Goal: Download file/media

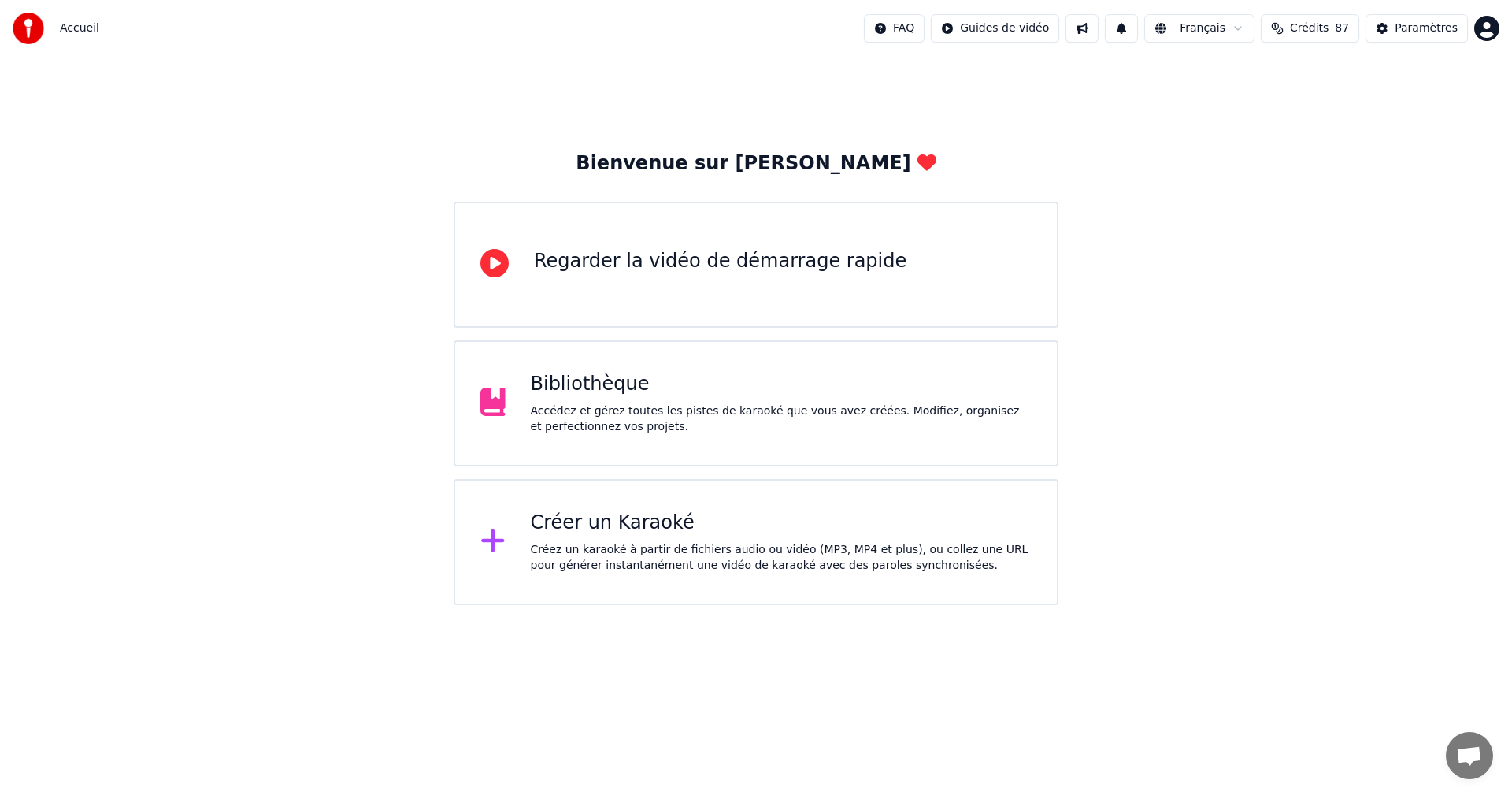
click at [685, 412] on div "Accédez et gérez toutes les pistes de karaoké que vous avez créées. Modifiez, o…" at bounding box center [781, 418] width 501 height 31
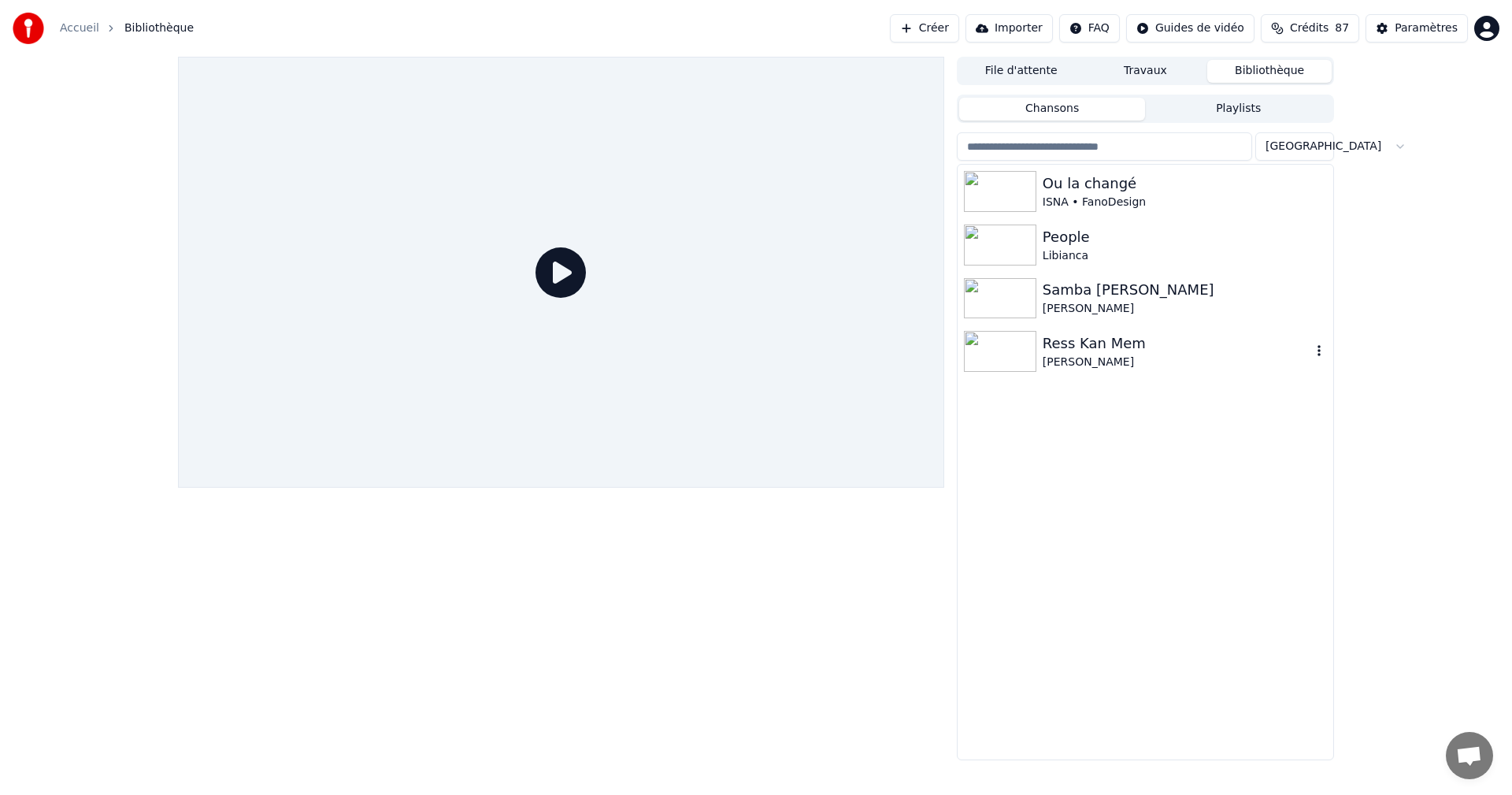
click at [1069, 361] on div "[PERSON_NAME]" at bounding box center [1176, 362] width 269 height 16
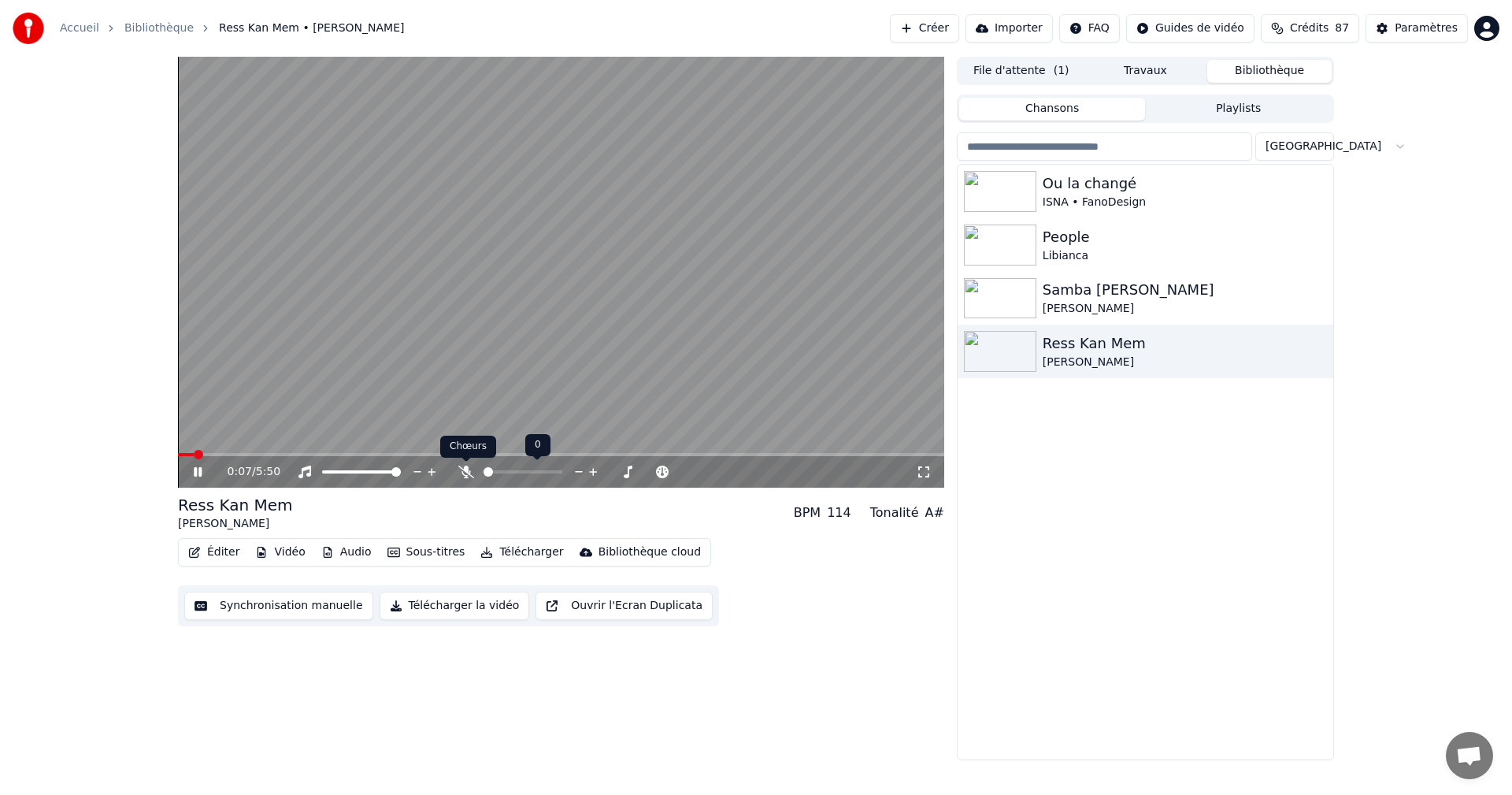
click at [466, 466] on icon at bounding box center [466, 471] width 16 height 13
click at [194, 468] on icon at bounding box center [209, 471] width 37 height 13
click at [194, 468] on icon at bounding box center [197, 471] width 9 height 11
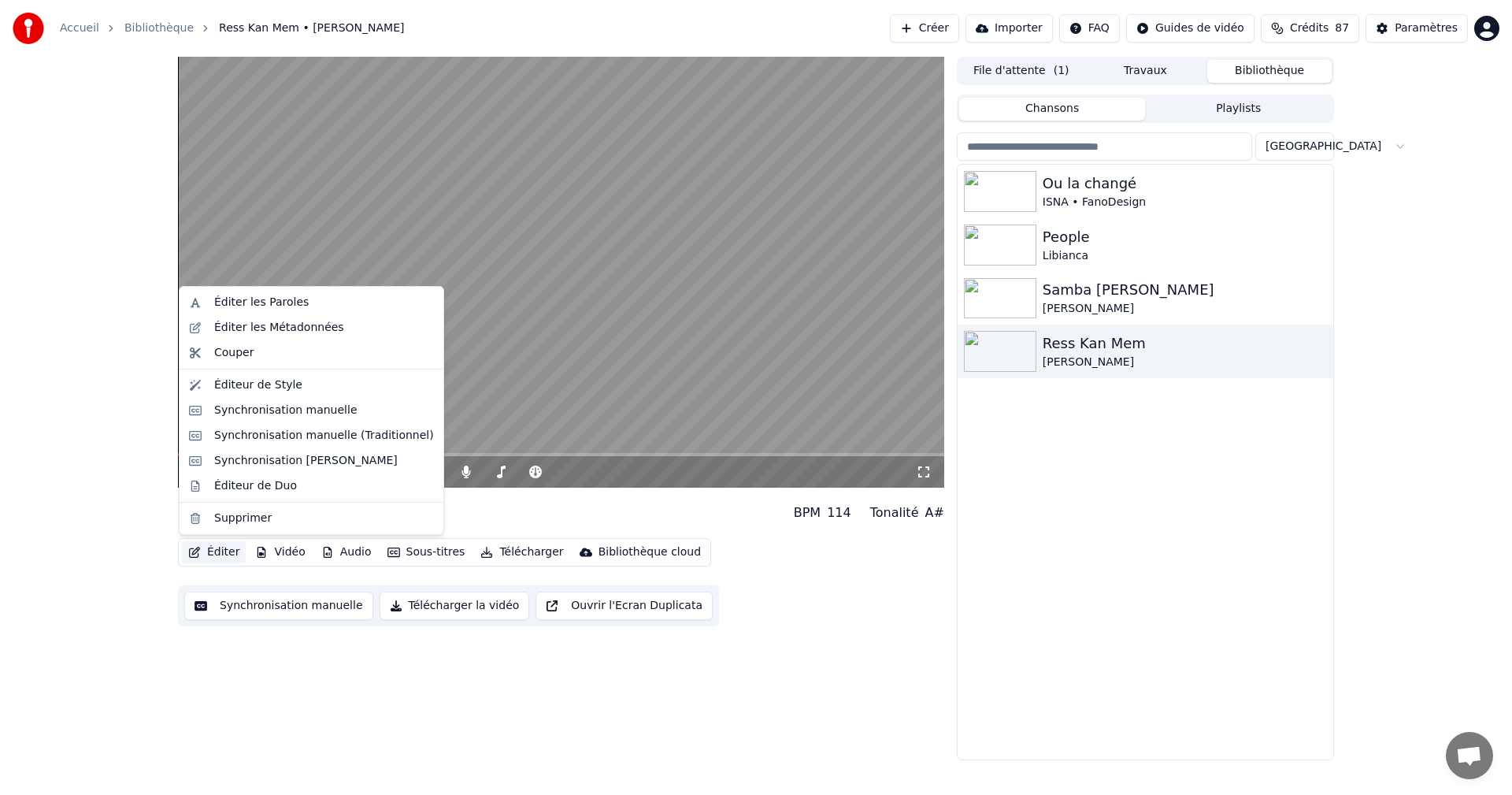
click at [224, 552] on button "Éditer" at bounding box center [213, 552] width 64 height 22
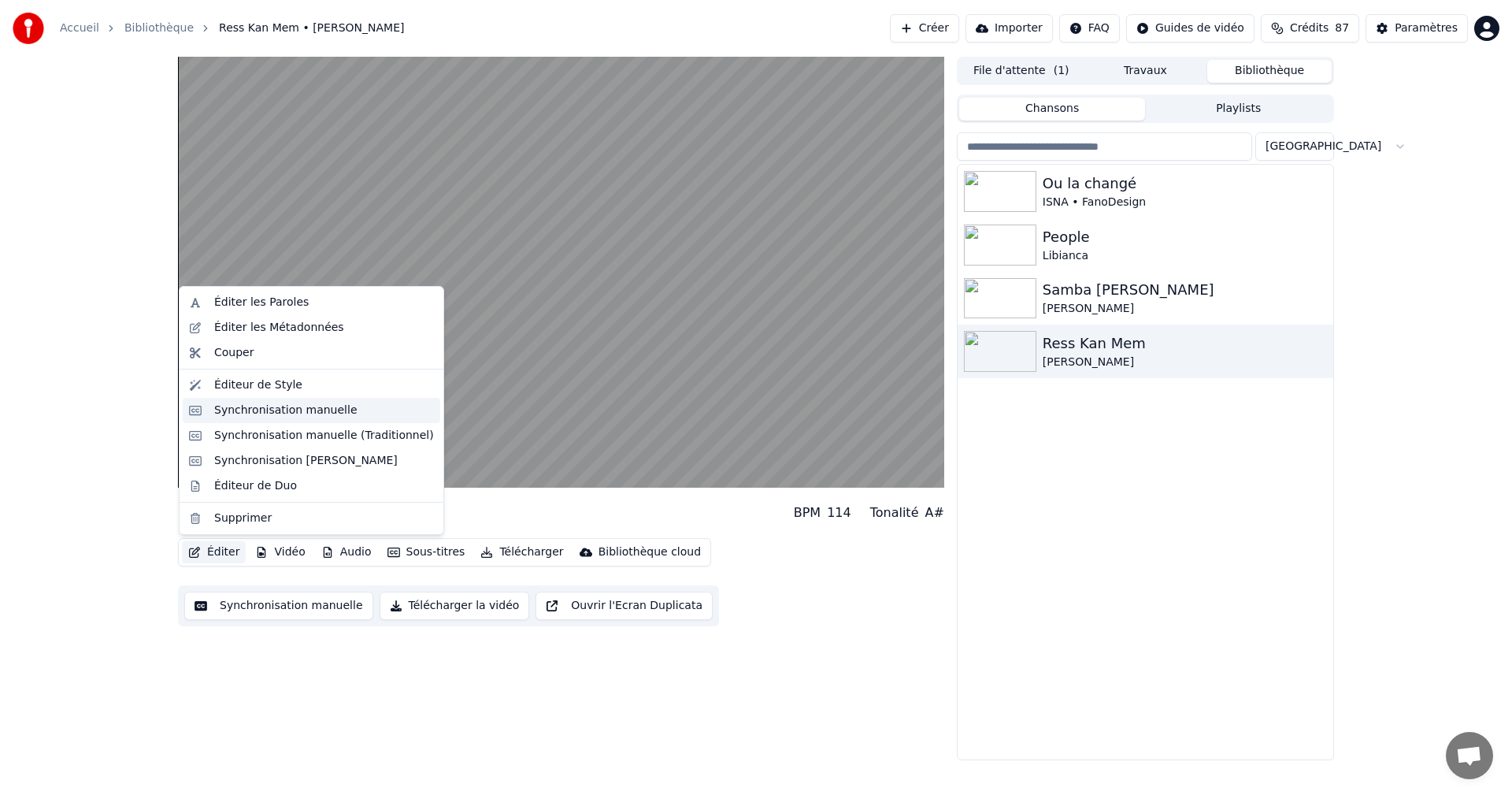
click at [249, 412] on div "Synchronisation manuelle" at bounding box center [286, 410] width 144 height 16
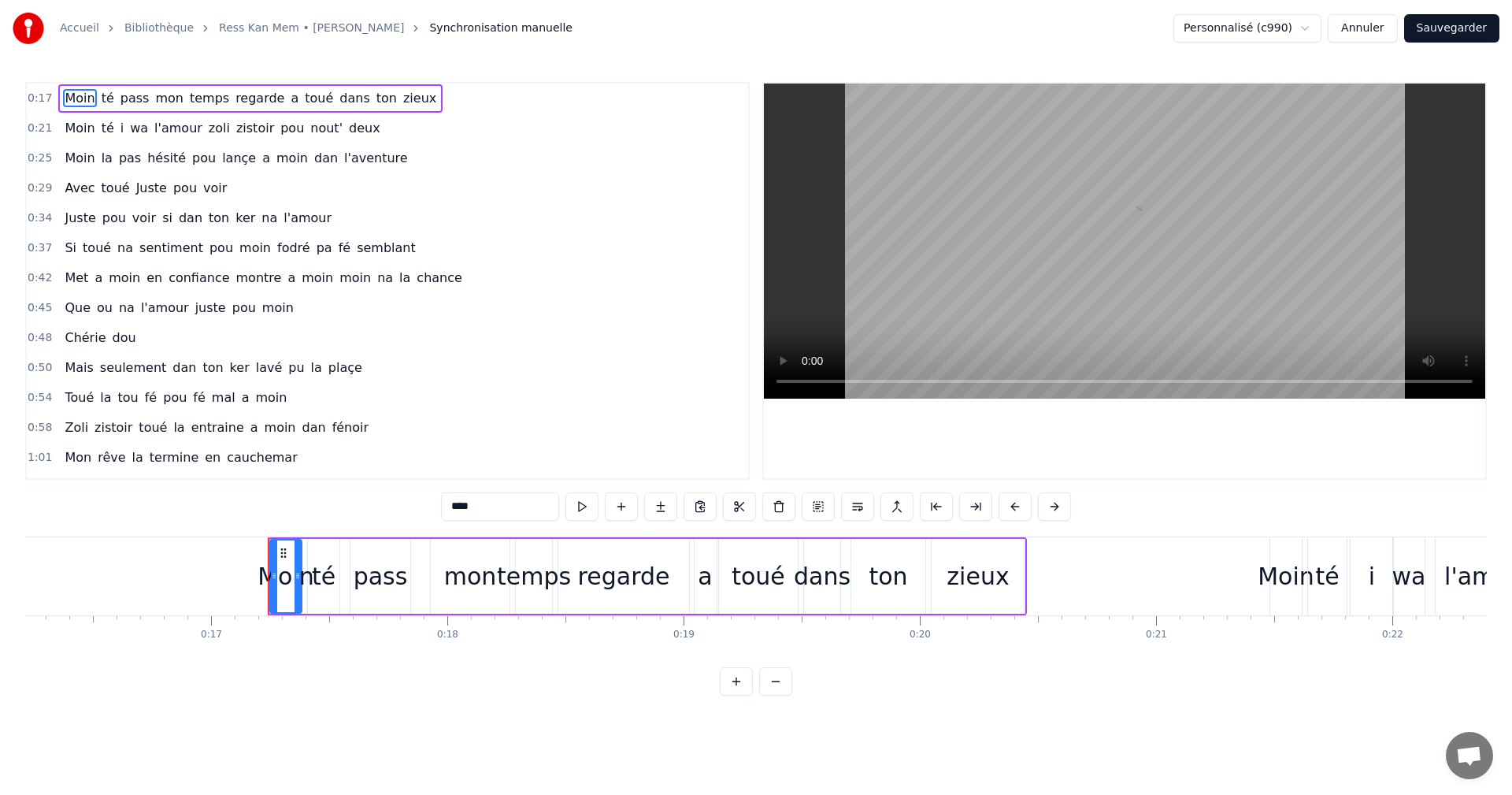
scroll to position [0, 3993]
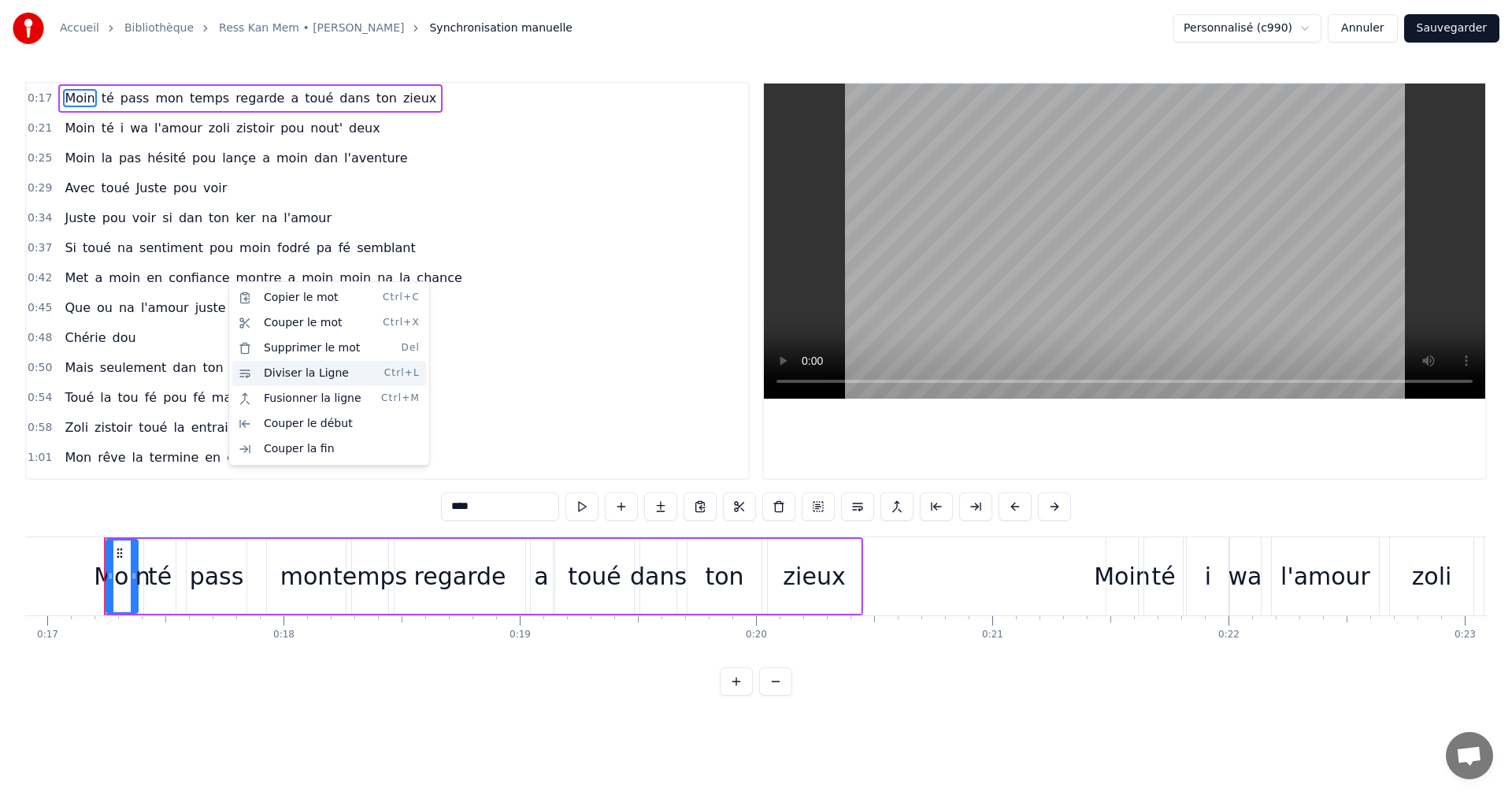
click at [280, 372] on div "Diviser la Ligne Ctrl+L" at bounding box center [329, 373] width 194 height 26
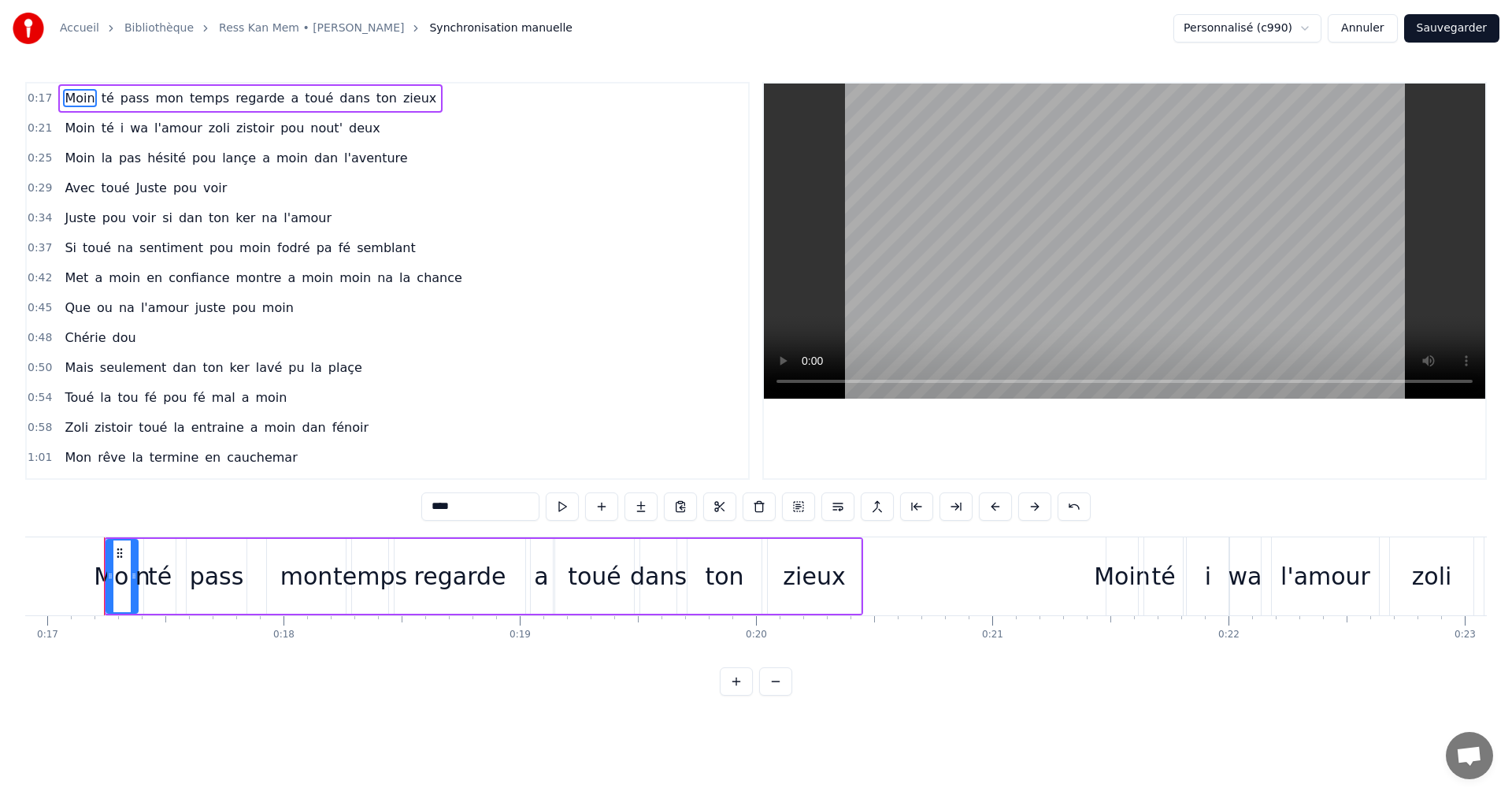
click at [374, 287] on div "Met a moin en confiance montre a moin moin na la chance" at bounding box center [263, 277] width 410 height 28
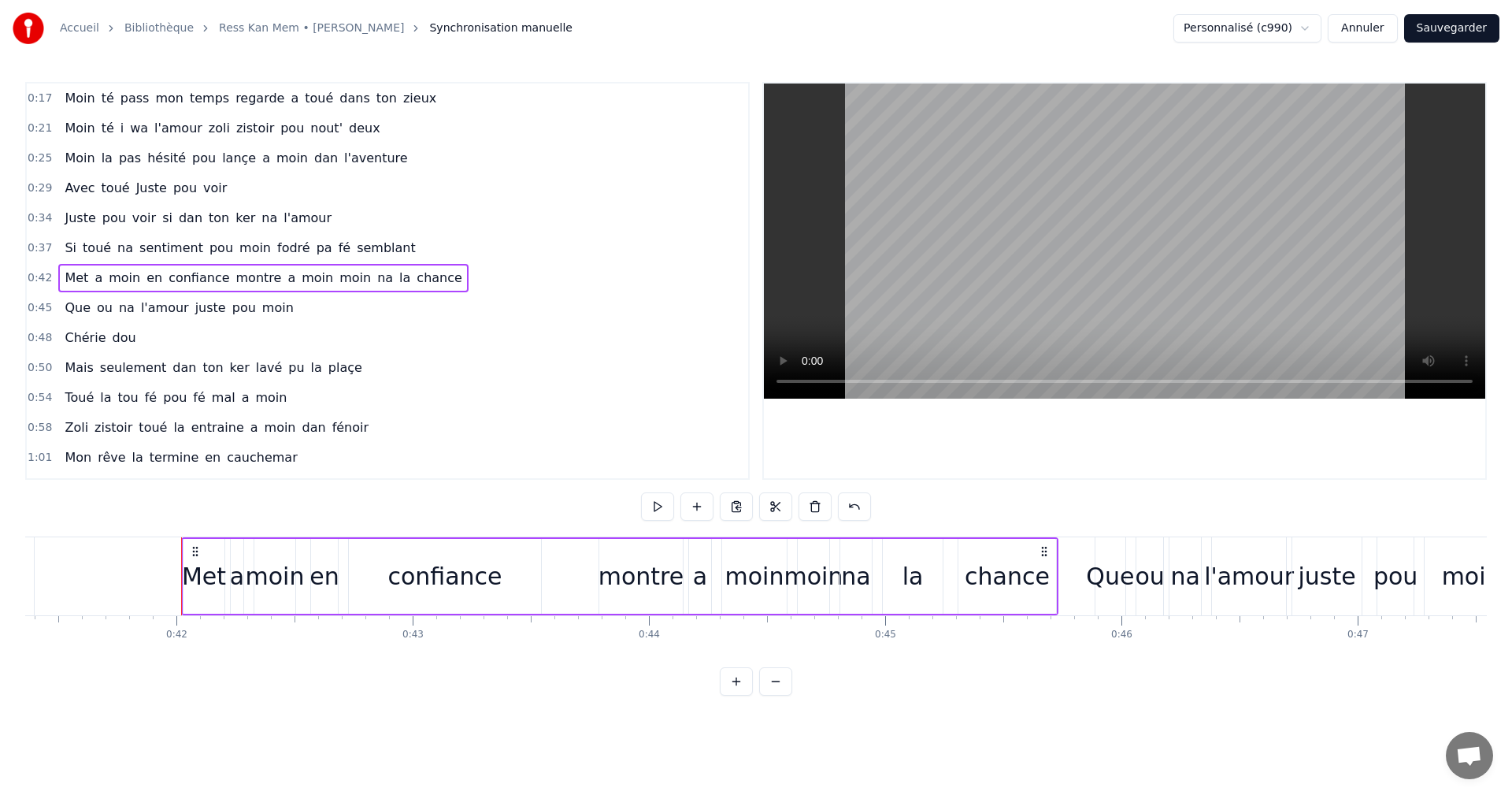
scroll to position [0, 9845]
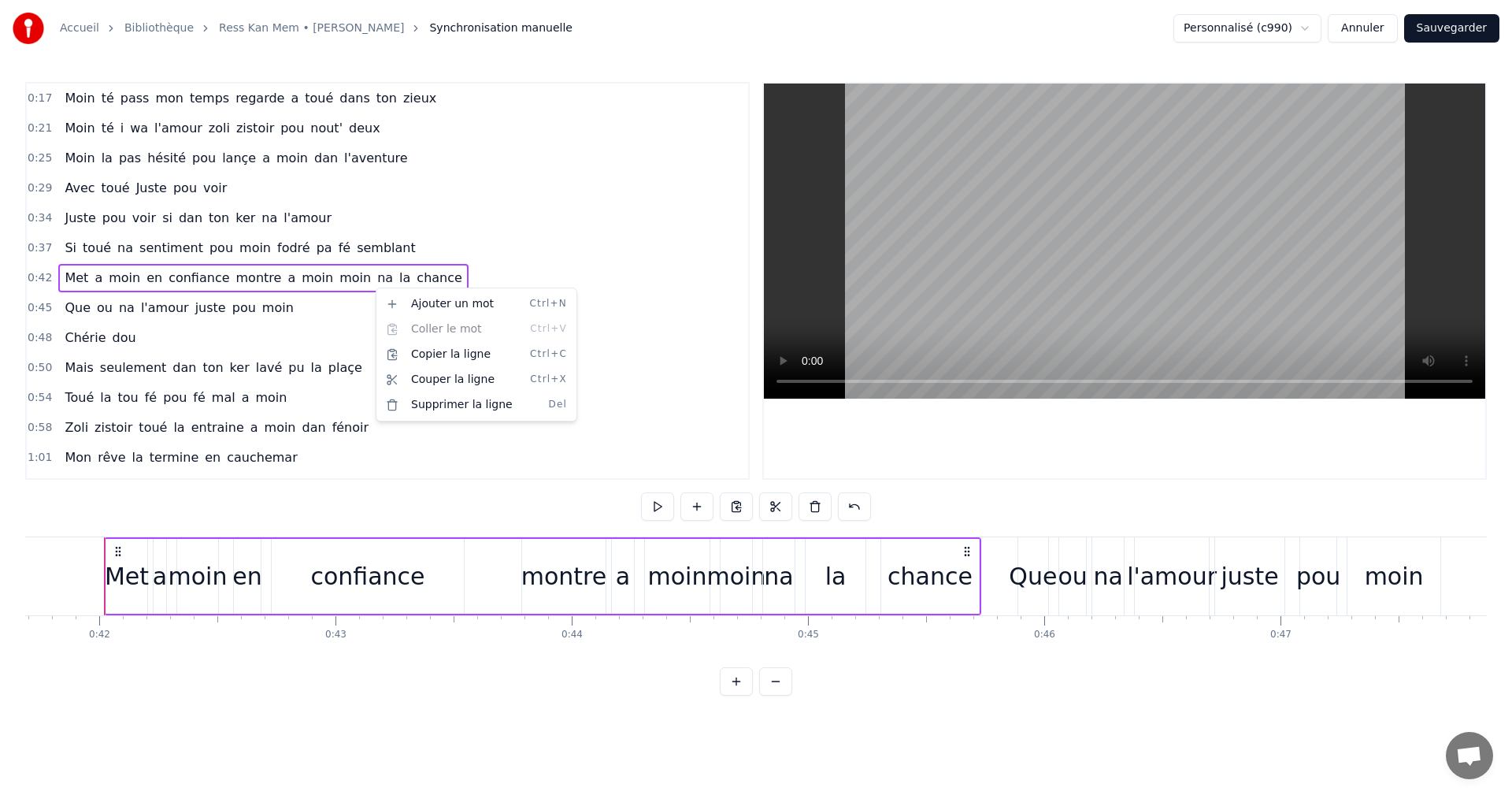
click at [496, 581] on html "Accueil Bibliothèque Ress Kan Mem • [PERSON_NAME] Synchronisation manuelle Pers…" at bounding box center [756, 361] width 1512 height 721
click at [496, 581] on div "Met a moin en confiance montre a moin moin na la chance" at bounding box center [542, 576] width 877 height 78
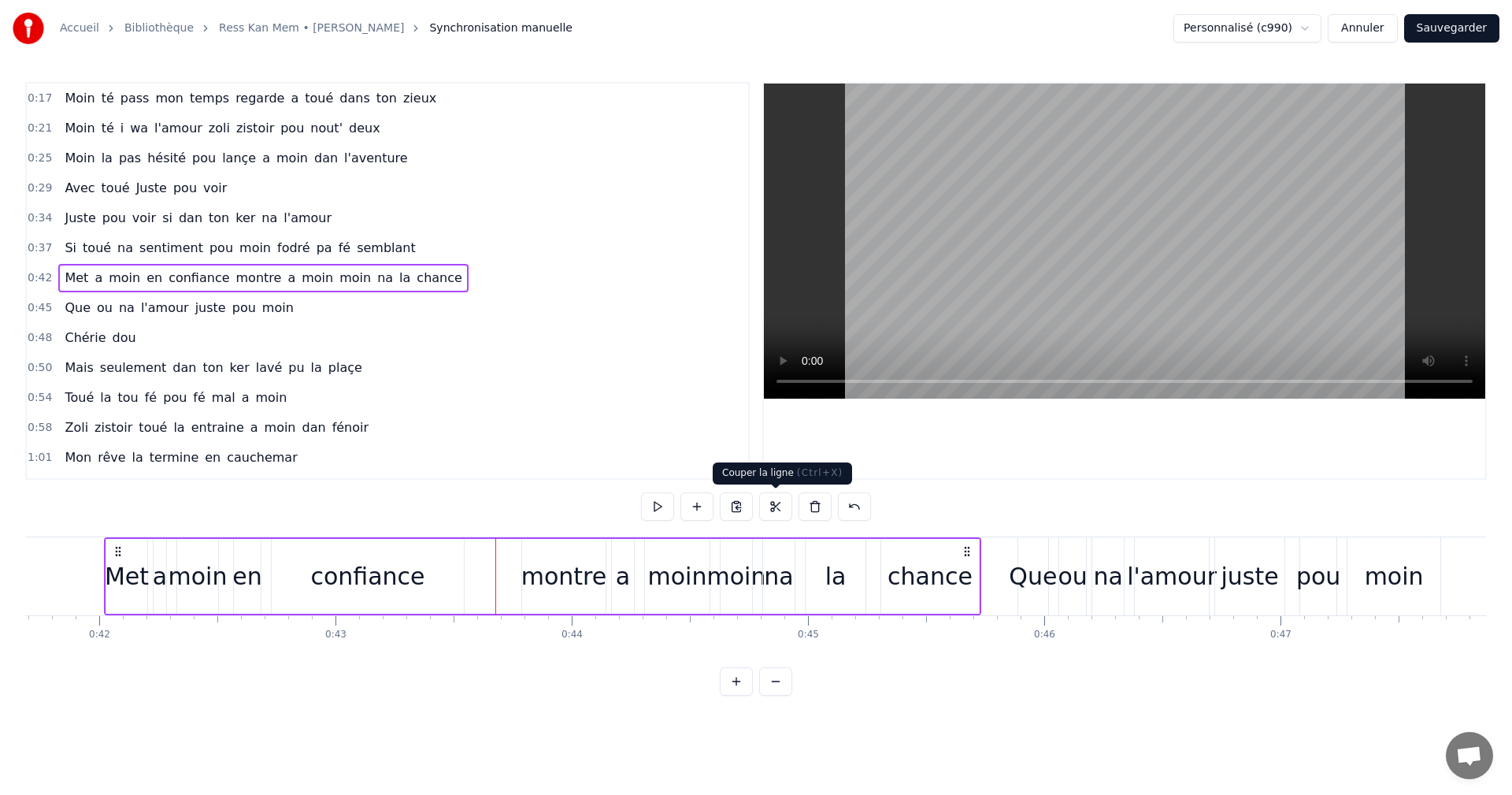
click at [778, 508] on button at bounding box center [775, 506] width 33 height 28
click at [775, 513] on button at bounding box center [775, 506] width 33 height 28
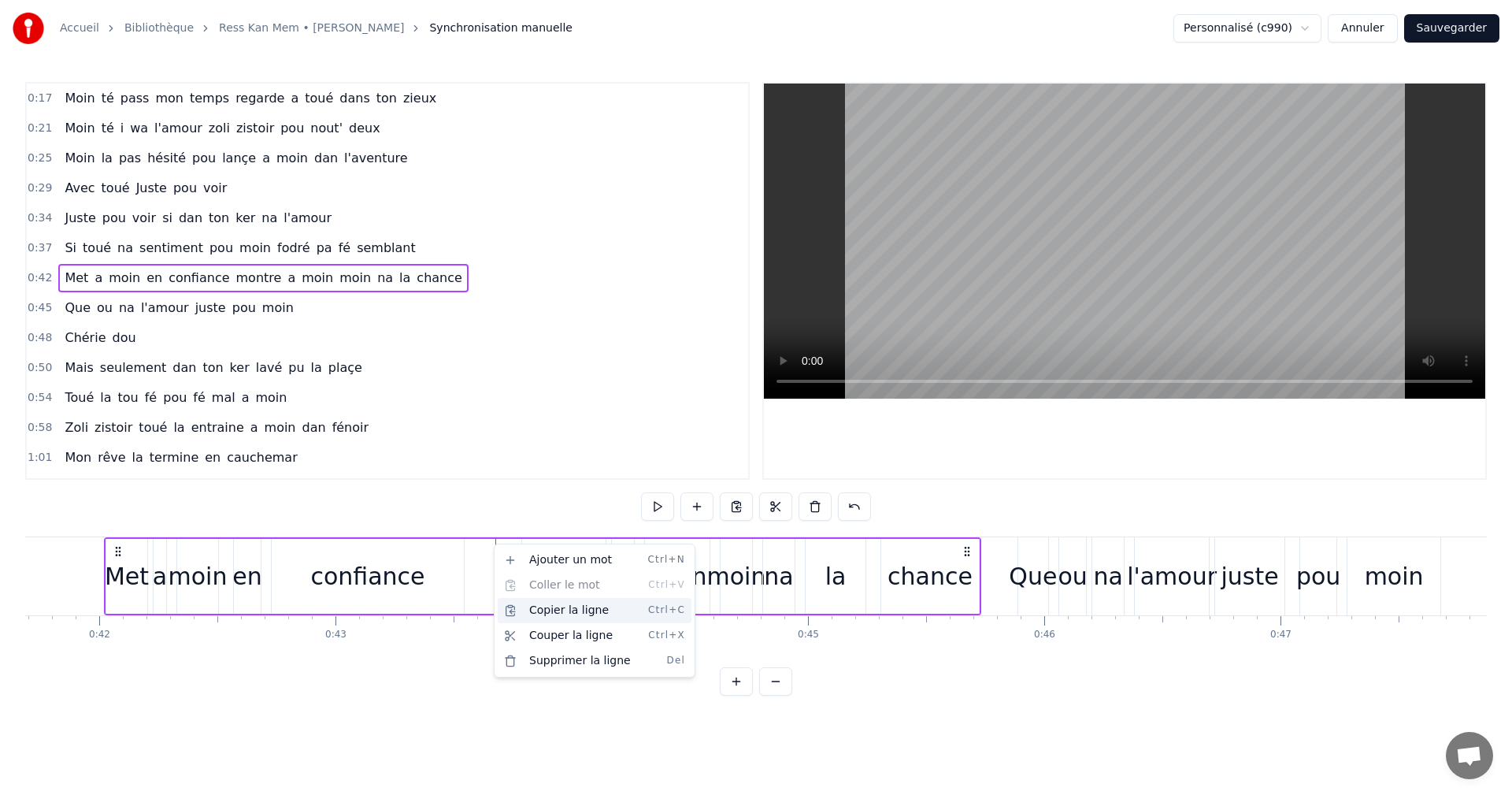
click at [568, 605] on div "Copier la ligne Ctrl+C" at bounding box center [594, 610] width 194 height 26
click at [614, 424] on html "Accueil Bibliothèque Ress Kan Mem • [PERSON_NAME] Synchronisation manuelle Pers…" at bounding box center [756, 361] width 1512 height 721
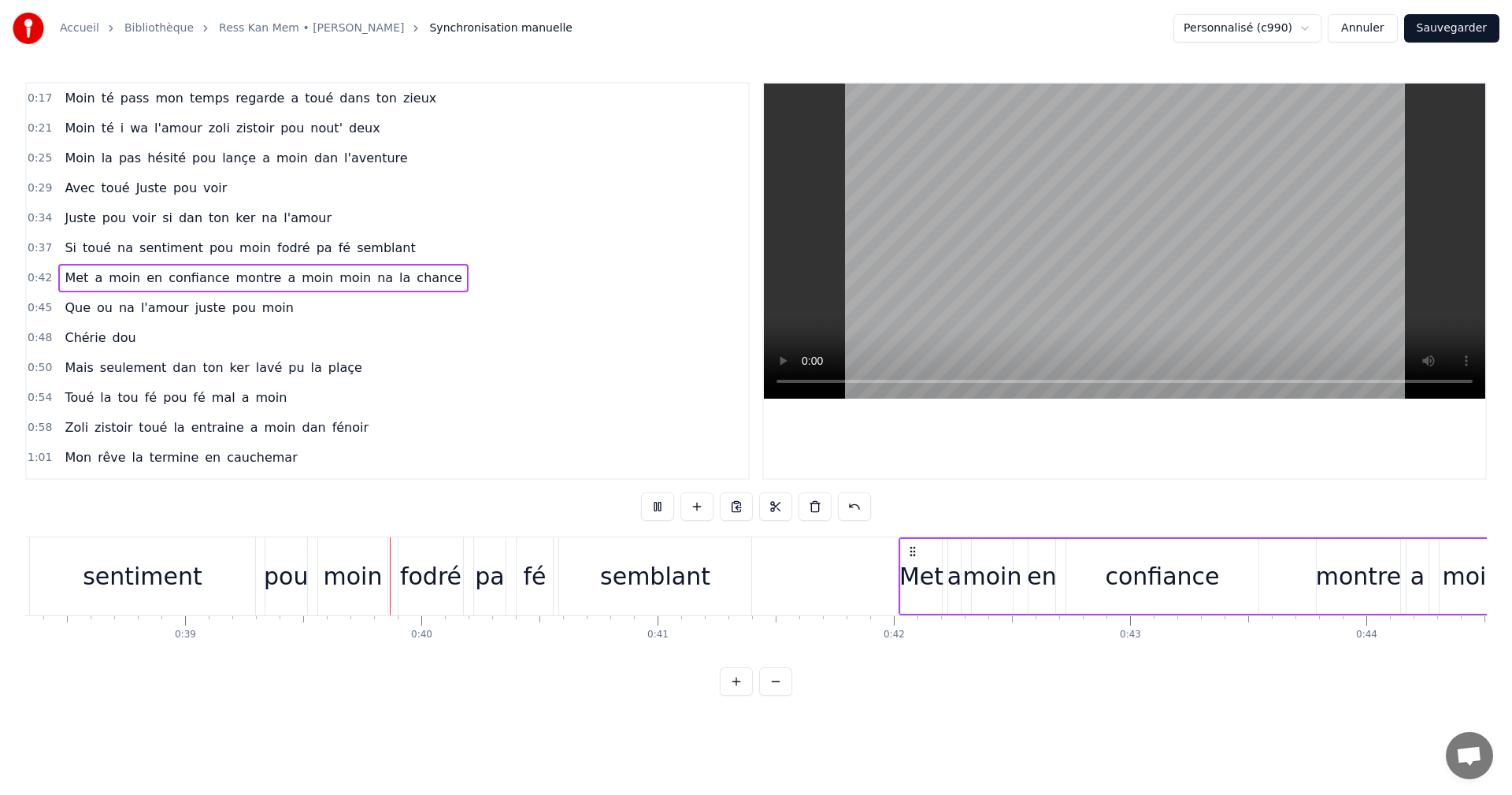
scroll to position [0, 9207]
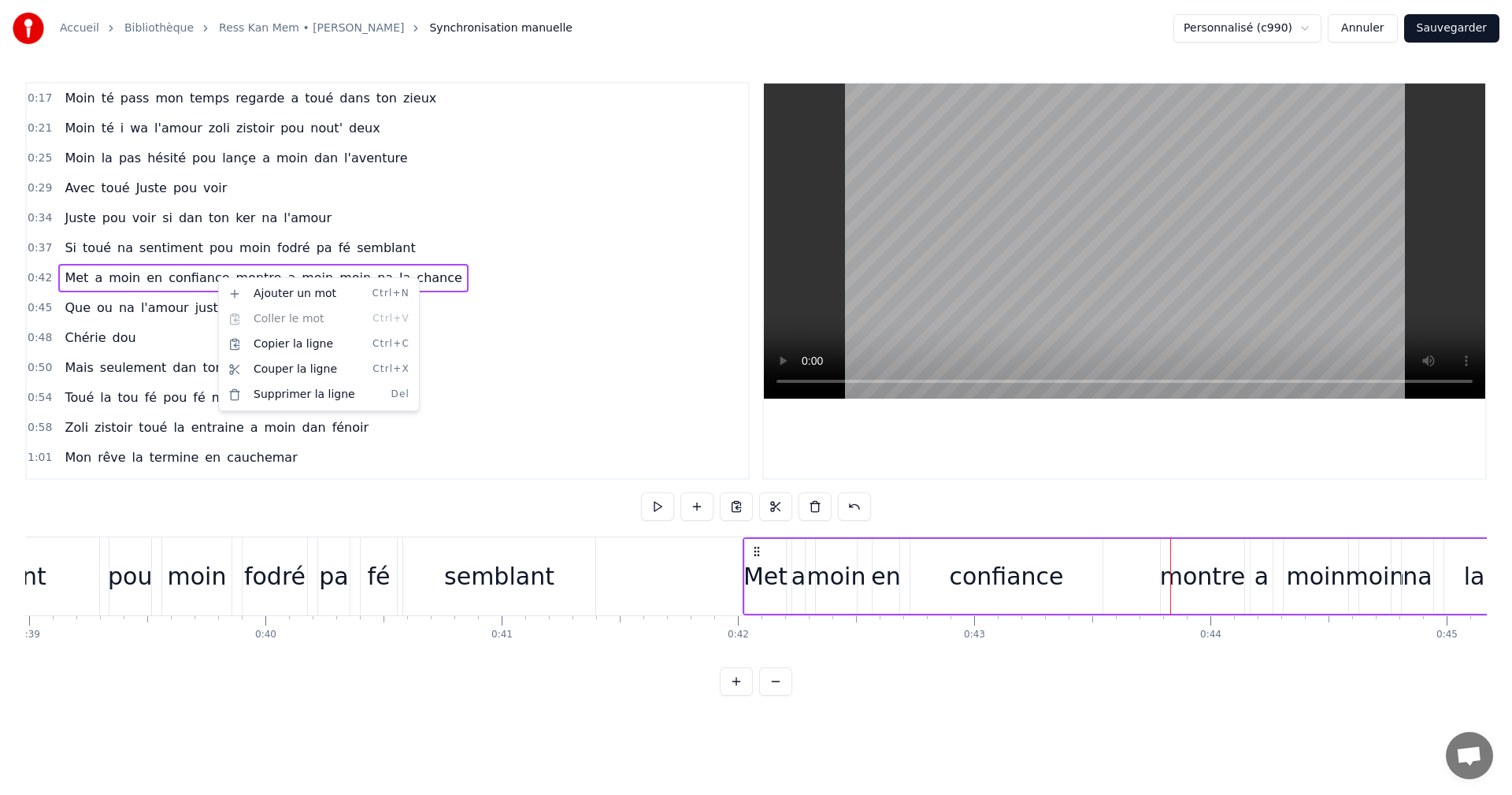
click at [531, 326] on html "Accueil Bibliothèque Ress Kan Mem • [PERSON_NAME] Synchronisation manuelle Pers…" at bounding box center [756, 361] width 1512 height 721
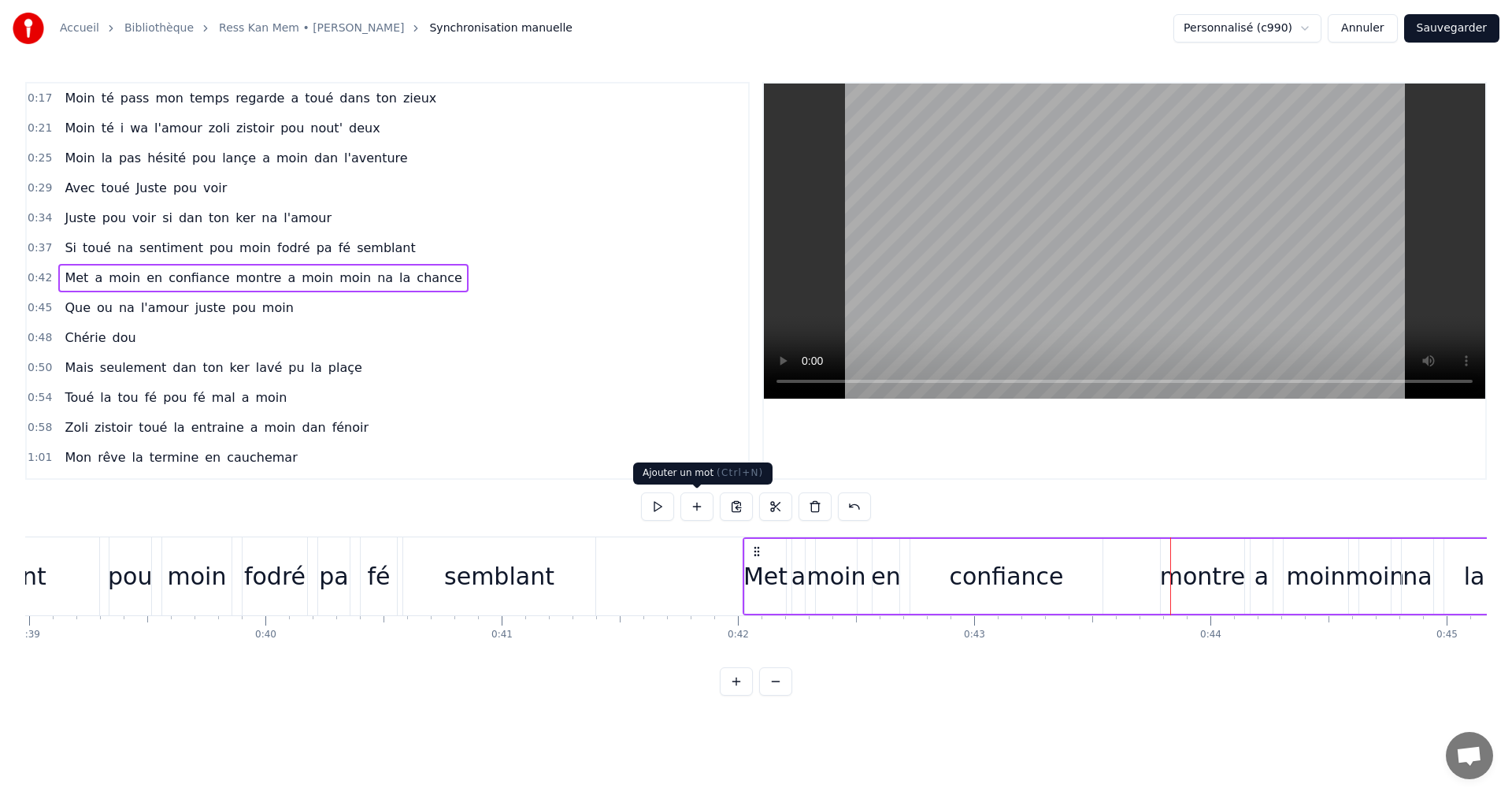
click at [697, 507] on button at bounding box center [696, 506] width 33 height 28
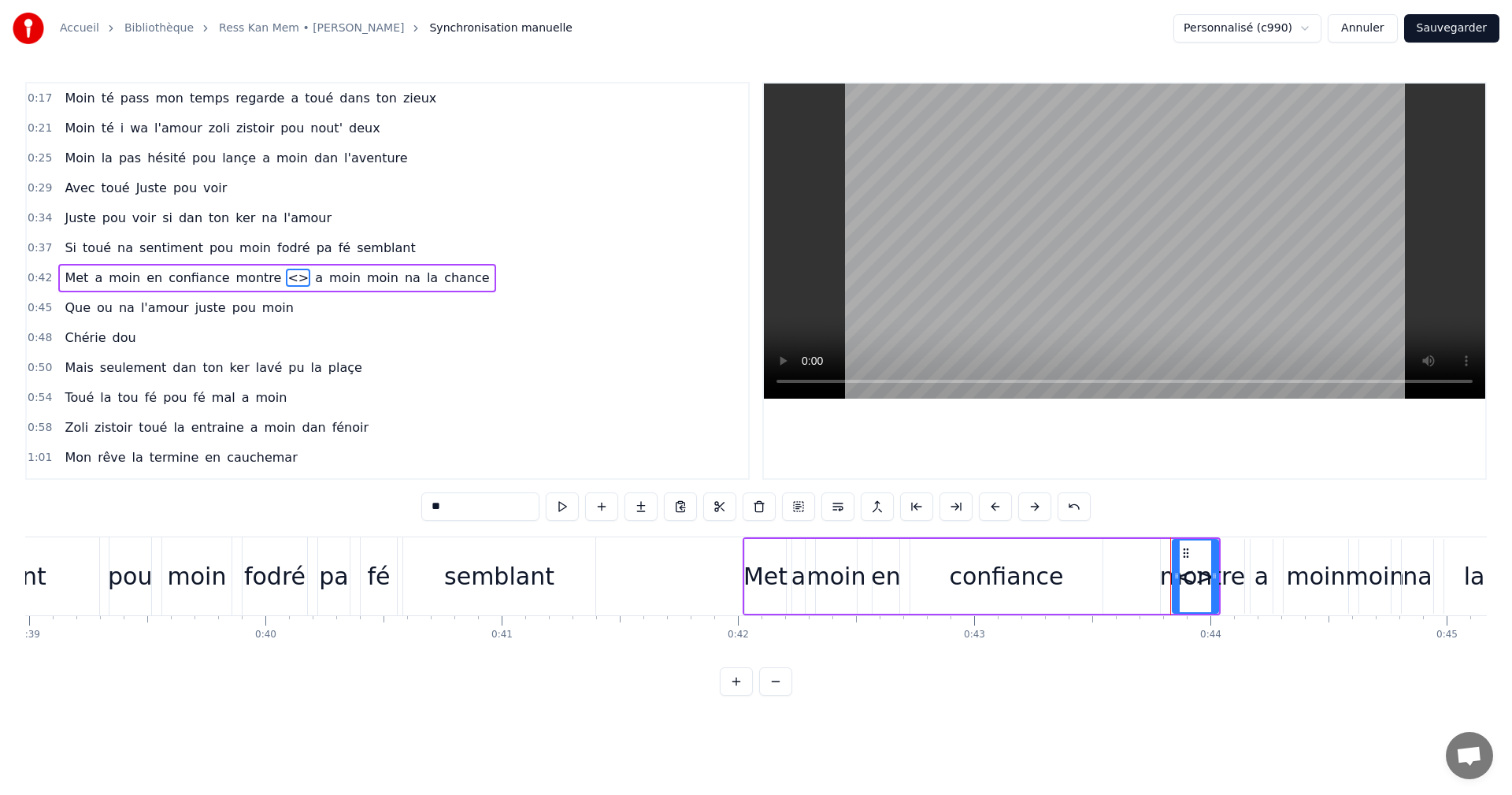
click at [513, 302] on div "0:45 Que ou na l'amour juste pou moin" at bounding box center [387, 308] width 722 height 30
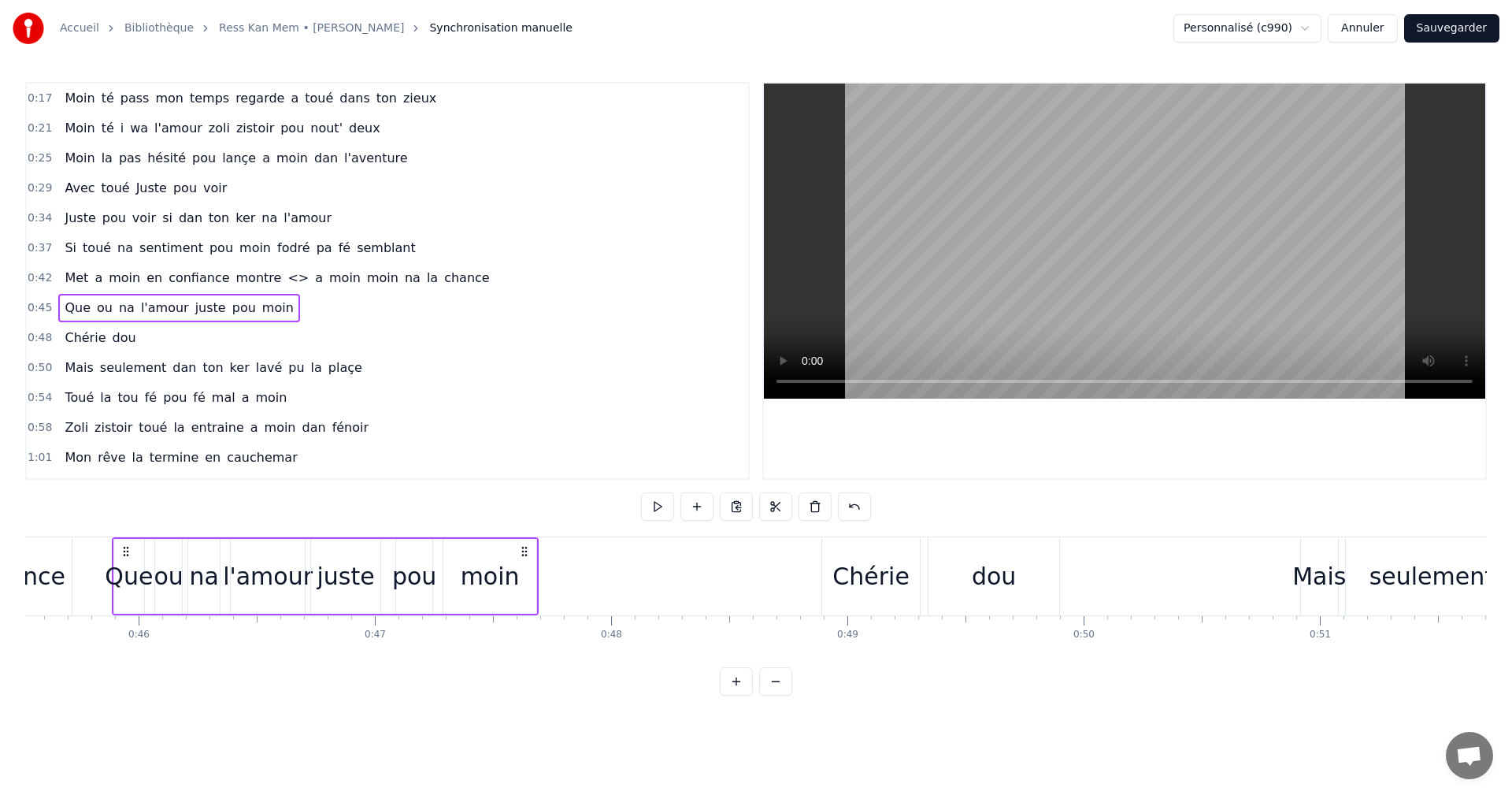
scroll to position [0, 10758]
click at [286, 275] on span "<>" at bounding box center [297, 277] width 25 height 18
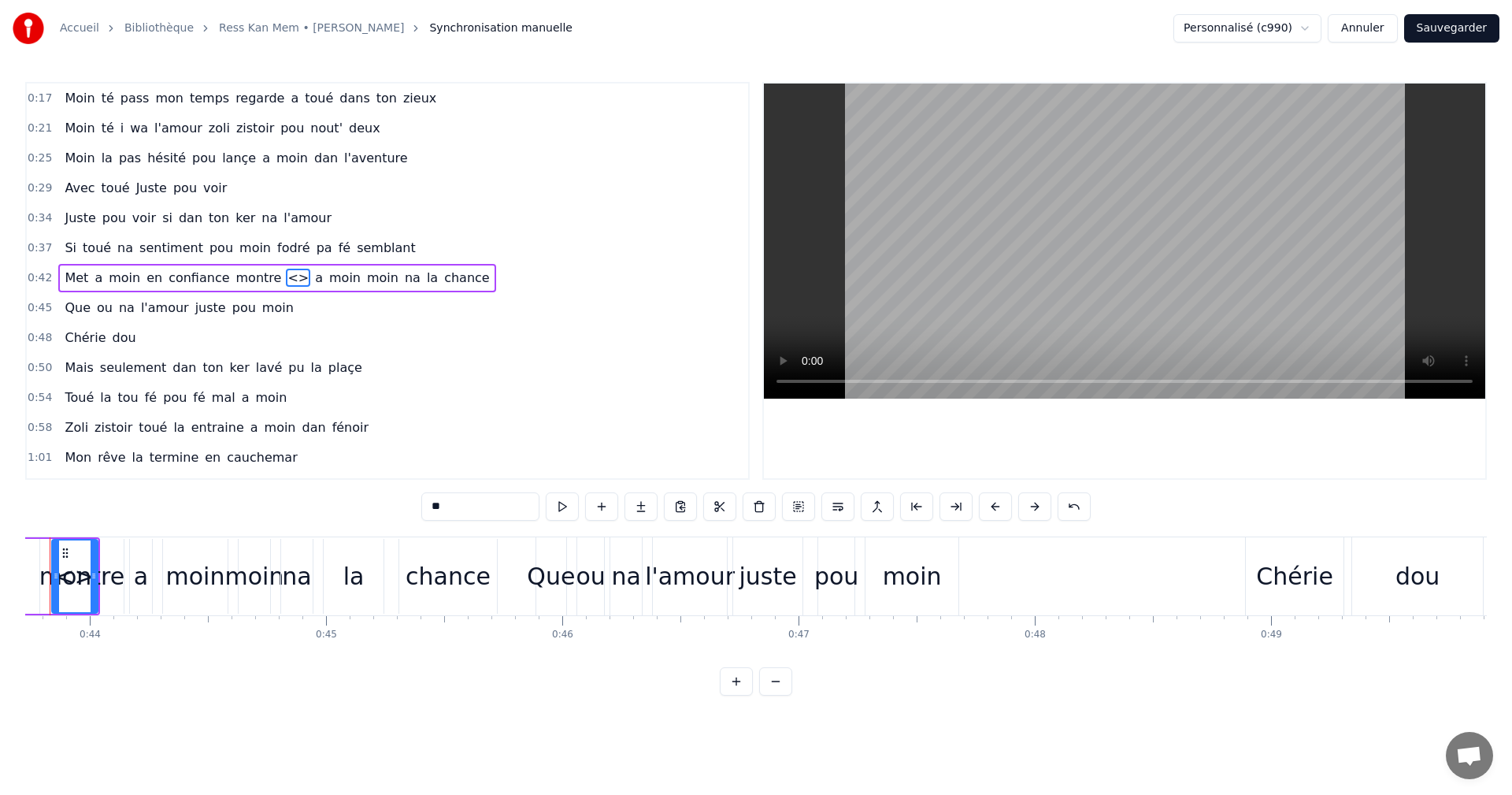
scroll to position [0, 10273]
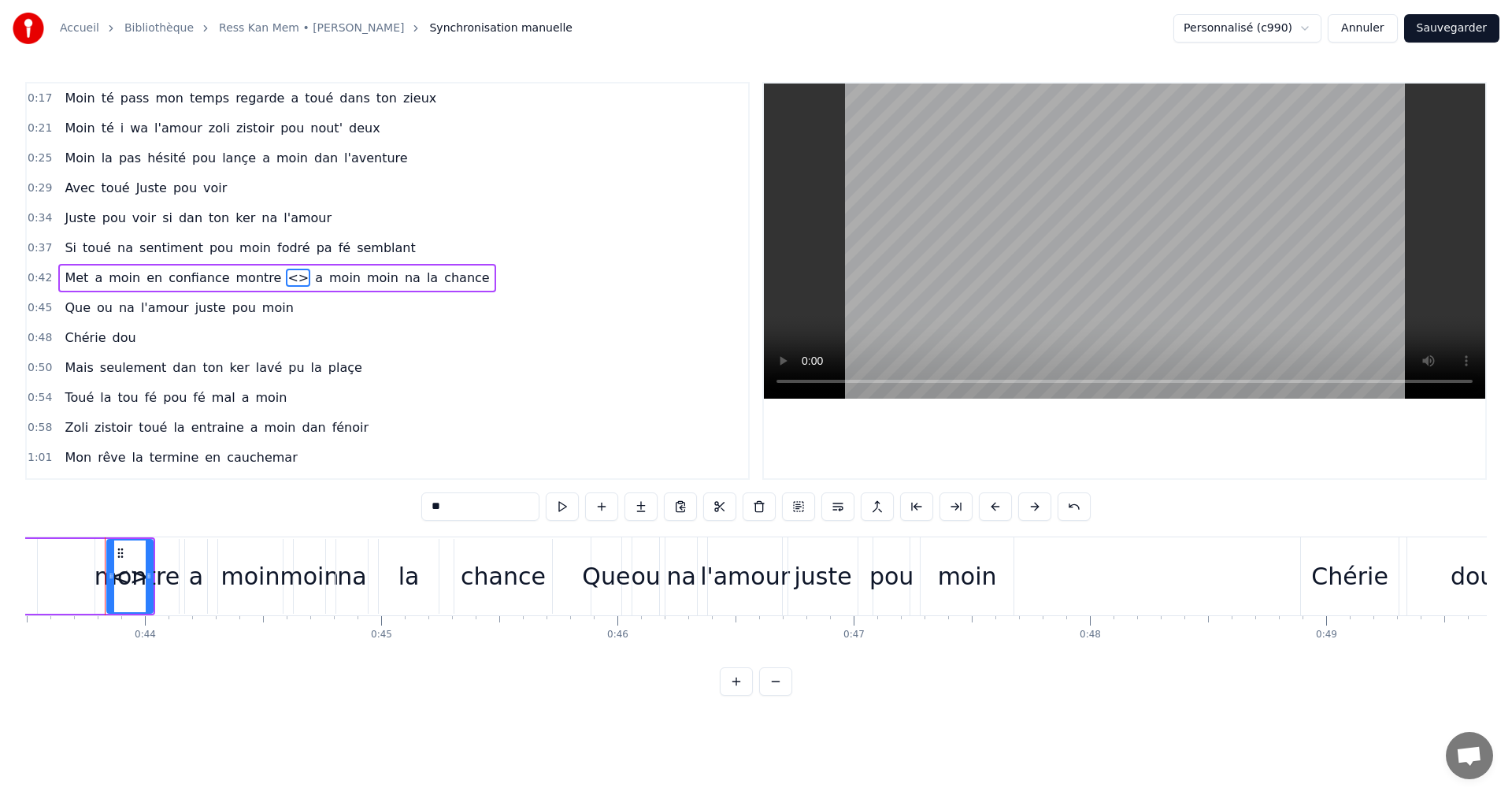
drag, startPoint x: 479, startPoint y: 509, endPoint x: 406, endPoint y: 507, distance: 73.0
click at [406, 507] on div "0:17 Moin té pass mon temps regarde a toué dans ton zieux 0:21 Moin té i wa l'a…" at bounding box center [756, 389] width 1461 height 614
click at [446, 321] on div "0:45 Que ou na l'amour juste pou moin" at bounding box center [387, 308] width 722 height 30
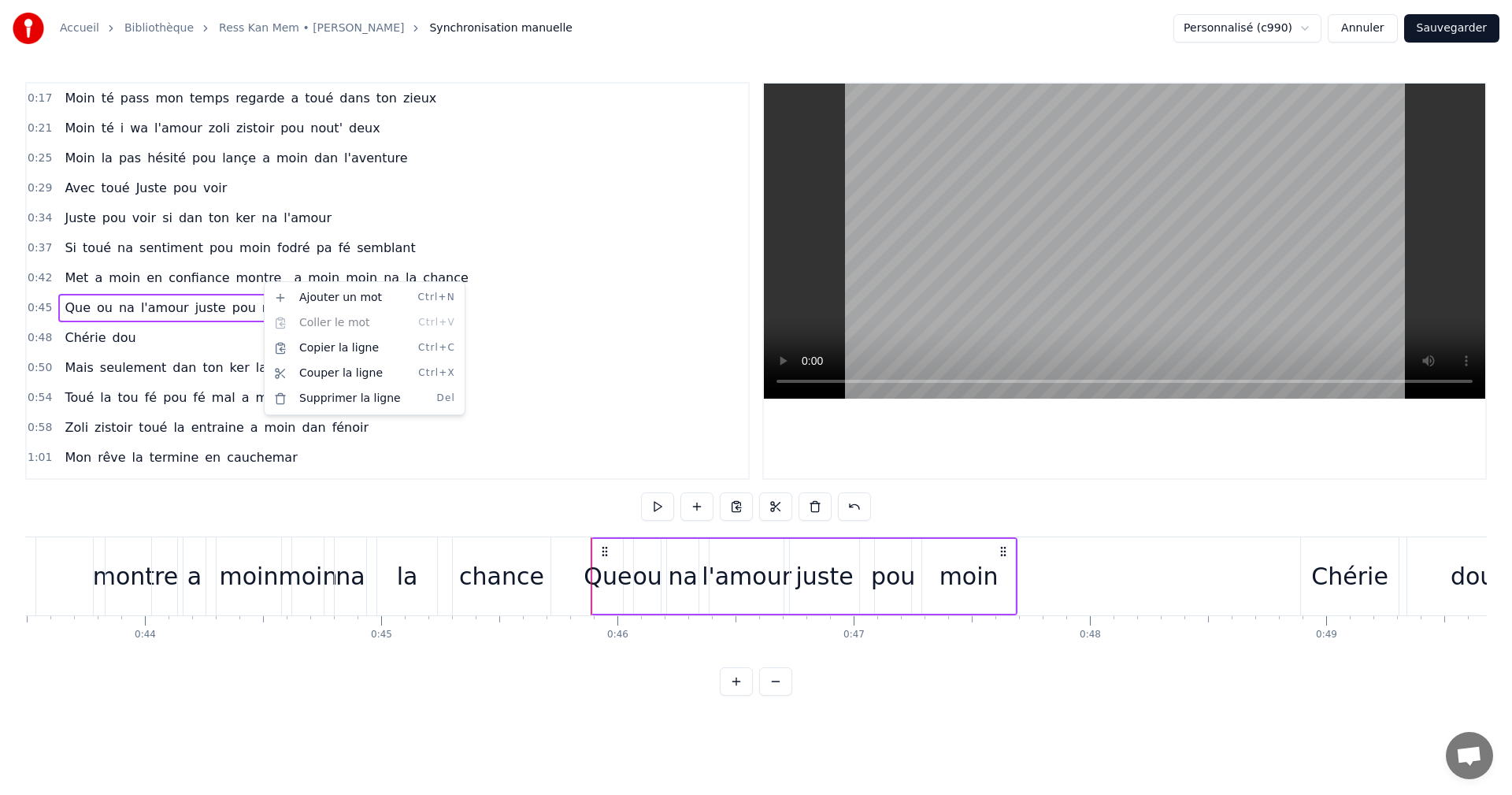
click at [594, 258] on html "Accueil Bibliothèque Ress Kan Mem • [PERSON_NAME] Synchronisation manuelle Pers…" at bounding box center [756, 361] width 1512 height 721
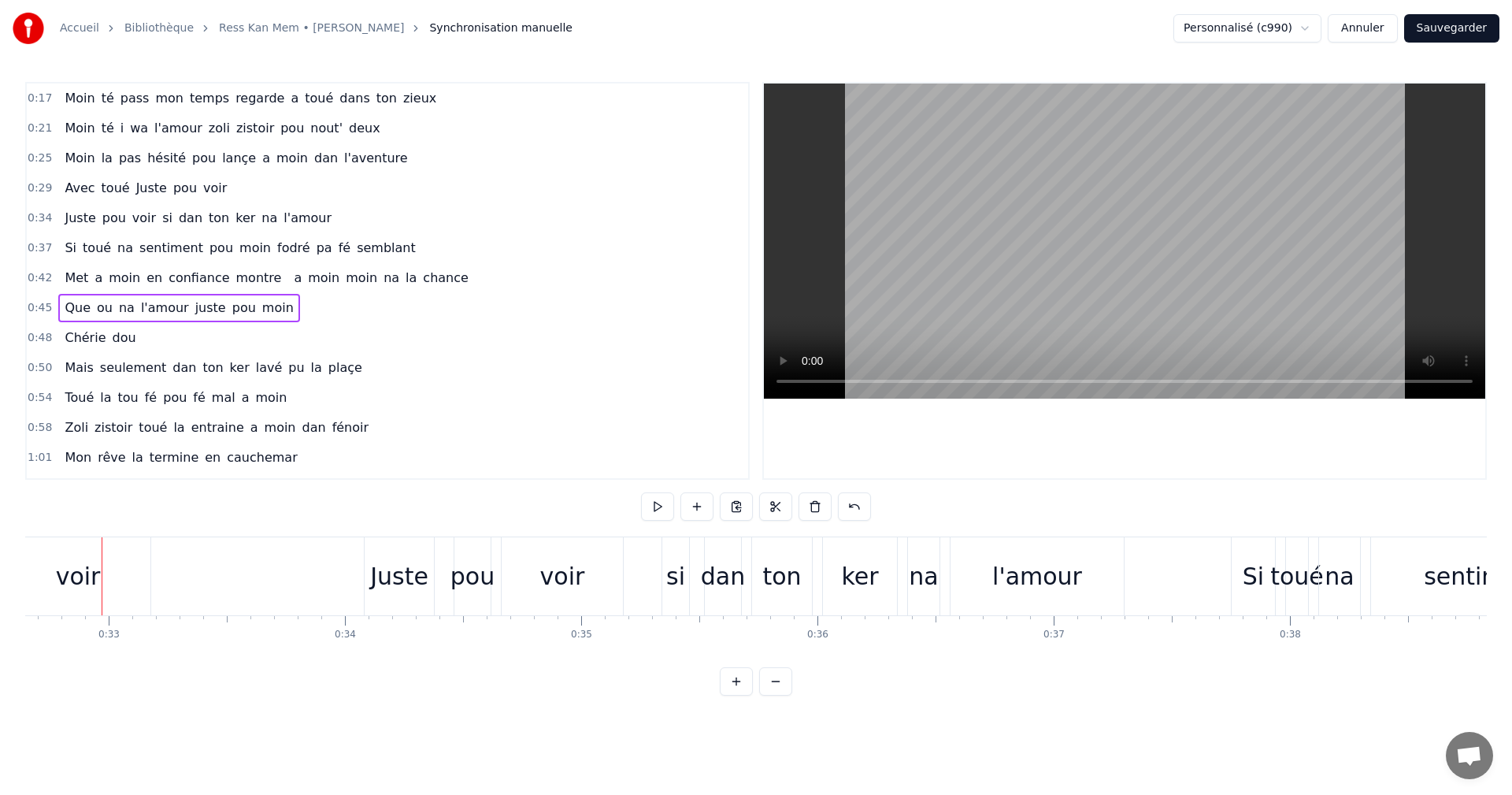
scroll to position [0, 7709]
click at [208, 286] on span "confiance" at bounding box center [198, 277] width 64 height 18
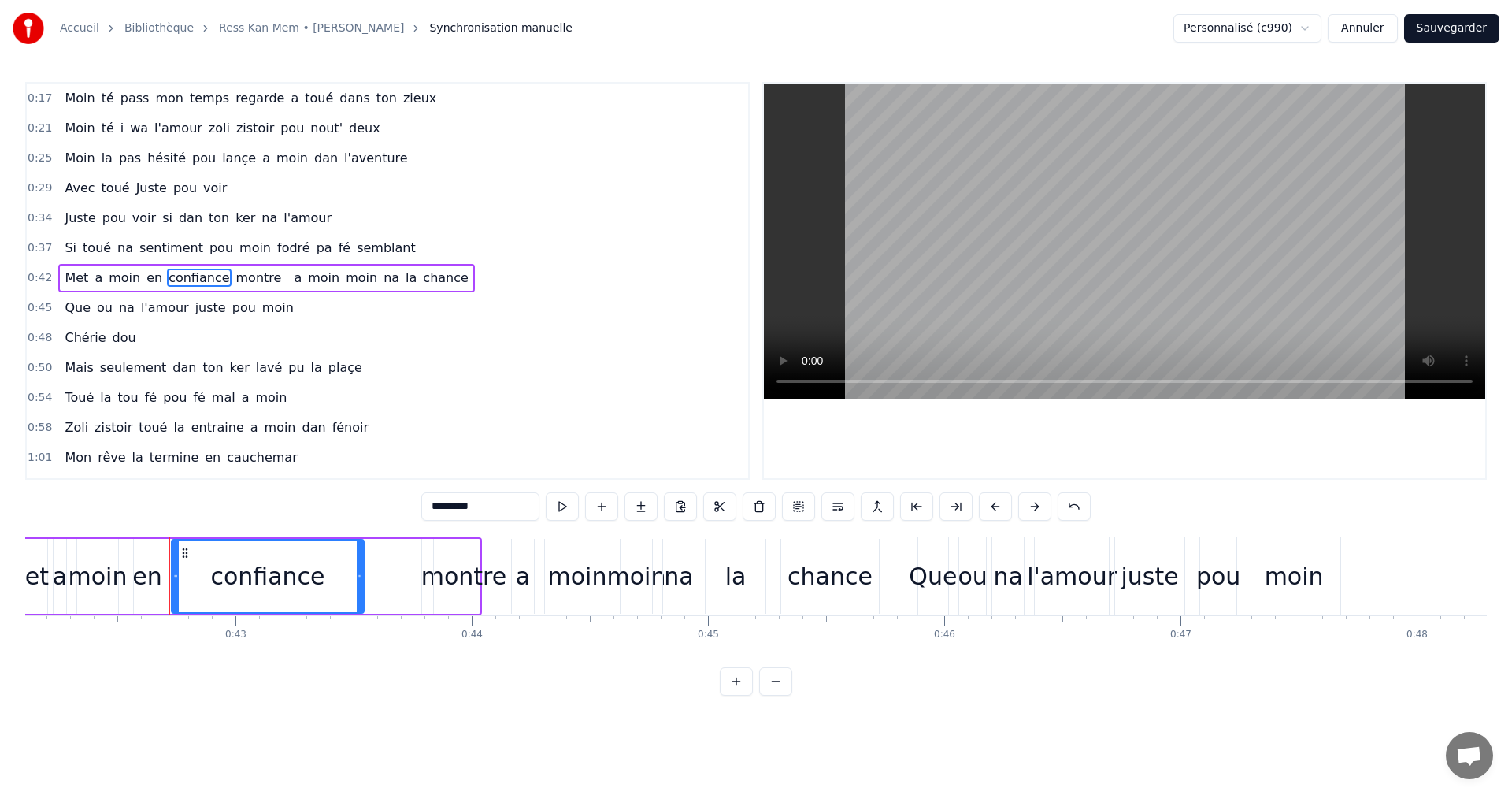
scroll to position [0, 10011]
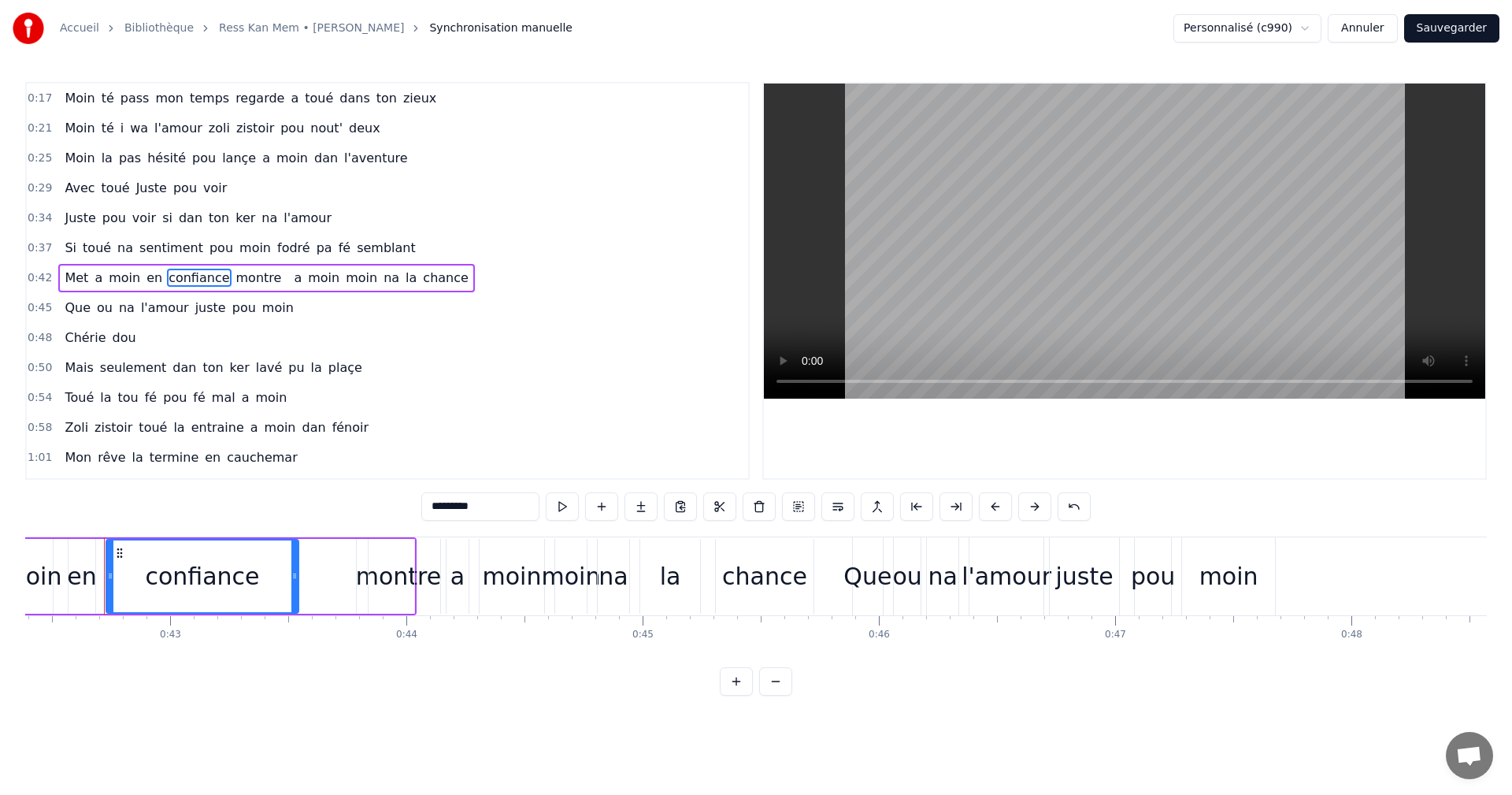
click at [366, 562] on div "montre" at bounding box center [399, 576] width 86 height 36
type input "******"
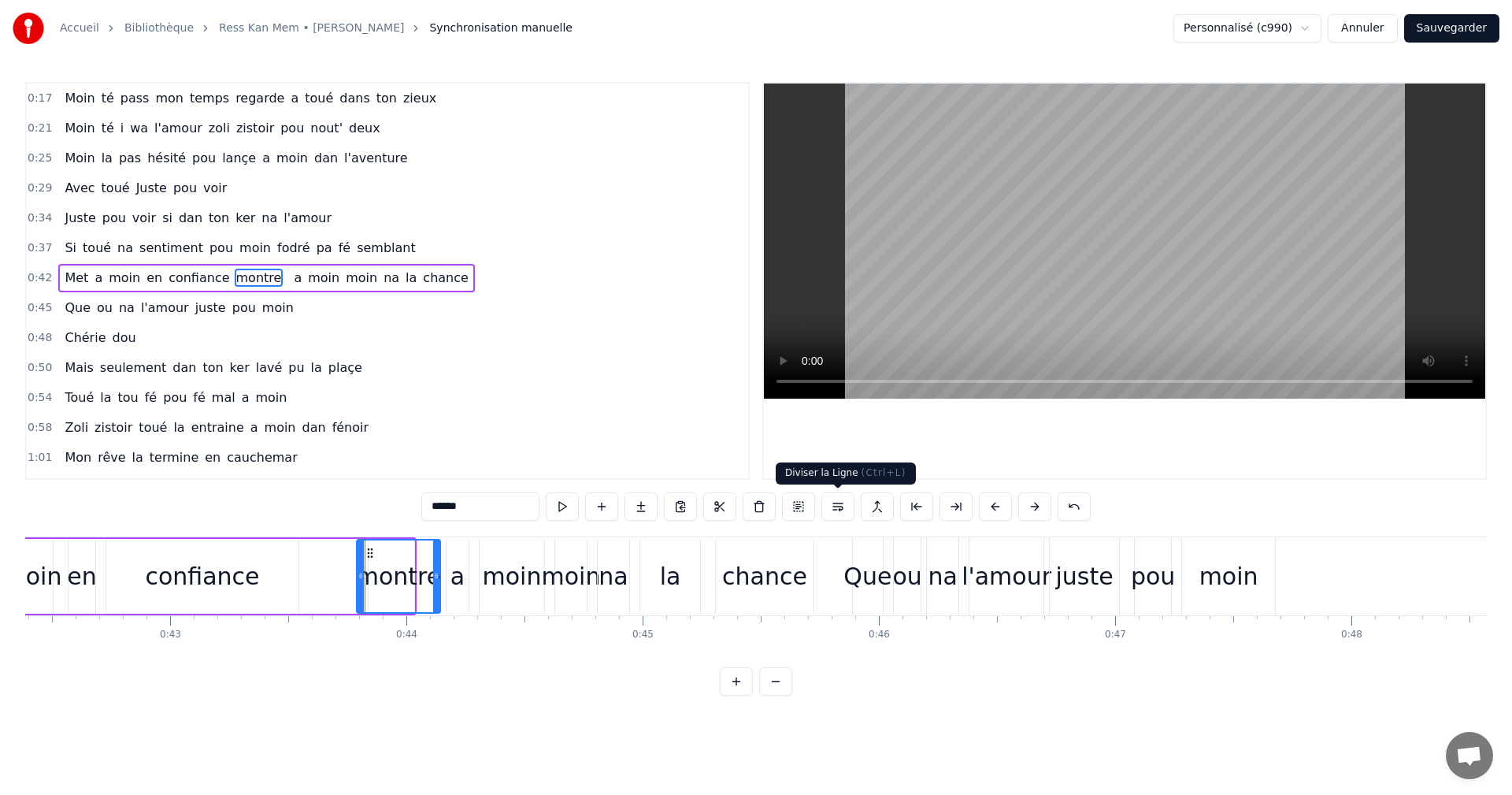
click at [837, 509] on button at bounding box center [837, 506] width 33 height 28
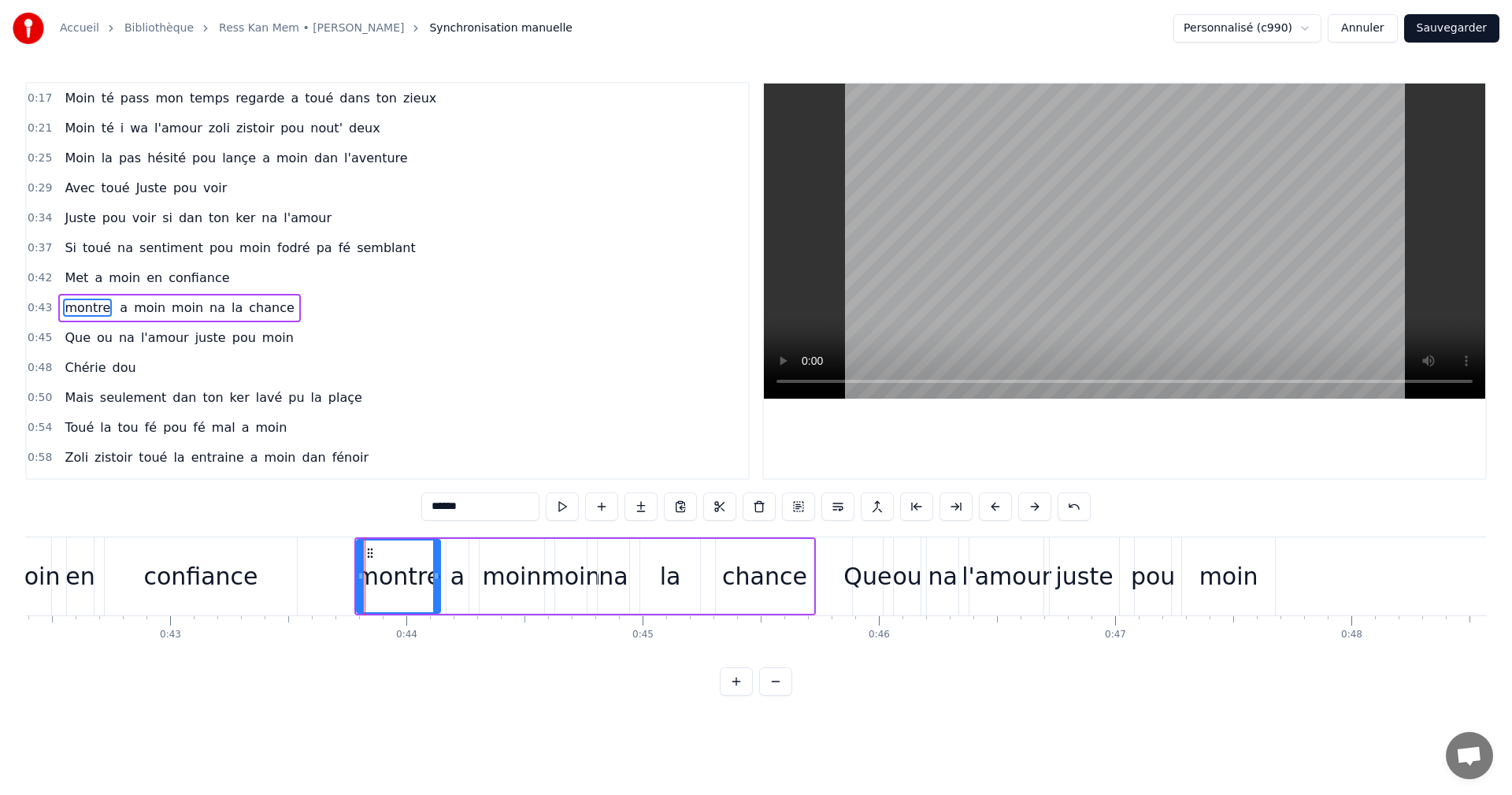
scroll to position [26, 0]
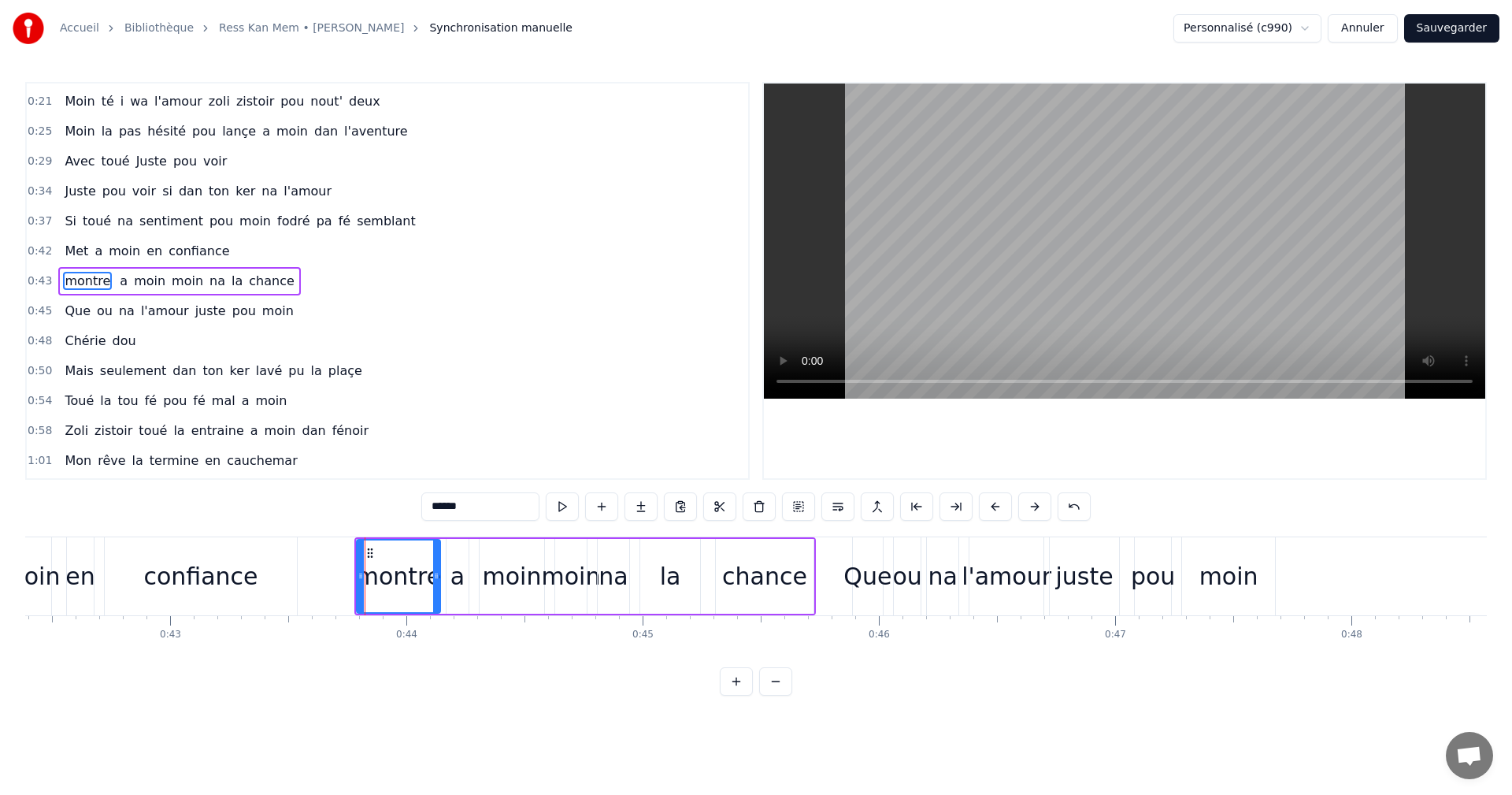
click at [602, 318] on div "0:45 Que ou na l'amour juste pou moin" at bounding box center [387, 310] width 722 height 30
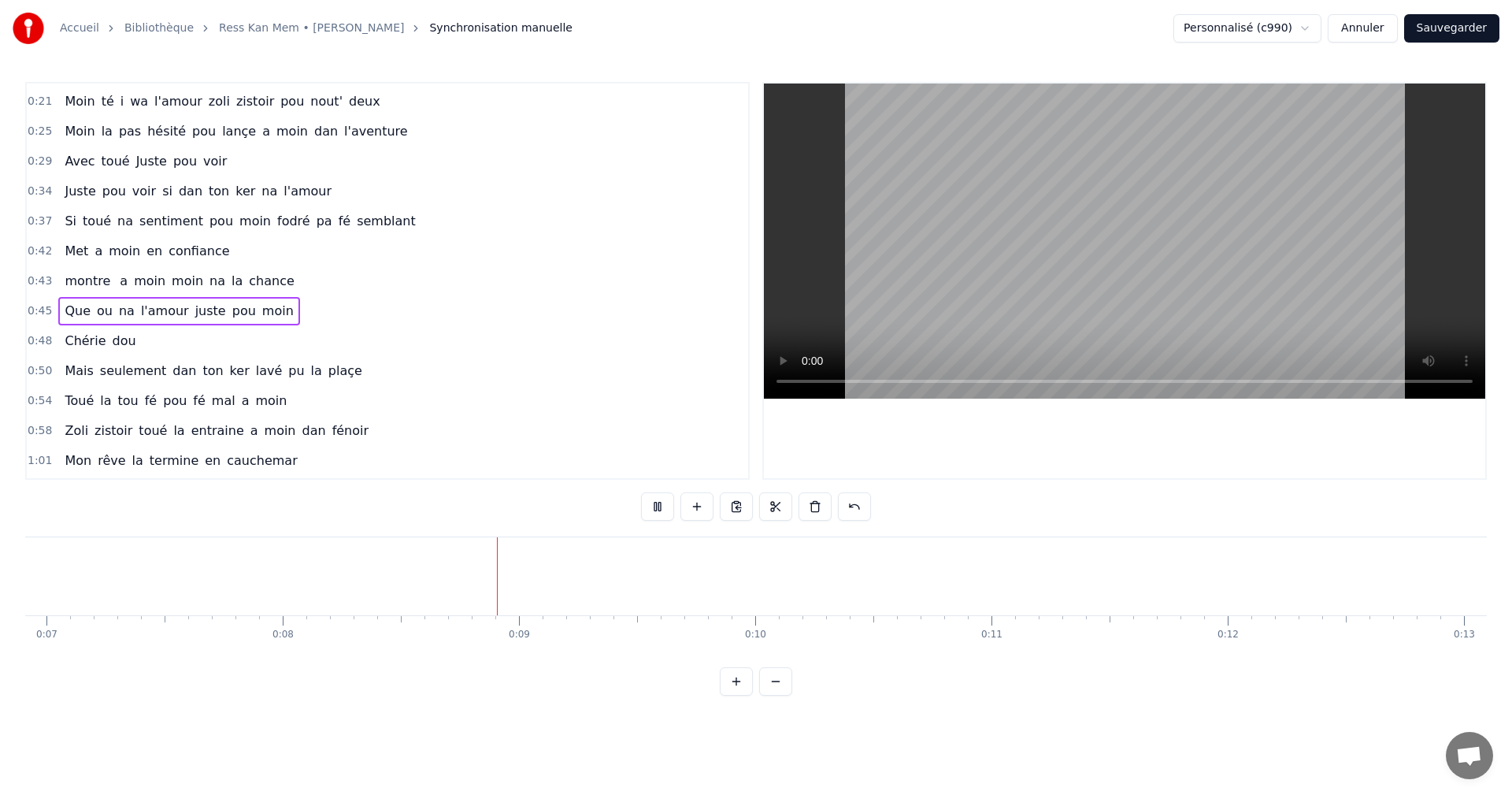
scroll to position [0, 1891]
click at [656, 508] on button at bounding box center [657, 506] width 33 height 28
click at [86, 287] on span "montre" at bounding box center [87, 281] width 48 height 18
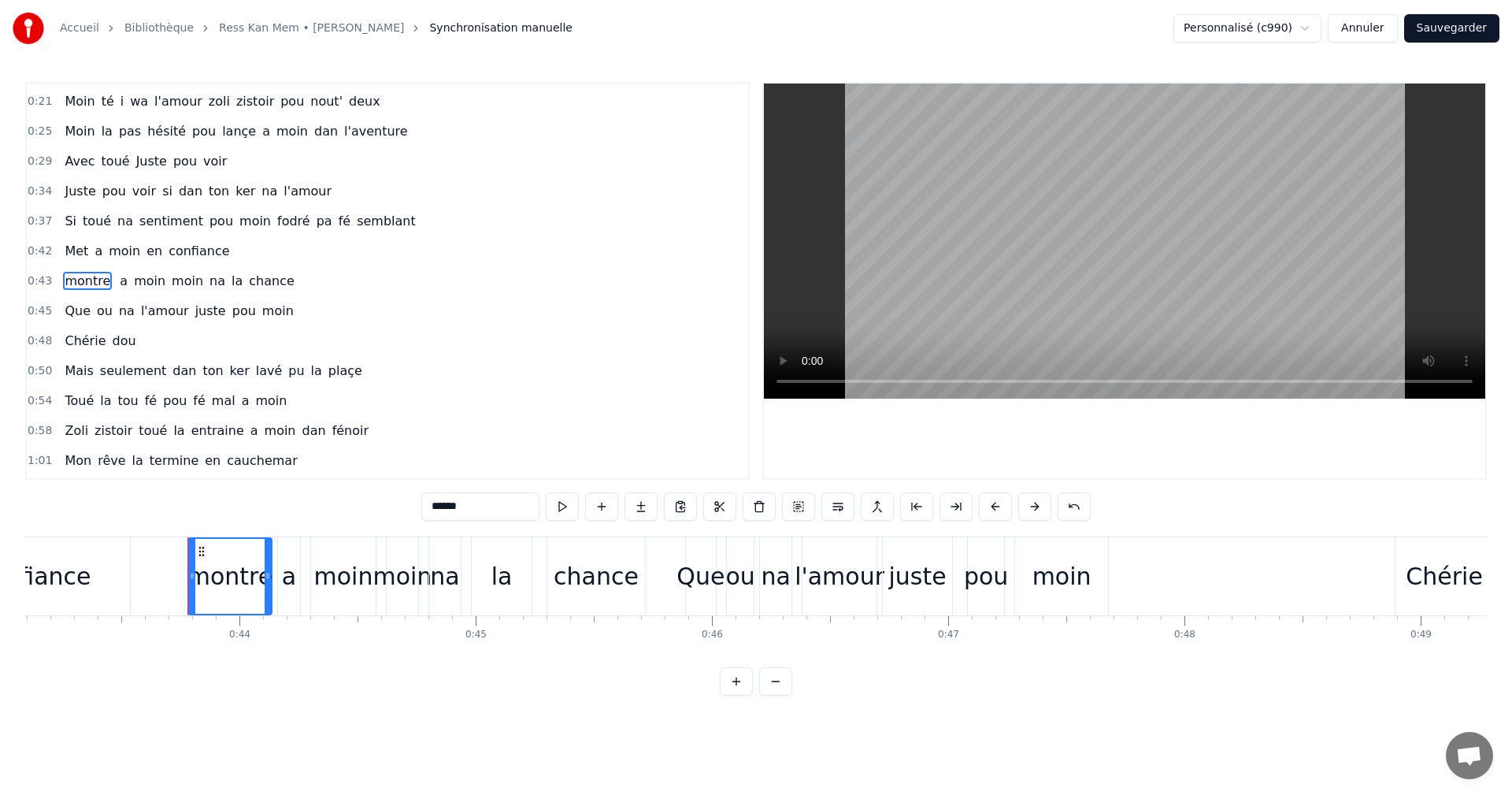
scroll to position [0, 10262]
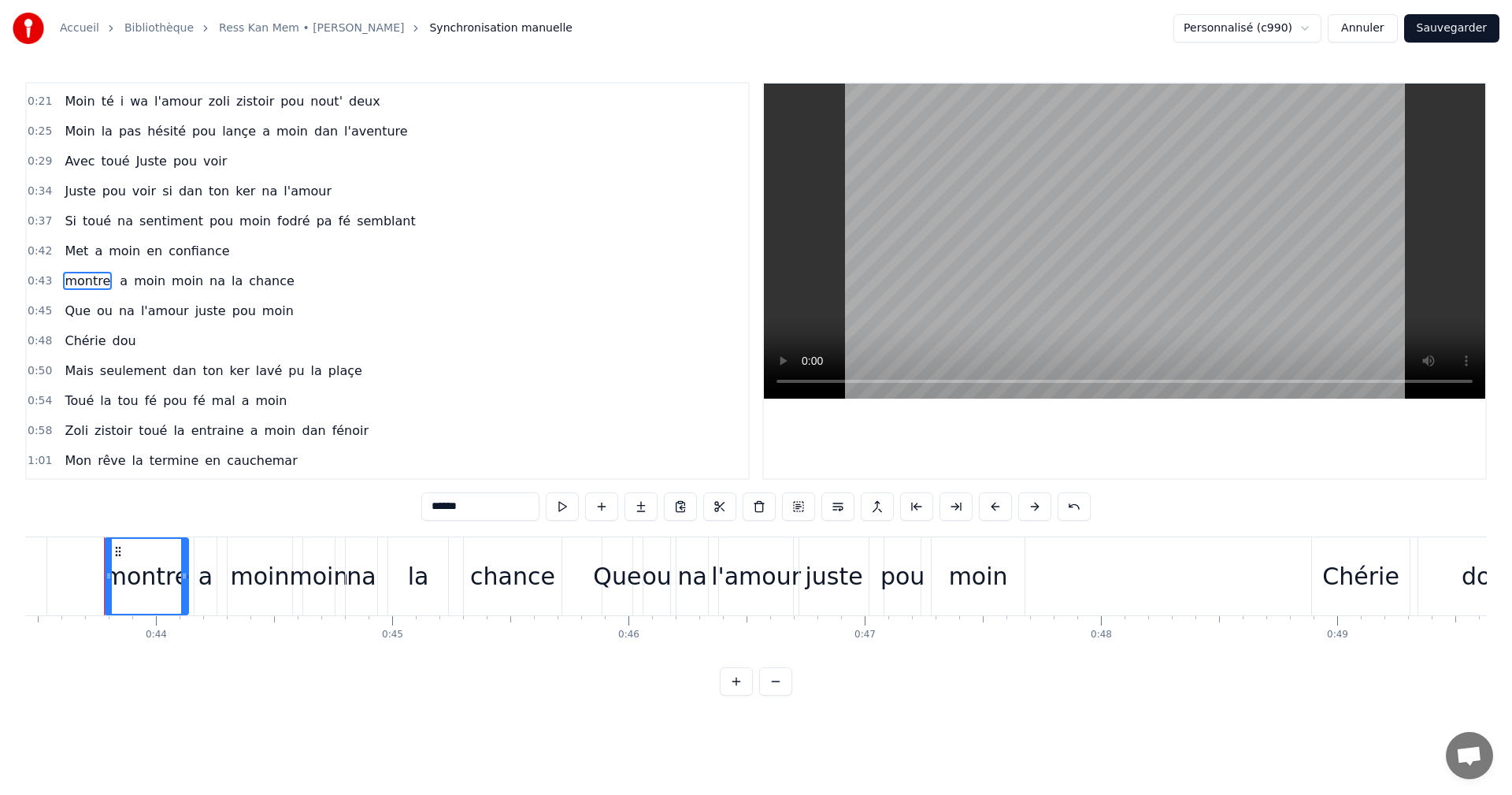
click at [439, 512] on input "******" at bounding box center [480, 506] width 118 height 28
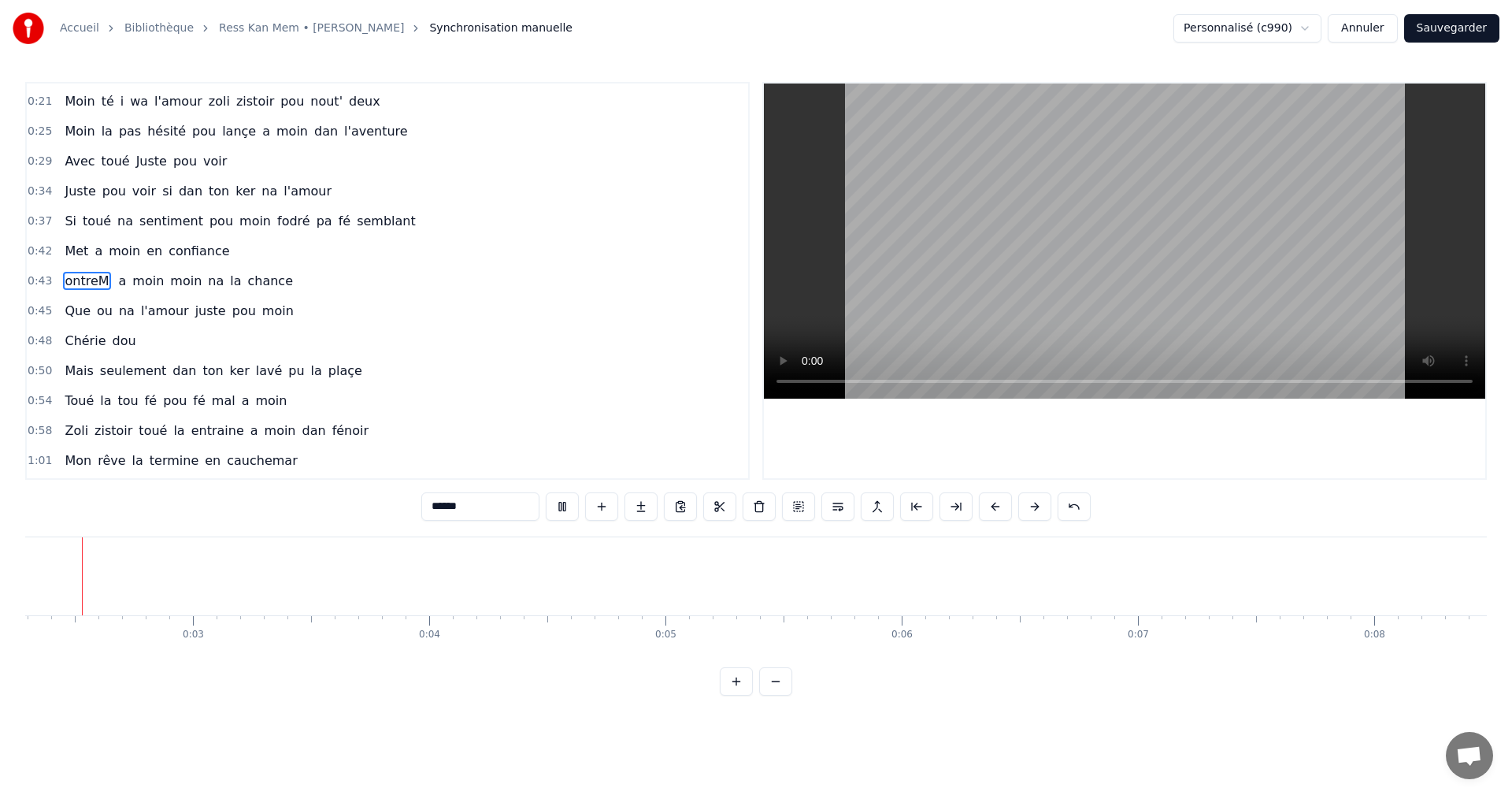
scroll to position [0, 520]
click at [561, 510] on button at bounding box center [562, 506] width 33 height 28
drag, startPoint x: 454, startPoint y: 504, endPoint x: 477, endPoint y: 504, distance: 23.0
click at [477, 504] on input "******" at bounding box center [480, 506] width 118 height 28
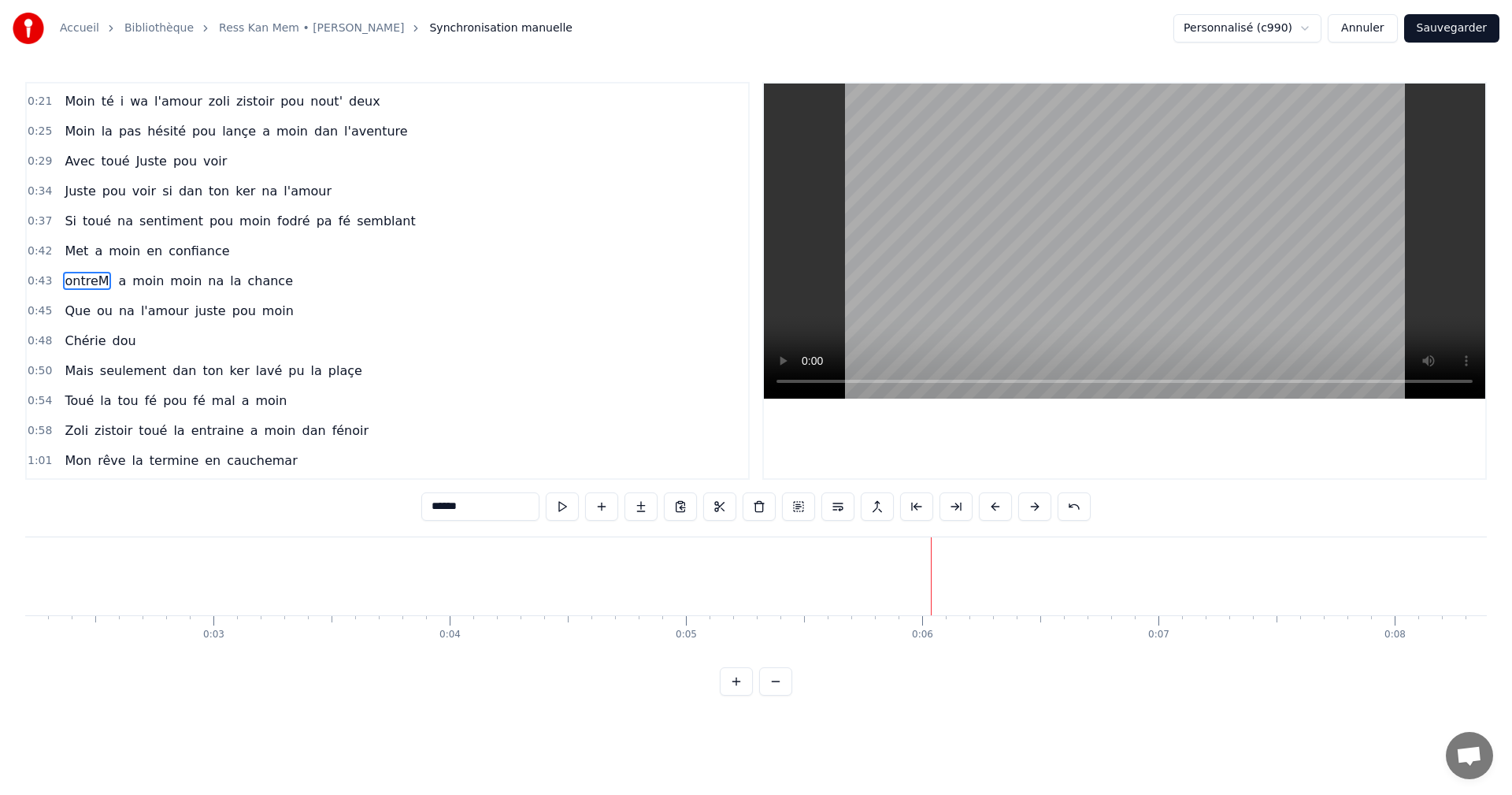
drag, startPoint x: 457, startPoint y: 504, endPoint x: 479, endPoint y: 508, distance: 22.4
click at [479, 508] on input "******" at bounding box center [480, 506] width 118 height 28
drag, startPoint x: 433, startPoint y: 508, endPoint x: 451, endPoint y: 526, distance: 25.5
click at [439, 513] on input "*****" at bounding box center [480, 506] width 118 height 28
click at [429, 508] on input "*****" at bounding box center [480, 506] width 118 height 28
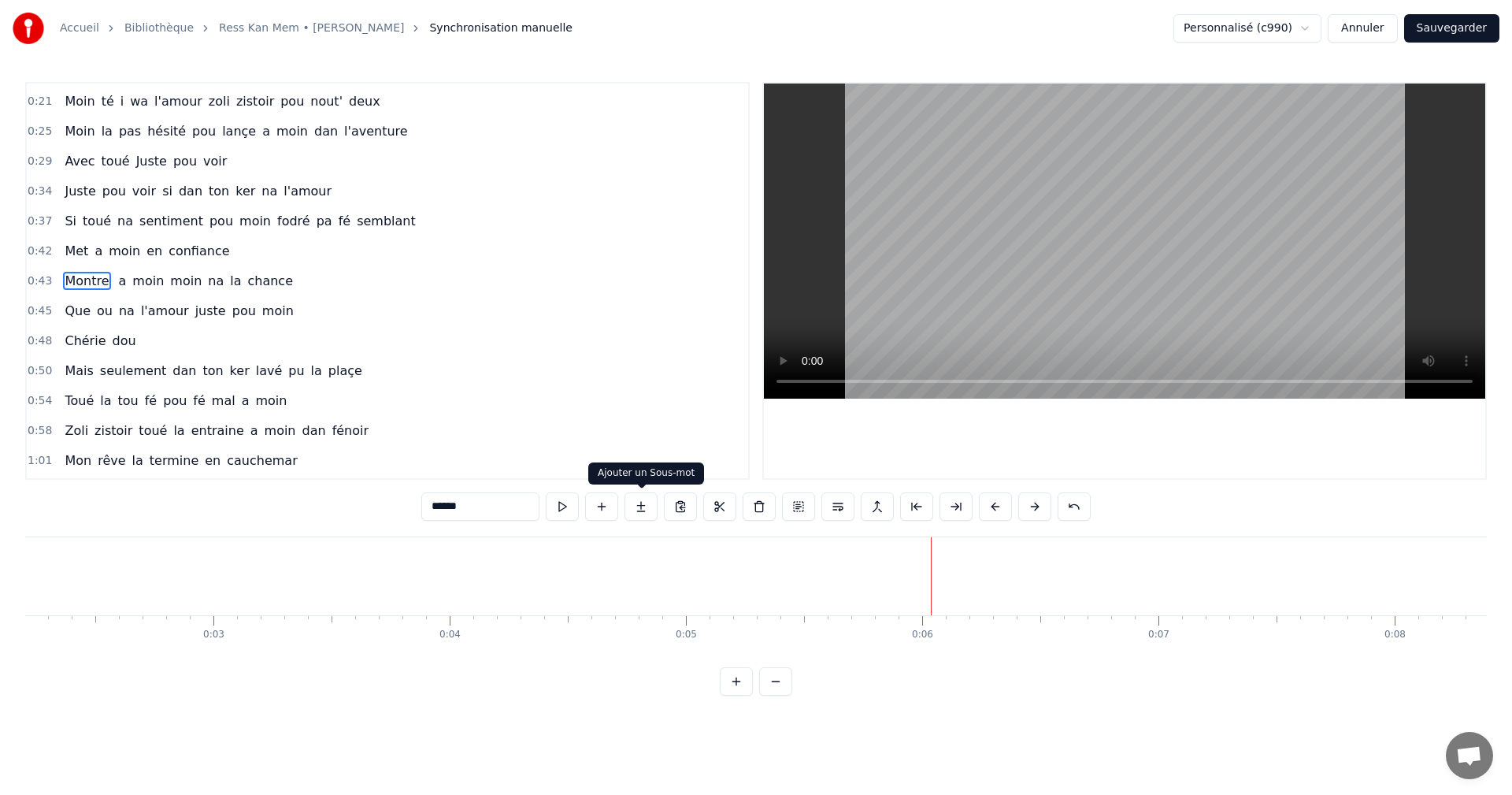
type input "******"
click at [630, 397] on div "0:54 Toué la tou fé pou fé mal a moin" at bounding box center [387, 400] width 722 height 30
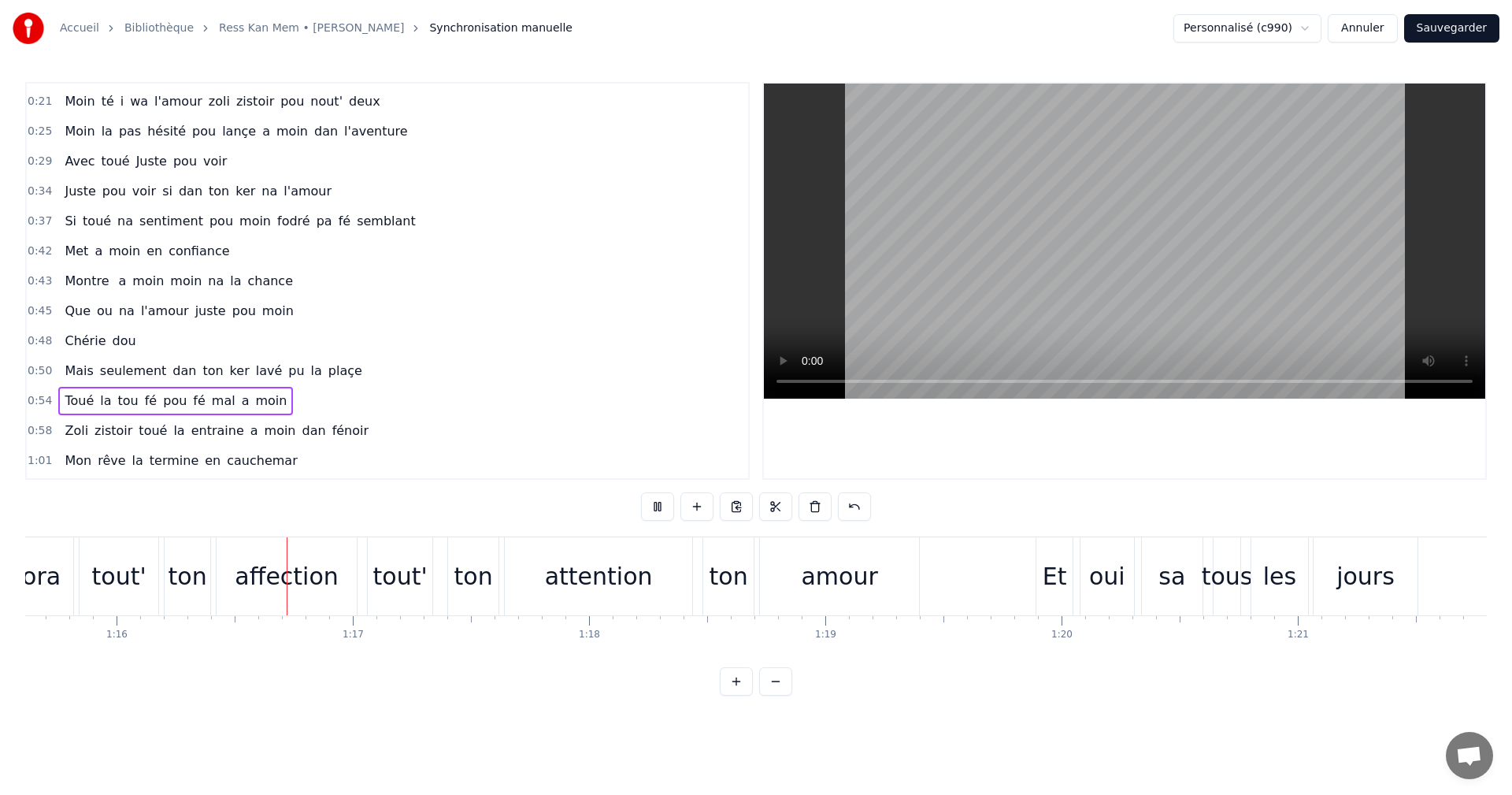
scroll to position [0, 17881]
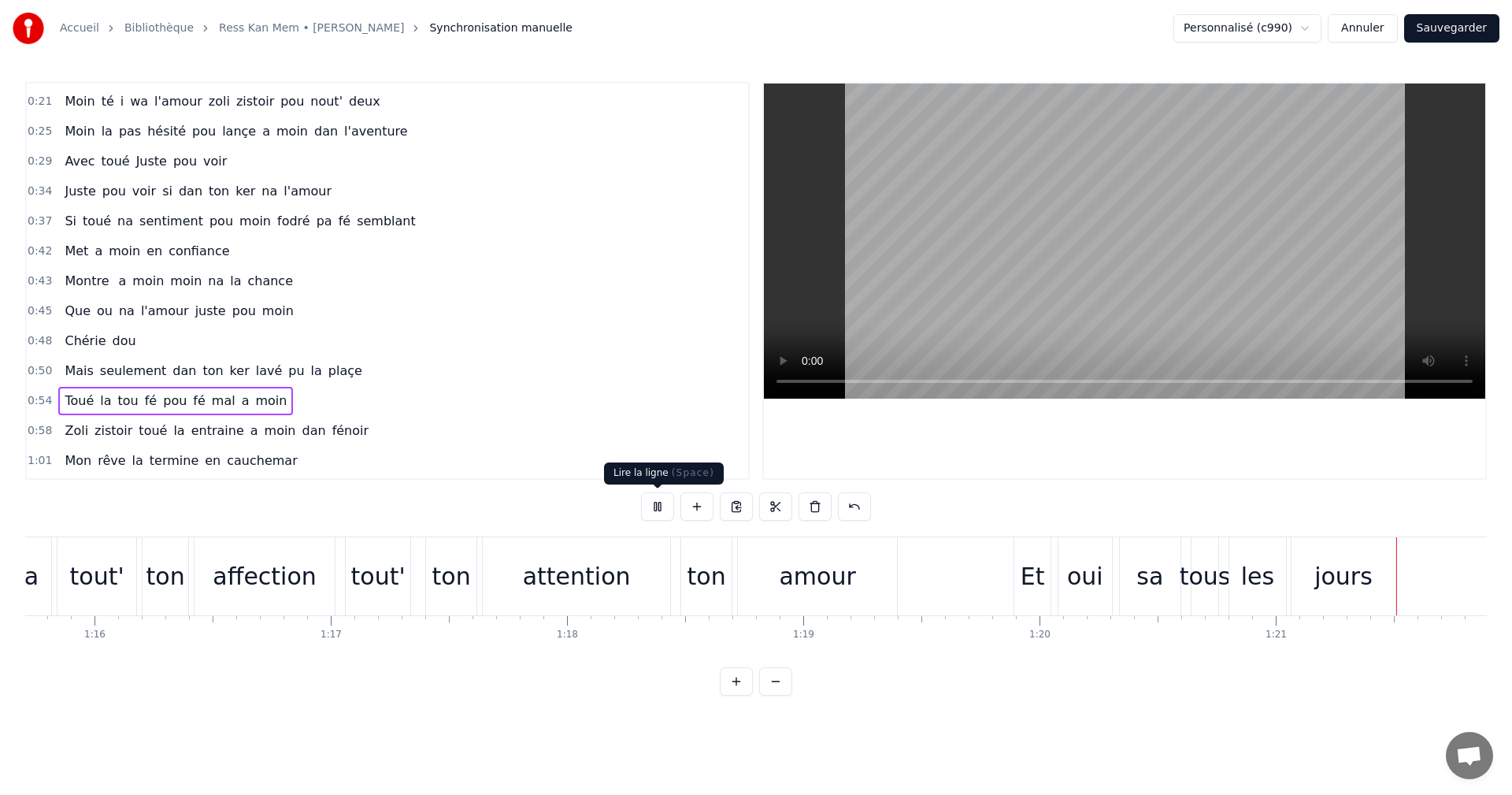
click at [654, 505] on button at bounding box center [657, 506] width 33 height 28
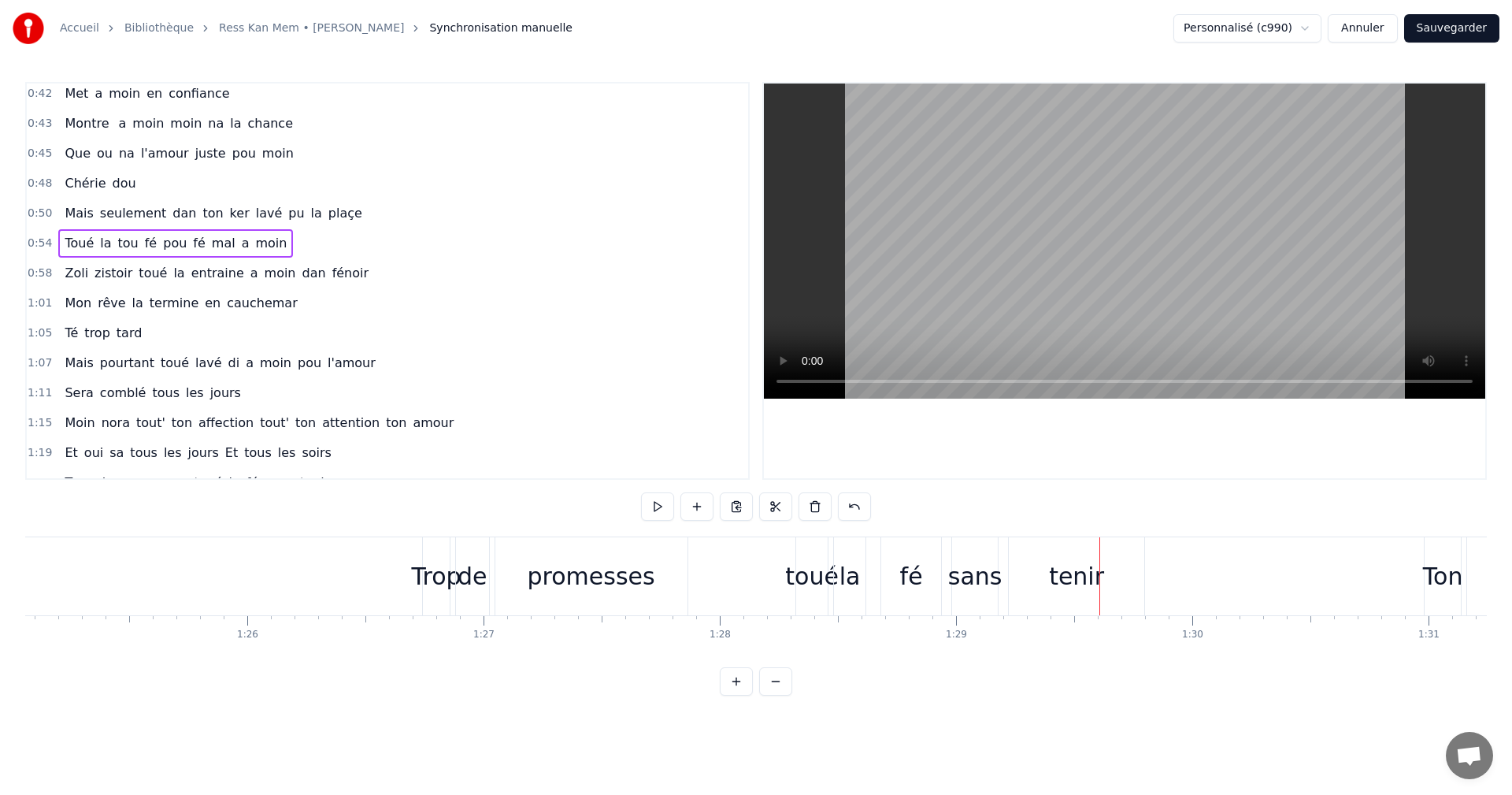
scroll to position [263, 0]
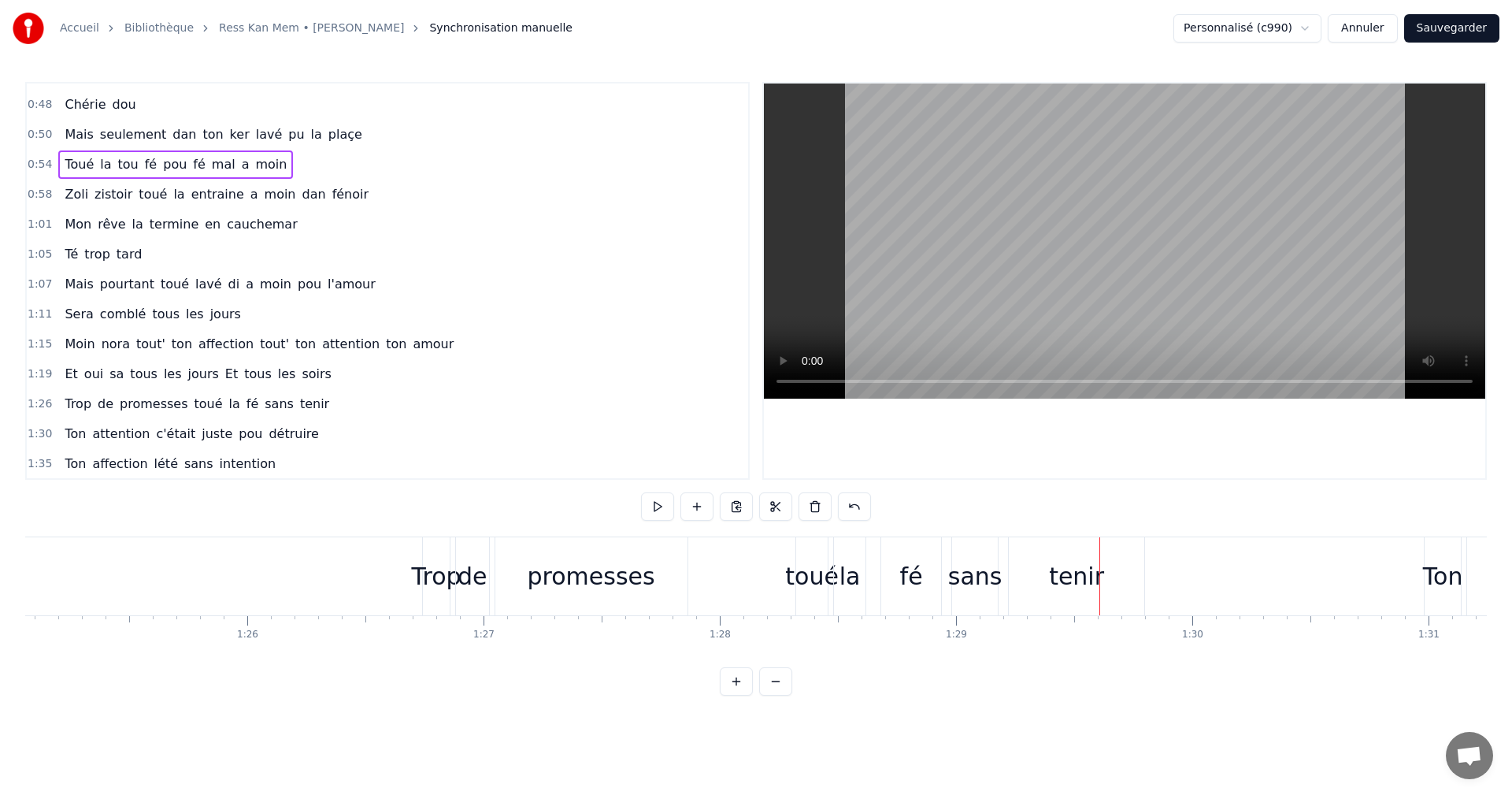
click at [193, 408] on span "toué" at bounding box center [208, 403] width 31 height 18
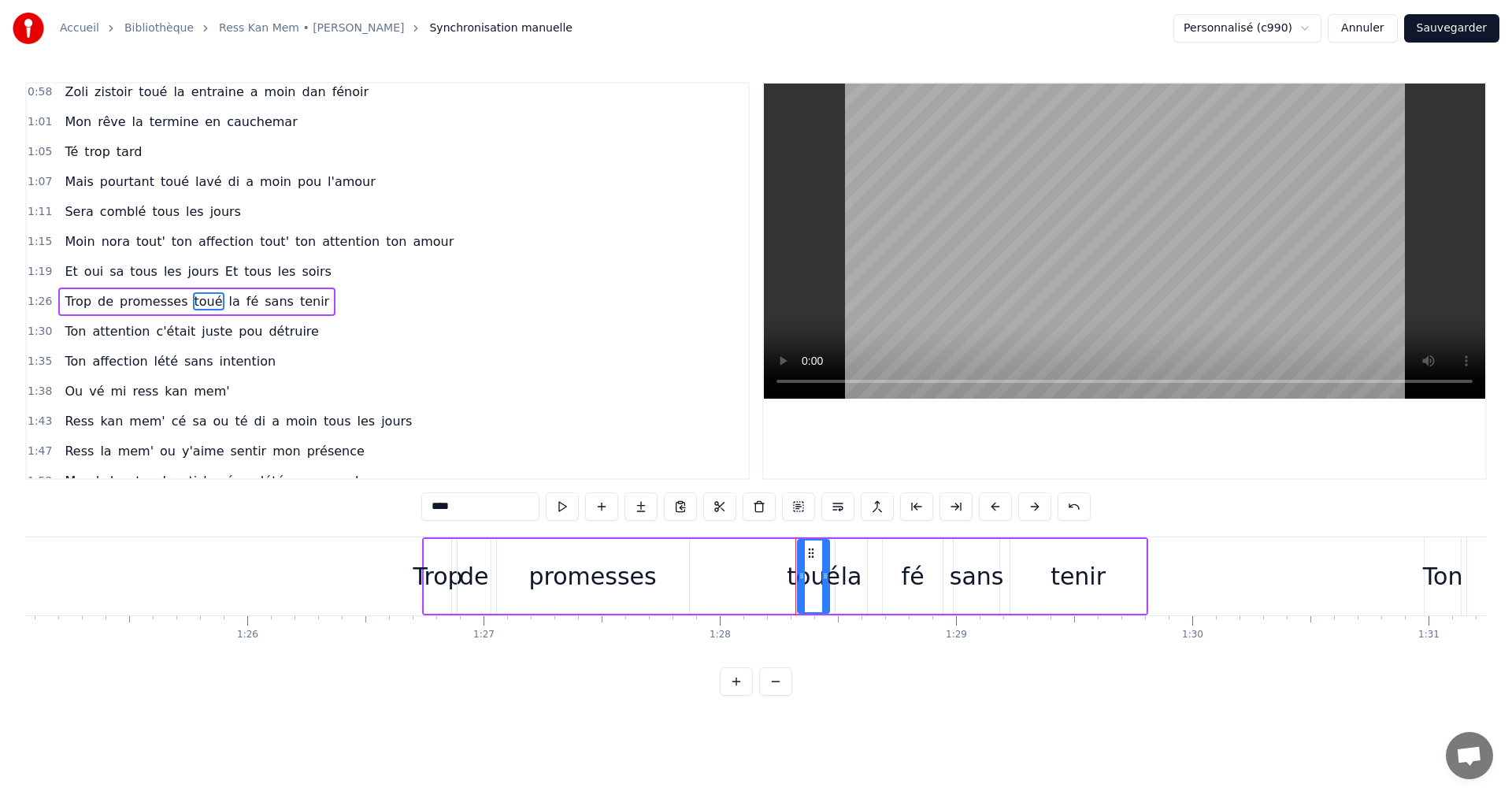
scroll to position [386, 0]
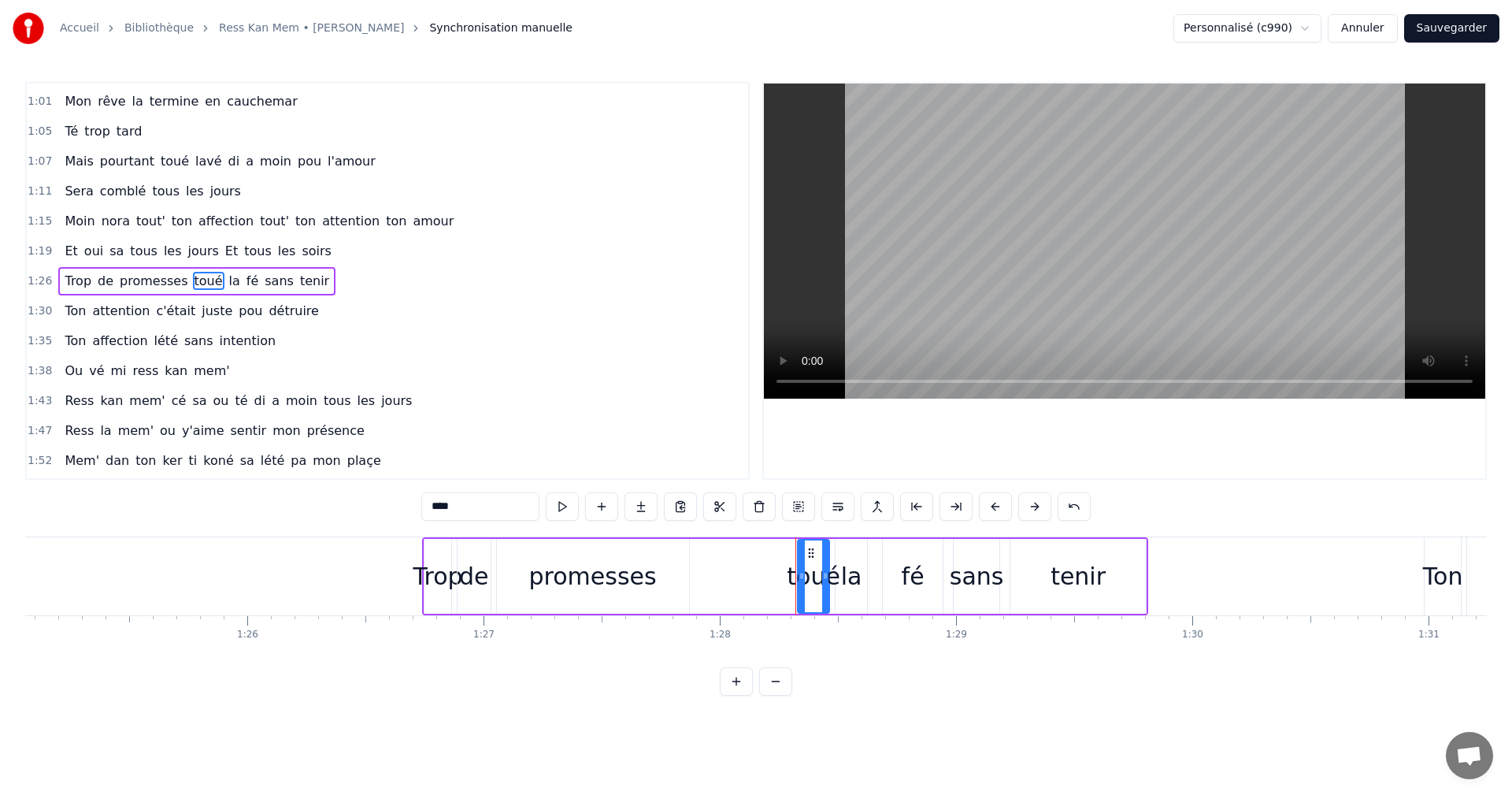
click at [434, 507] on input "****" at bounding box center [480, 506] width 118 height 28
drag, startPoint x: 451, startPoint y: 508, endPoint x: 462, endPoint y: 508, distance: 11.0
click at [462, 508] on input "****" at bounding box center [480, 506] width 118 height 28
click at [433, 515] on input "***" at bounding box center [480, 506] width 118 height 28
type input "****"
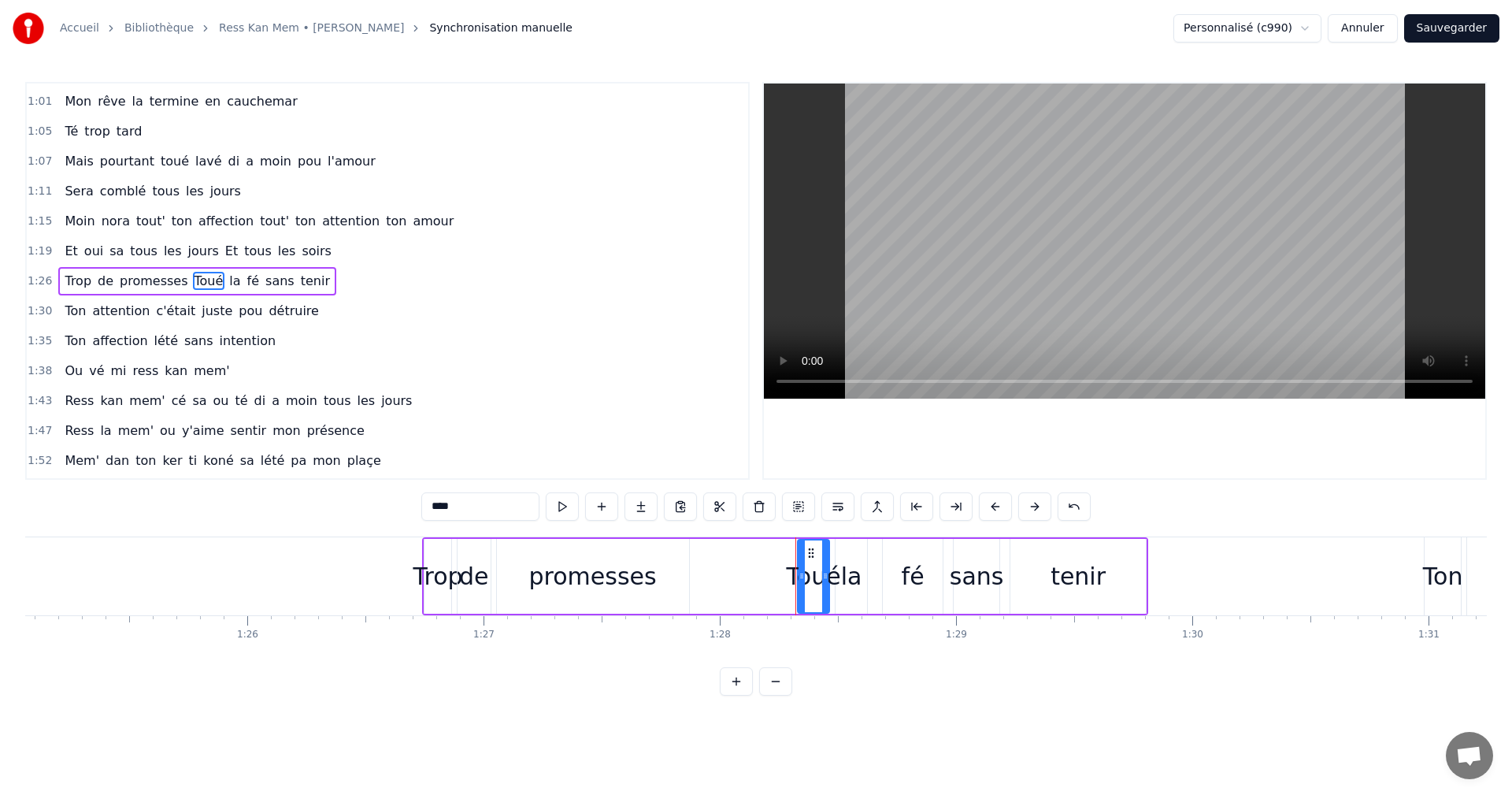
click at [670, 414] on div "1:43 Ress kan mem' cé sa ou té di a moin tous les jours" at bounding box center [387, 400] width 722 height 30
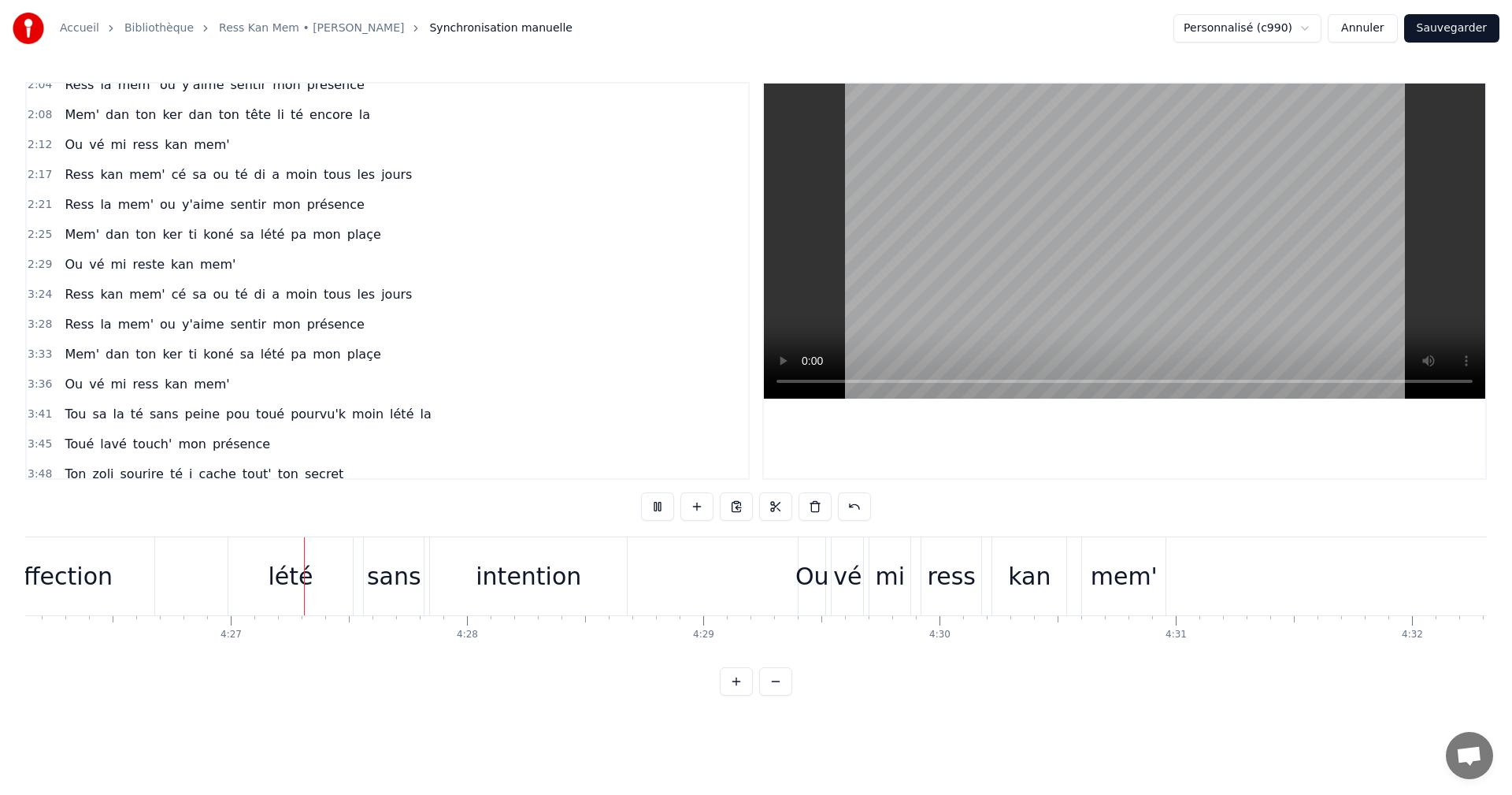
scroll to position [0, 62896]
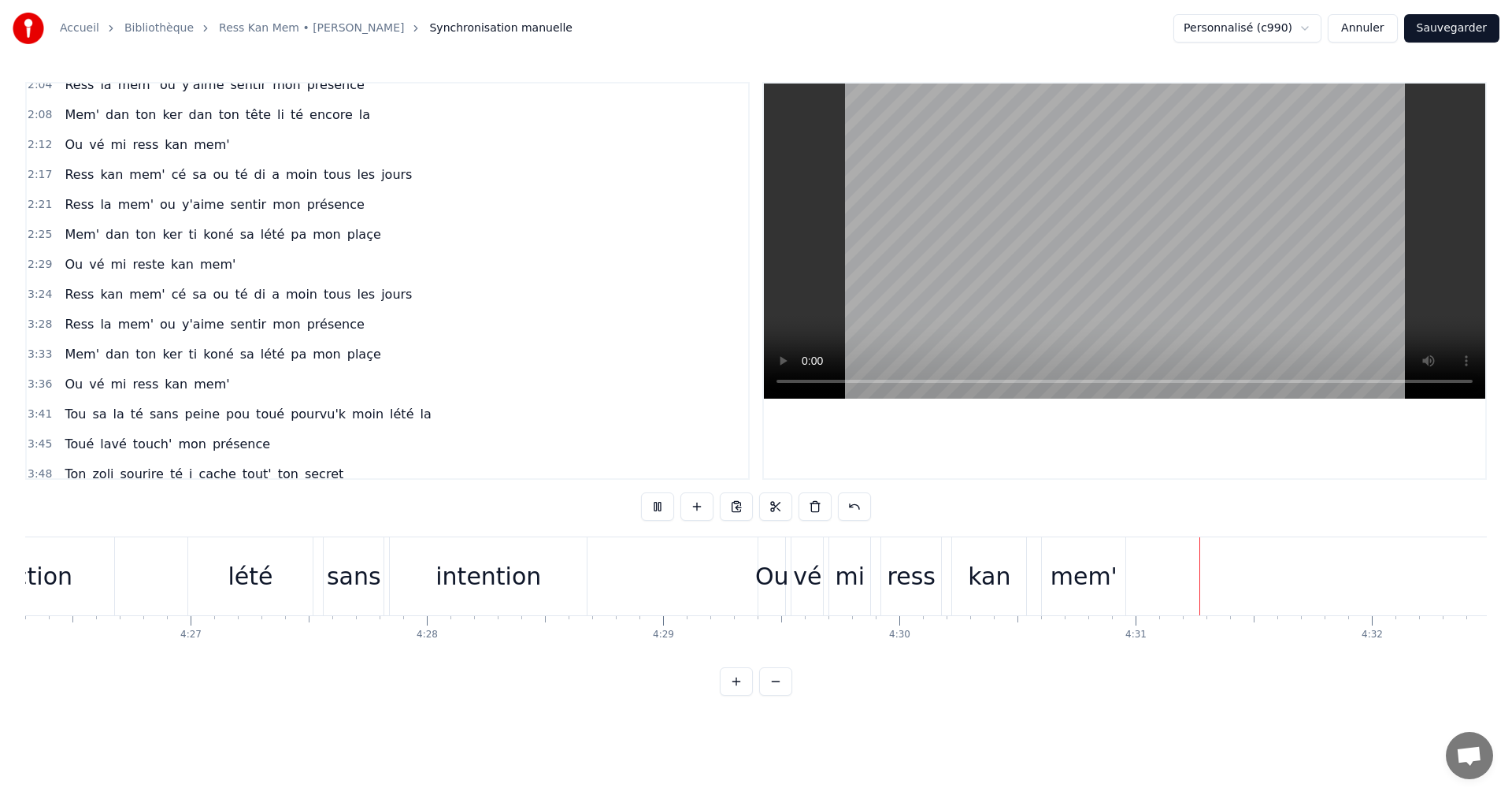
click at [1459, 31] on button "Sauvegarder" at bounding box center [1452, 28] width 95 height 28
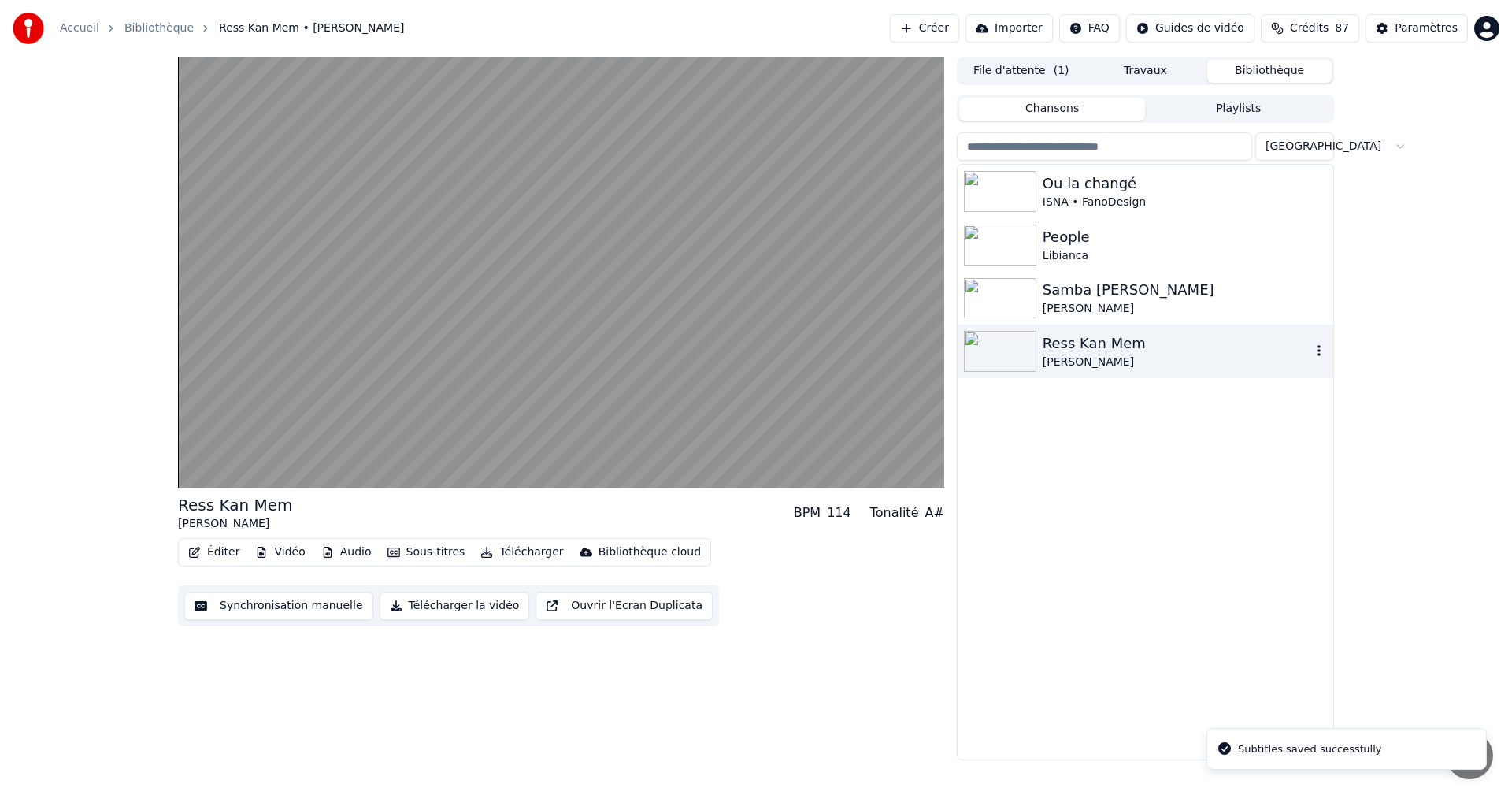
click at [1064, 346] on div "Ress Kan Mem" at bounding box center [1176, 344] width 269 height 22
click at [1064, 310] on div "[PERSON_NAME]" at bounding box center [1176, 309] width 269 height 16
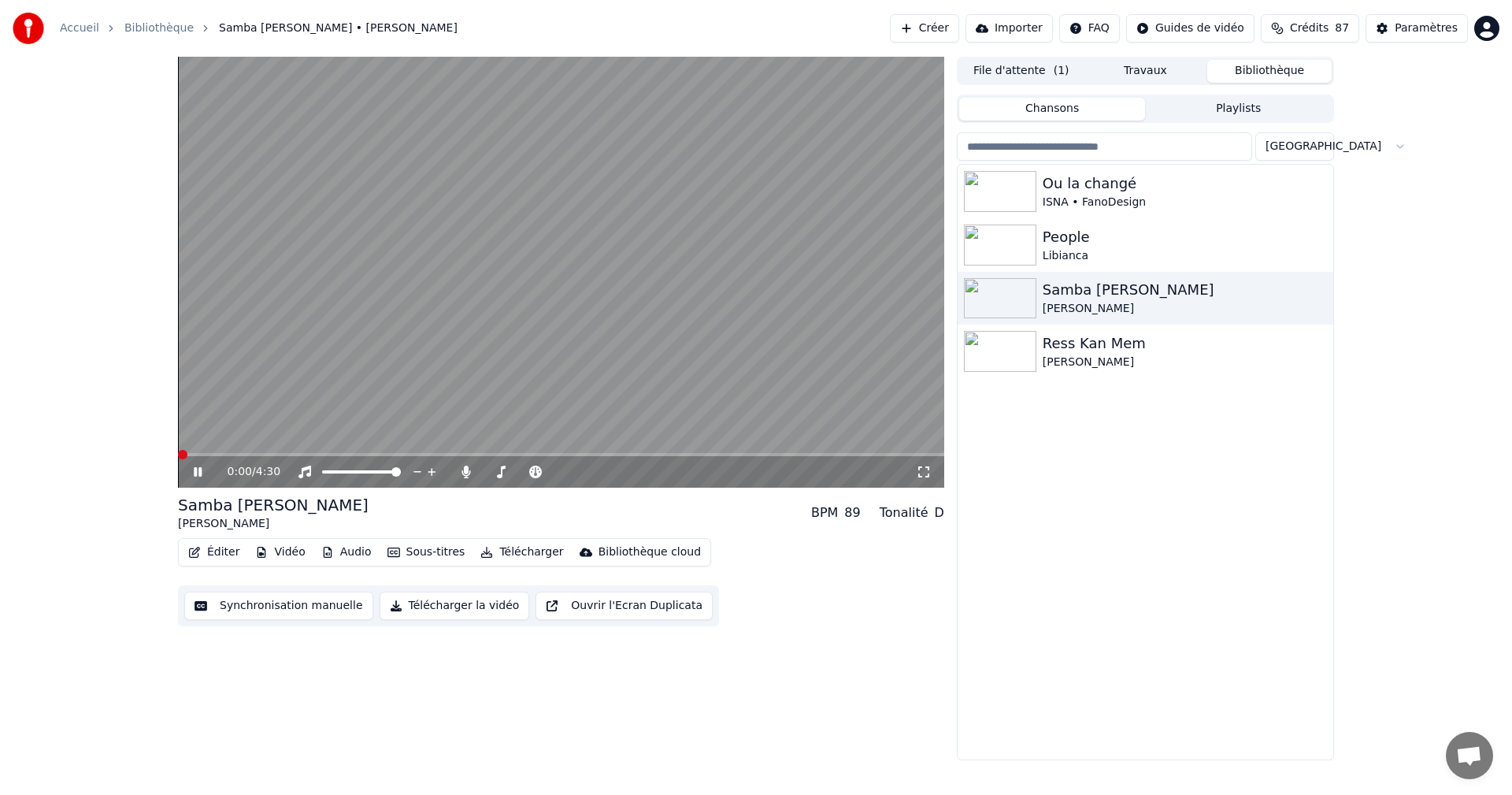
click at [195, 473] on icon at bounding box center [197, 471] width 8 height 9
click at [1096, 336] on div "Ress Kan Mem" at bounding box center [1176, 344] width 269 height 22
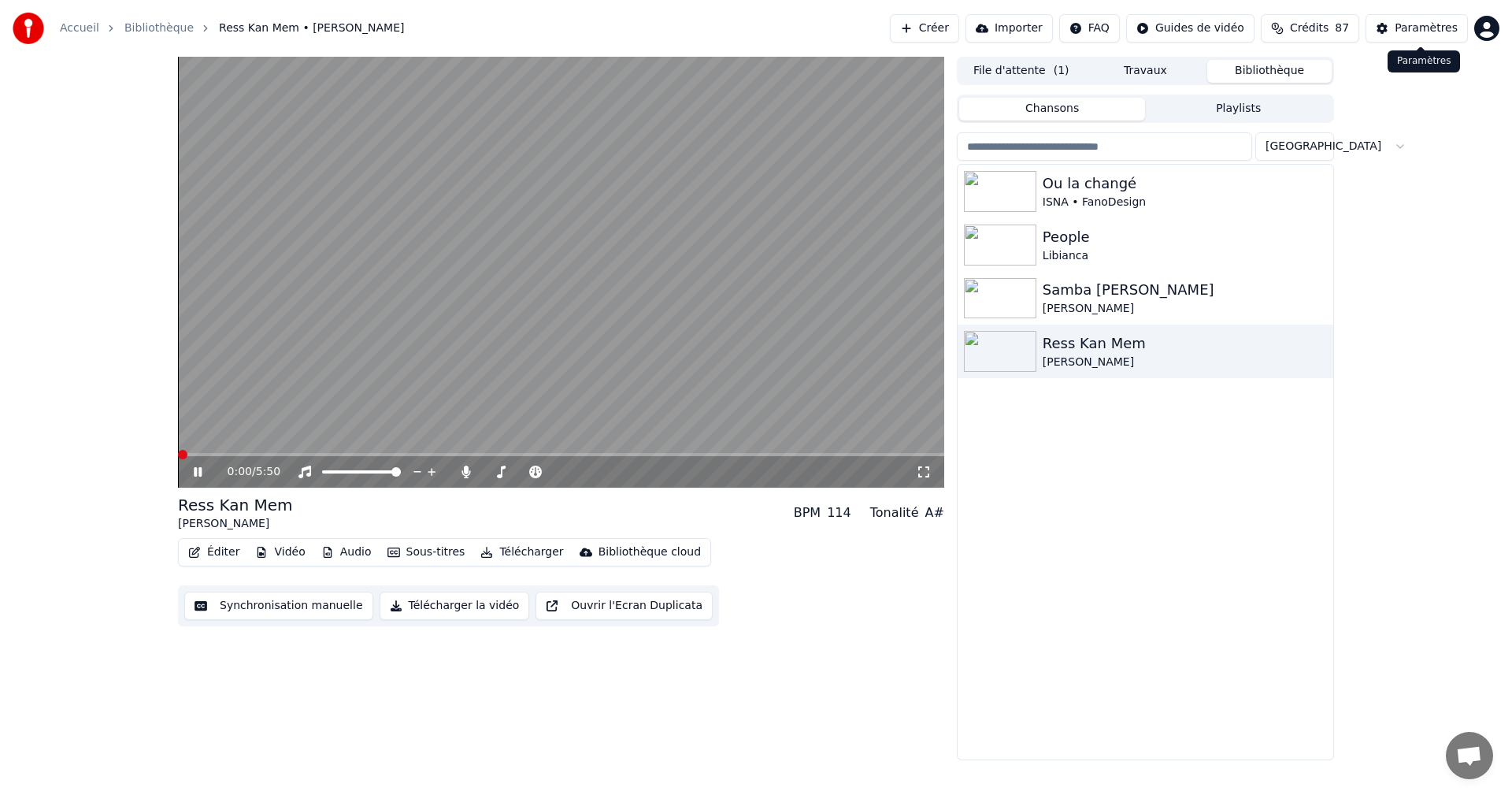
click at [1441, 38] on button "Paramètres" at bounding box center [1416, 28] width 102 height 28
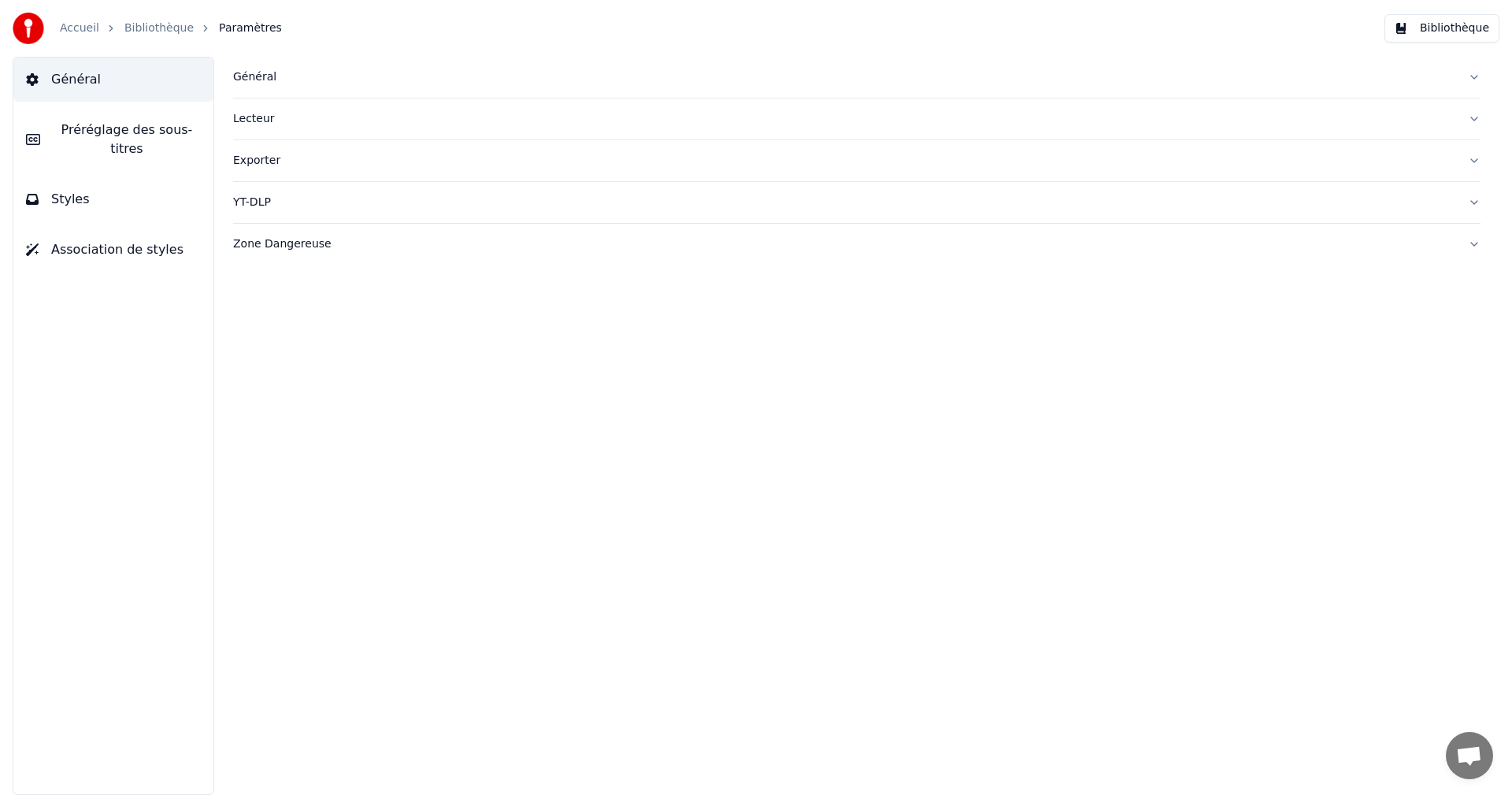
click at [63, 190] on span "Styles" at bounding box center [70, 199] width 38 height 19
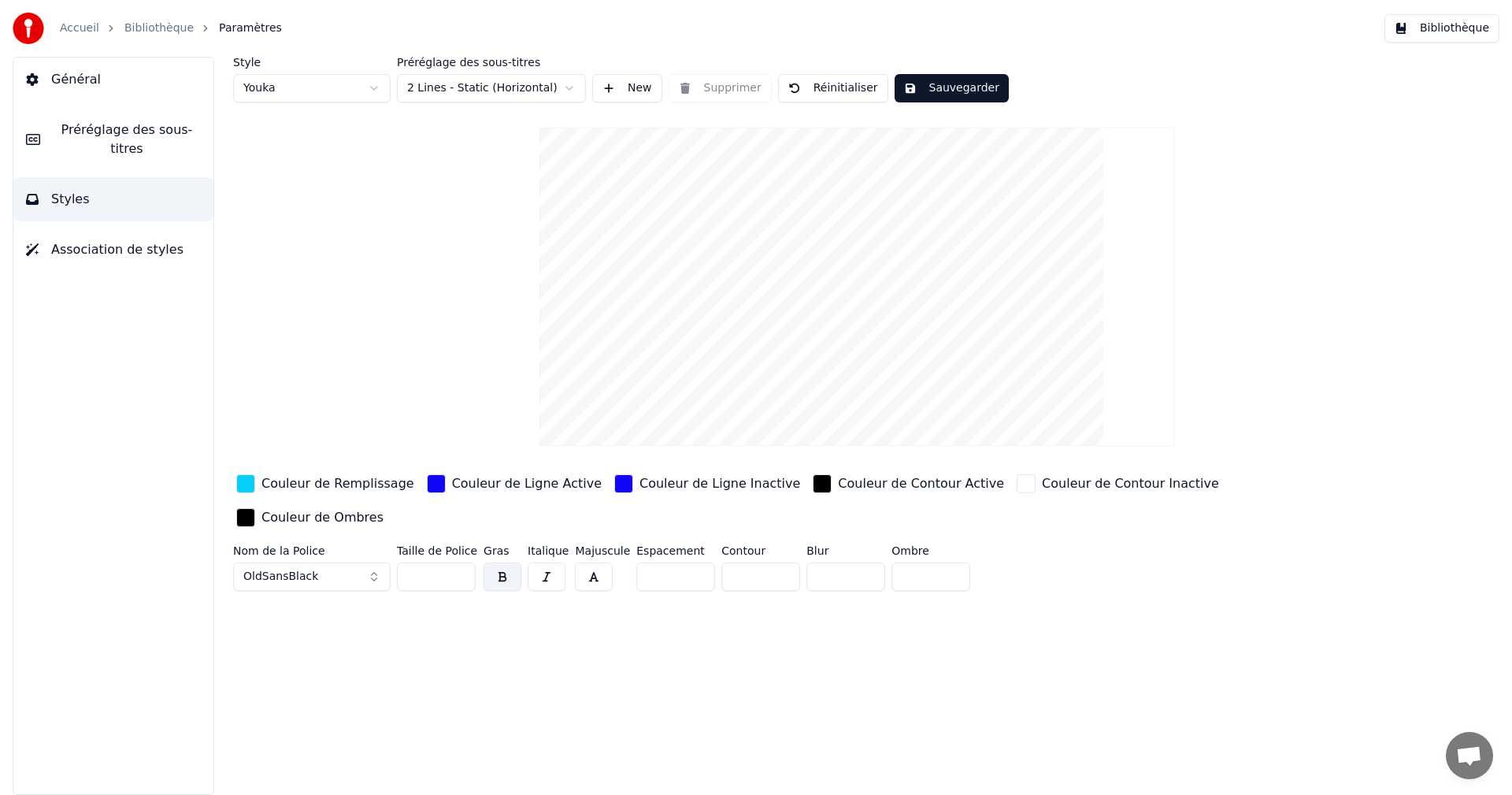
click at [462, 562] on input "**" at bounding box center [436, 576] width 79 height 28
type input "**"
click at [462, 562] on input "**" at bounding box center [436, 576] width 79 height 28
click at [943, 87] on button "Sauvegarder" at bounding box center [951, 88] width 114 height 28
click at [1464, 26] on button "Bibliothèque" at bounding box center [1441, 28] width 115 height 28
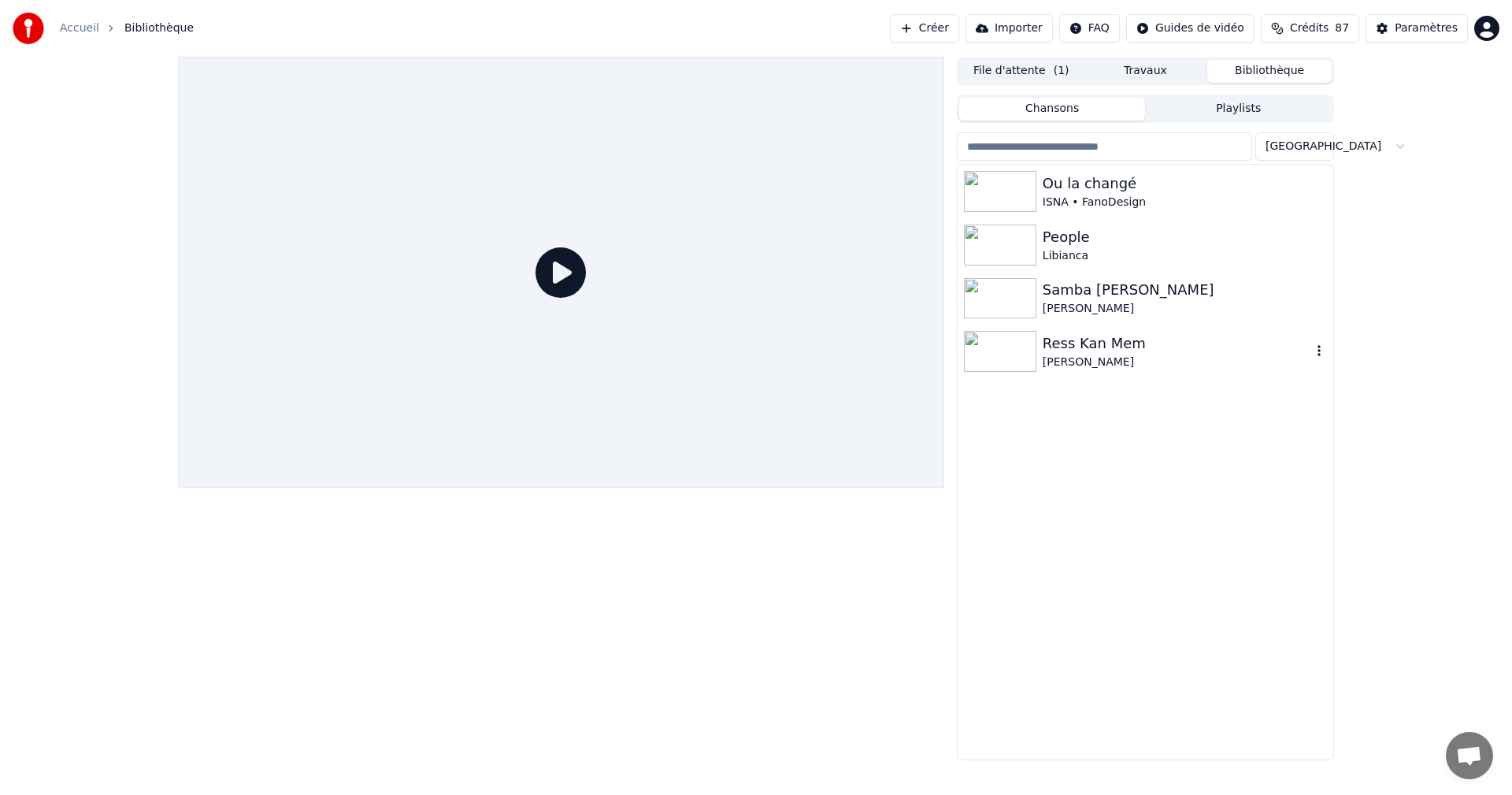
click at [1124, 339] on div "Ress Kan Mem" at bounding box center [1176, 344] width 269 height 22
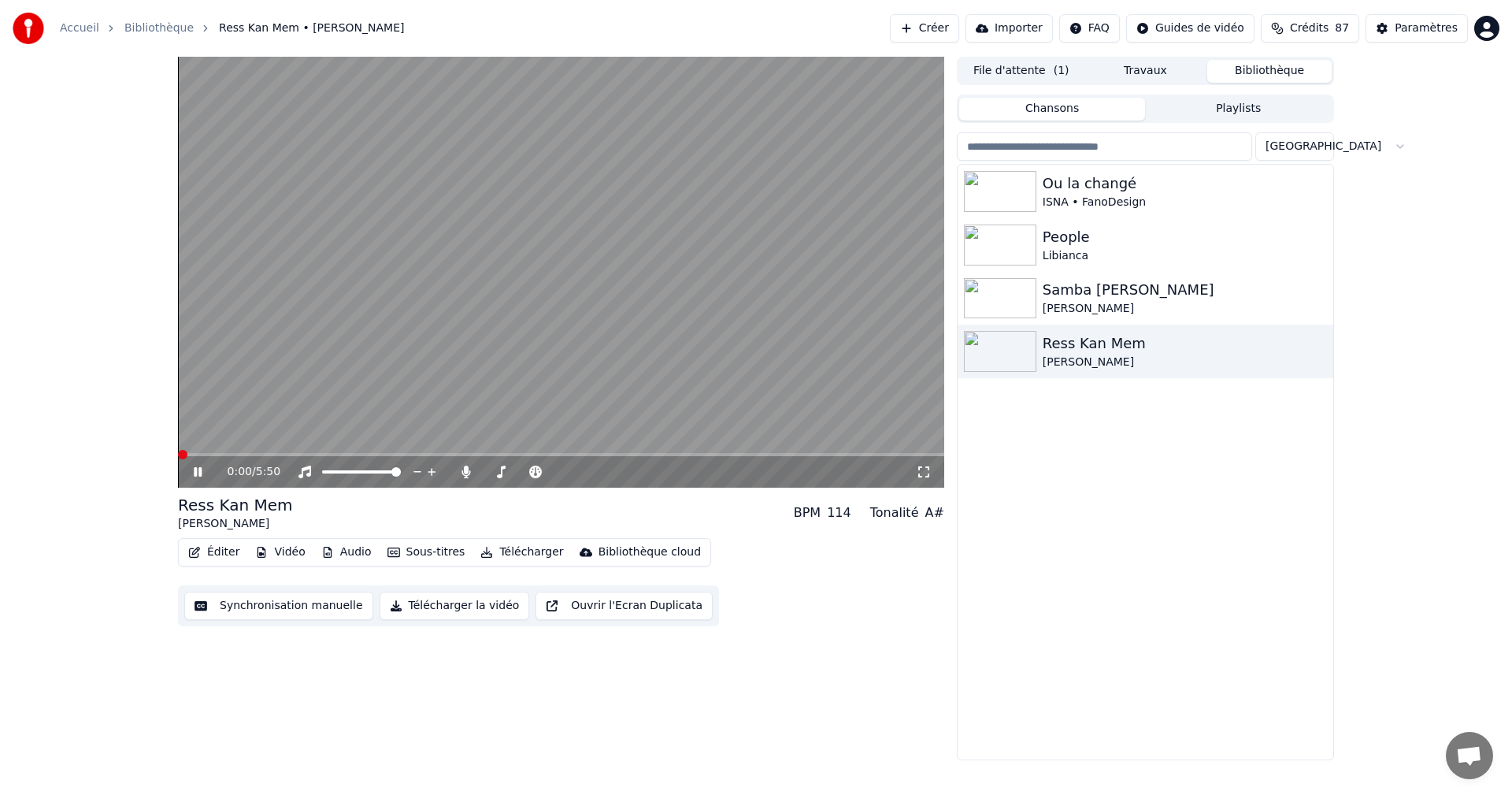
click at [924, 474] on icon at bounding box center [923, 471] width 16 height 13
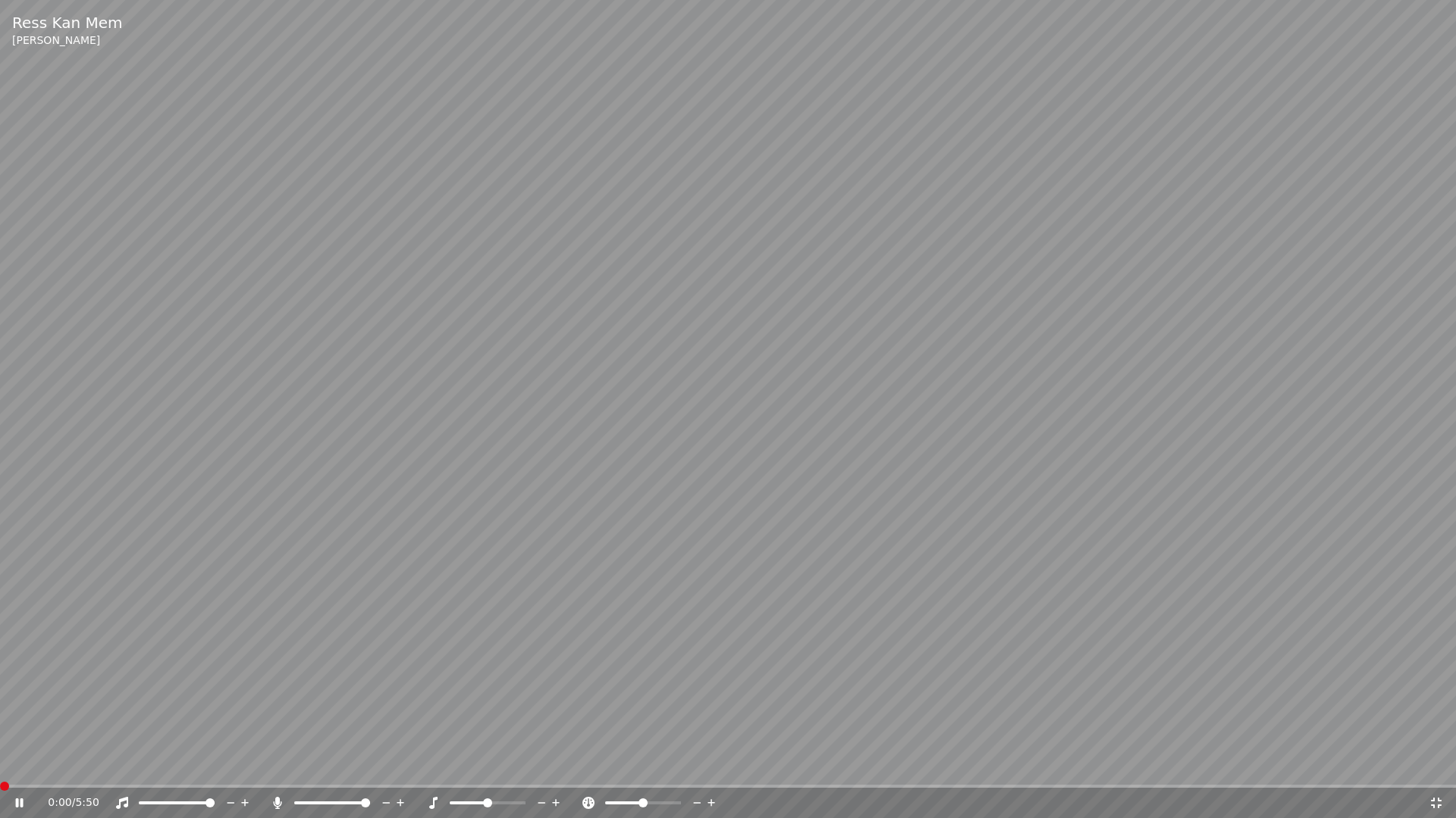
click at [1438, 764] on icon at bounding box center [1436, 802] width 16 height 12
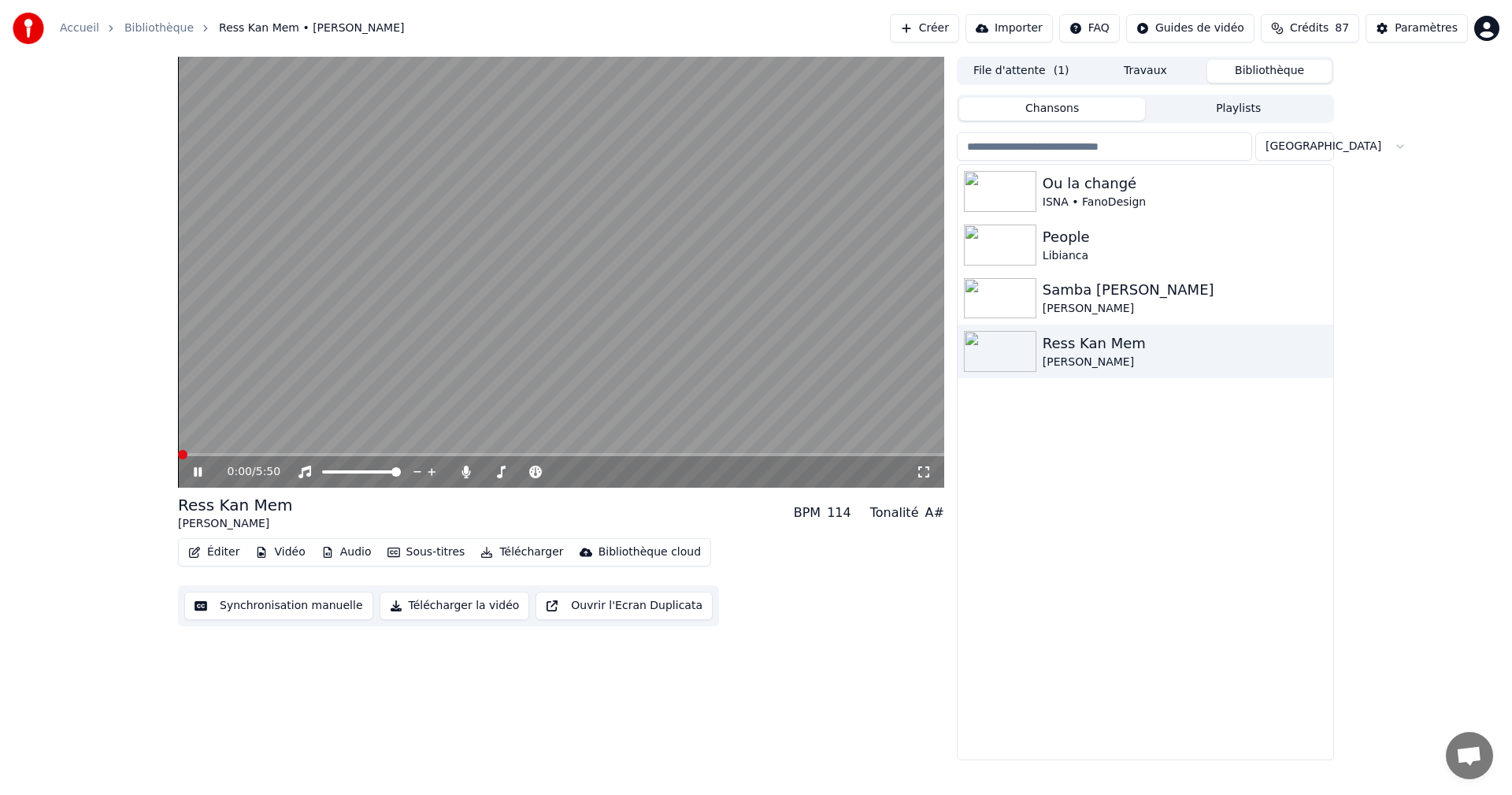
click at [1421, 28] on div "Paramètres" at bounding box center [1426, 28] width 63 height 16
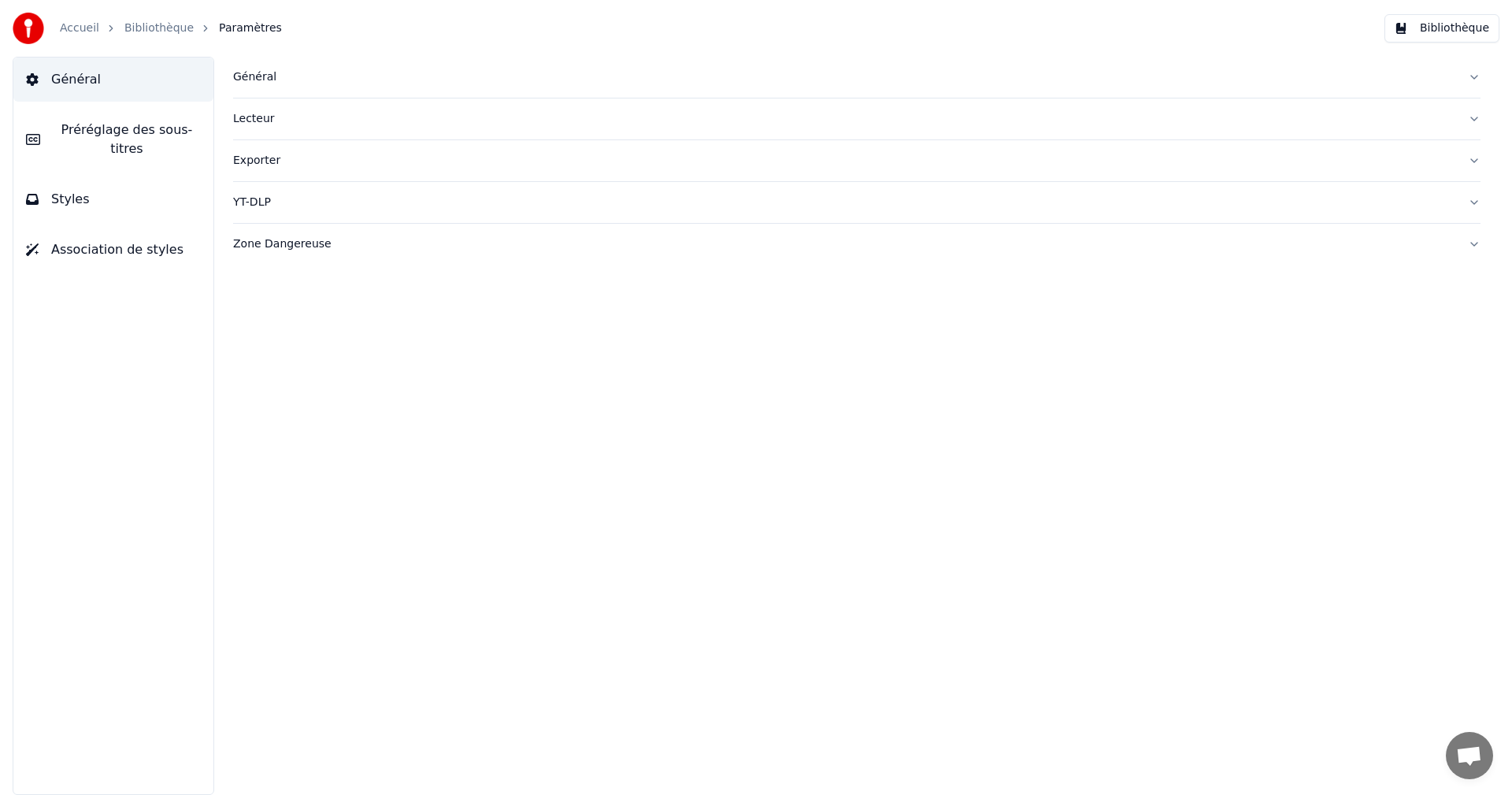
click at [158, 182] on button "Styles" at bounding box center [113, 199] width 200 height 44
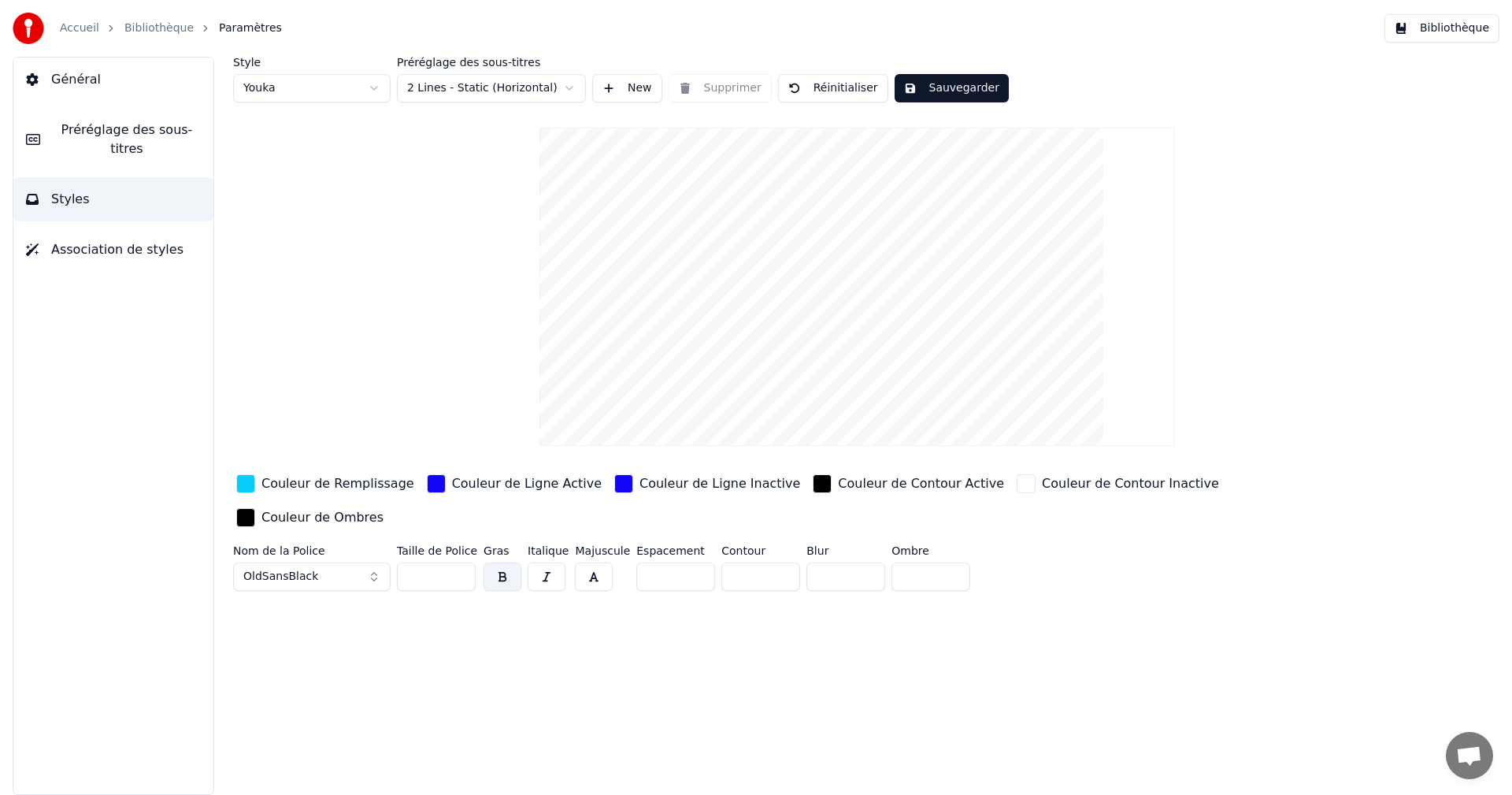
click at [462, 562] on input "**" at bounding box center [436, 576] width 79 height 28
type input "**"
click at [462, 562] on input "**" at bounding box center [436, 576] width 79 height 28
click at [917, 91] on button "Sauvegarder" at bounding box center [951, 88] width 114 height 28
click at [1473, 26] on button "Bibliothèque" at bounding box center [1441, 28] width 115 height 28
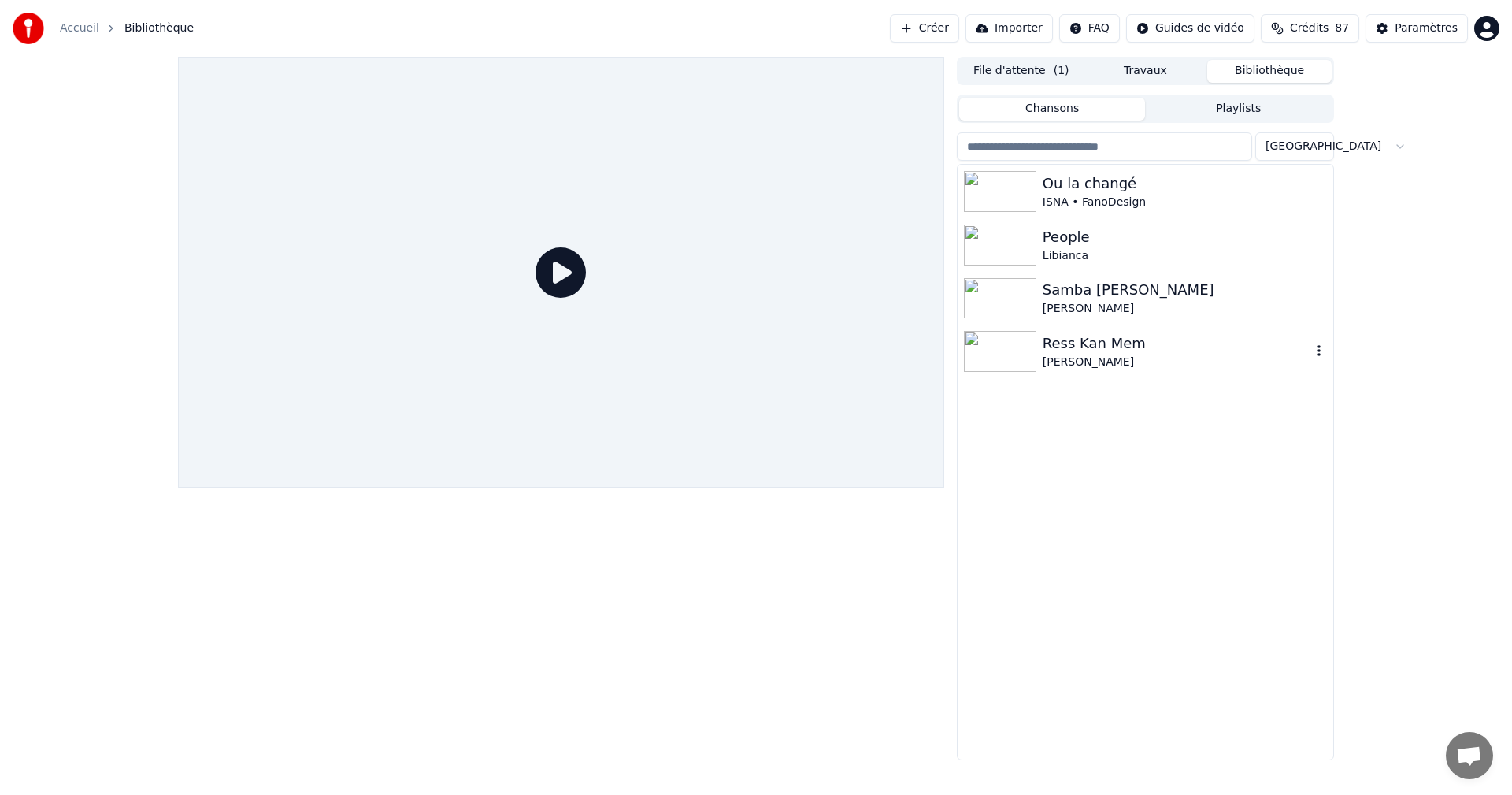
click at [1039, 351] on div at bounding box center [1003, 351] width 79 height 41
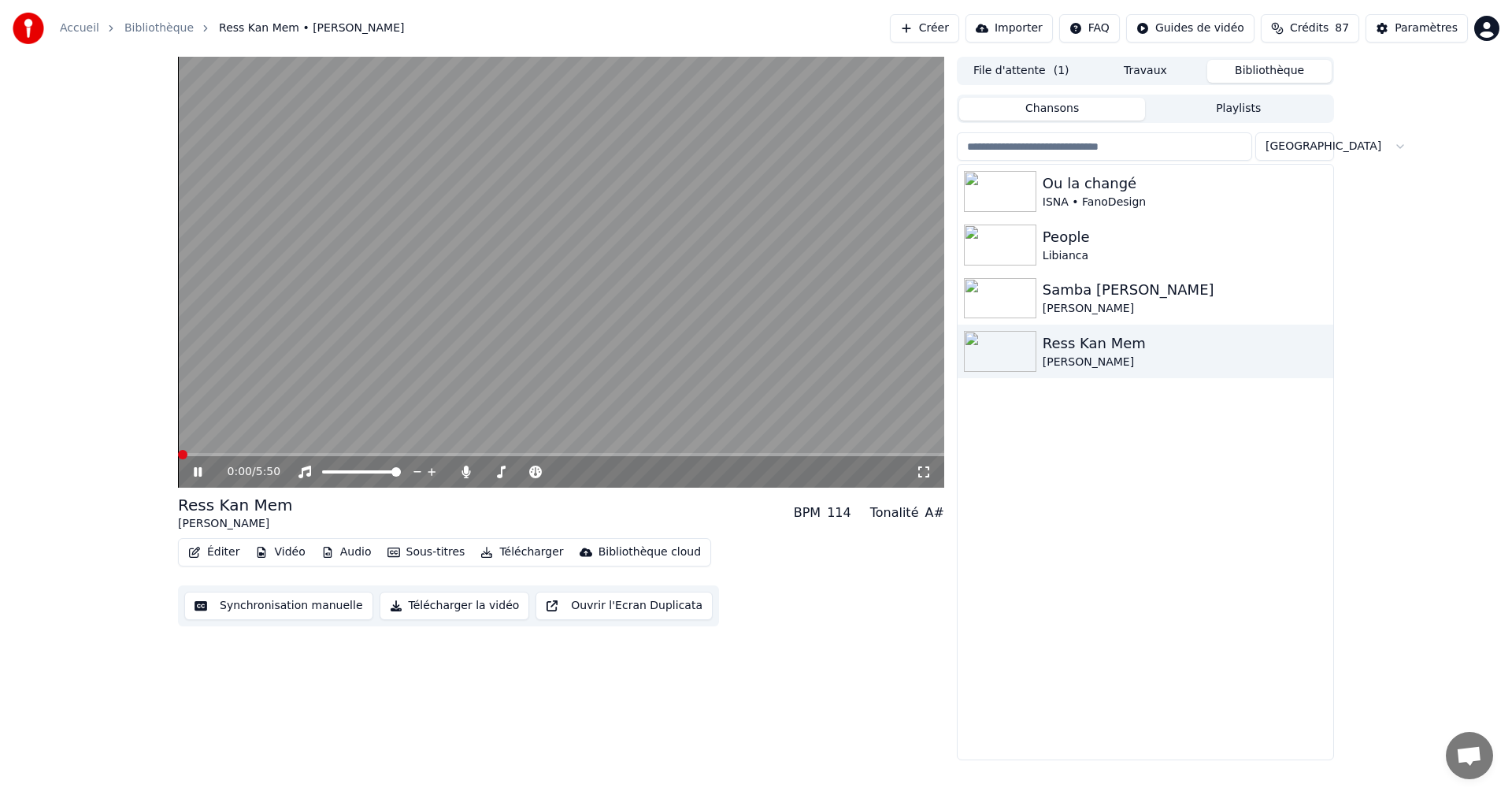
click at [926, 470] on icon at bounding box center [923, 471] width 16 height 13
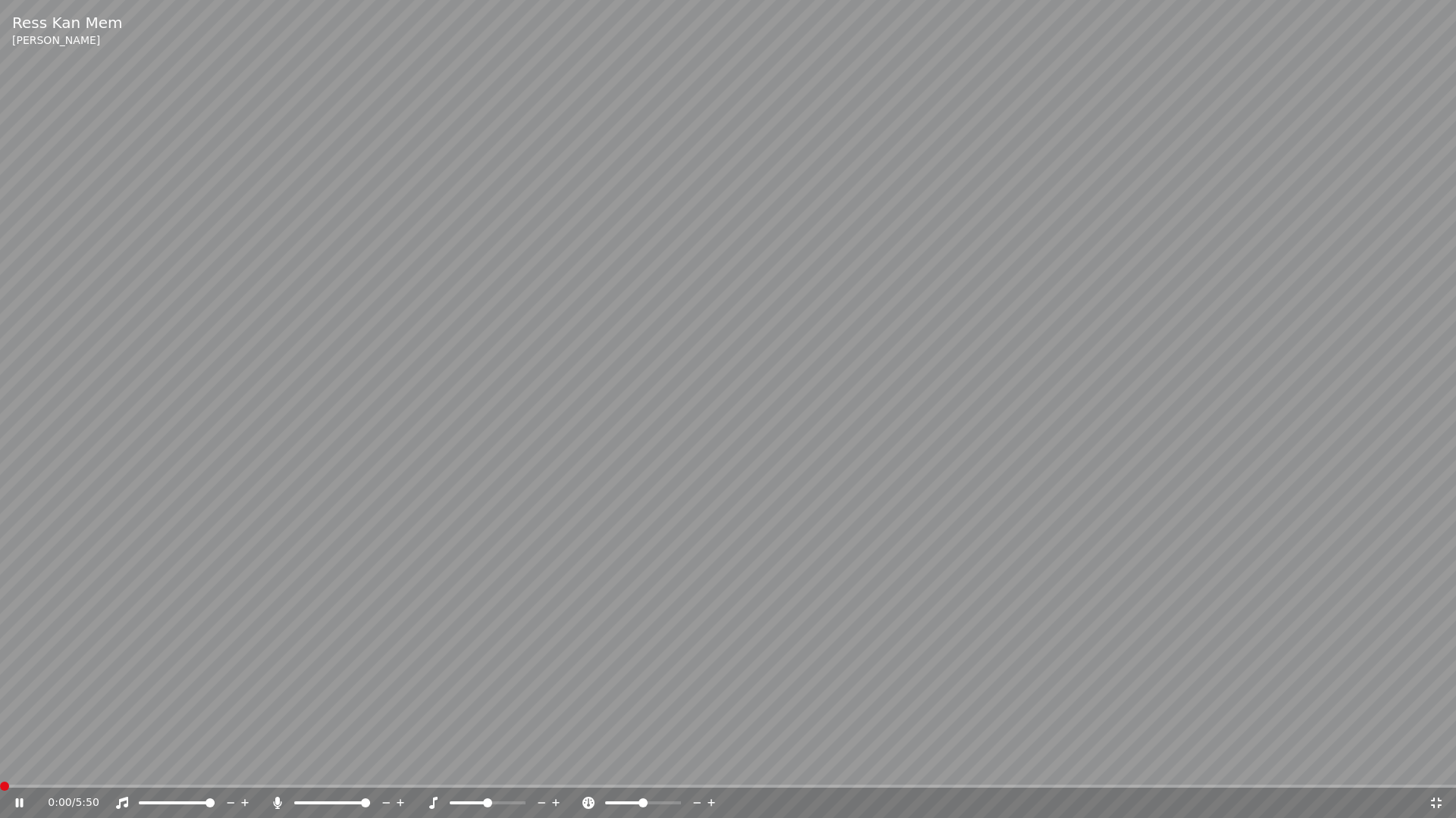
click at [15, 764] on icon at bounding box center [30, 802] width 36 height 12
click at [1436, 764] on icon at bounding box center [1436, 802] width 16 height 12
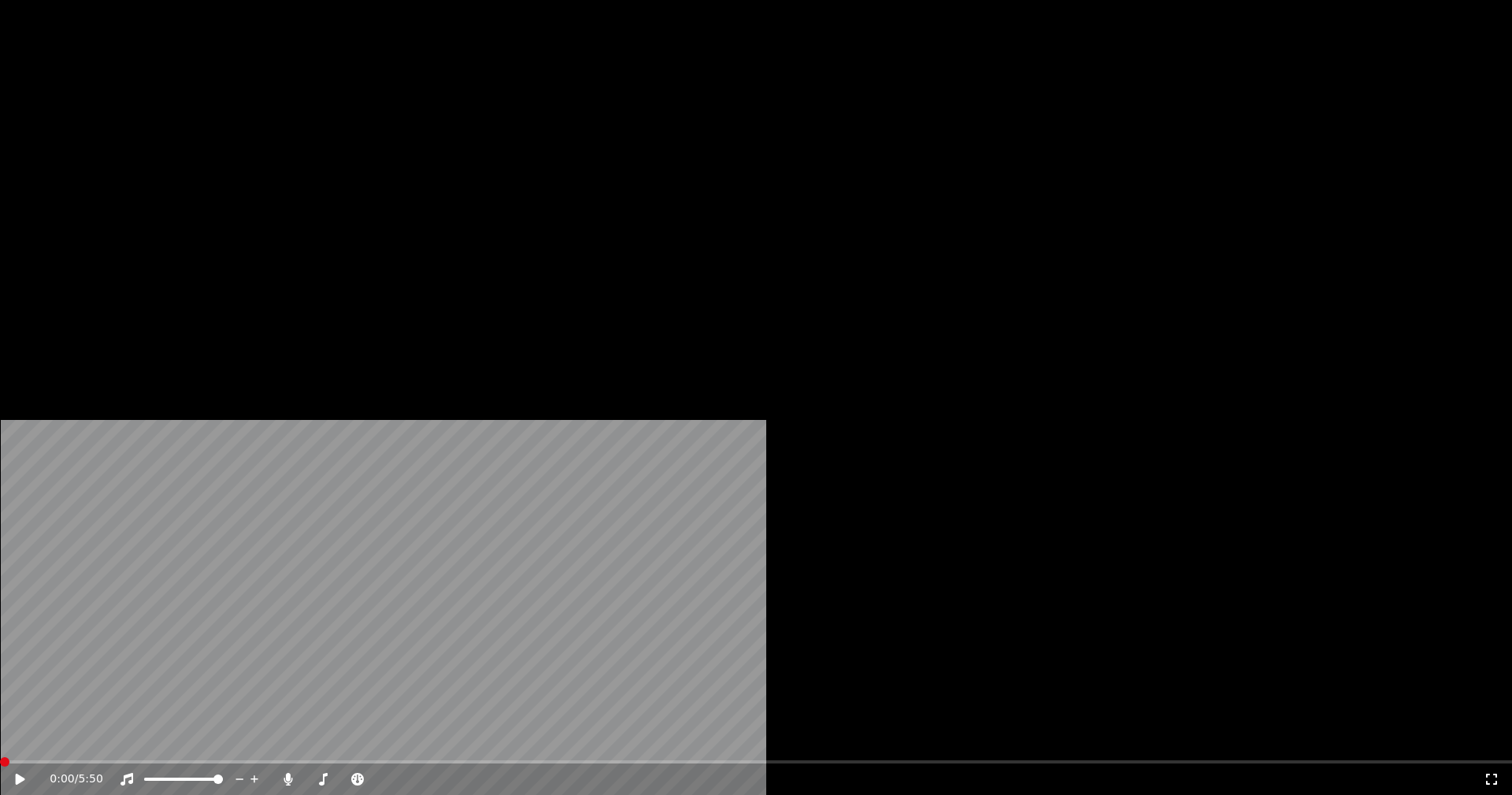
click at [223, 133] on button "Éditer" at bounding box center [213, 122] width 64 height 22
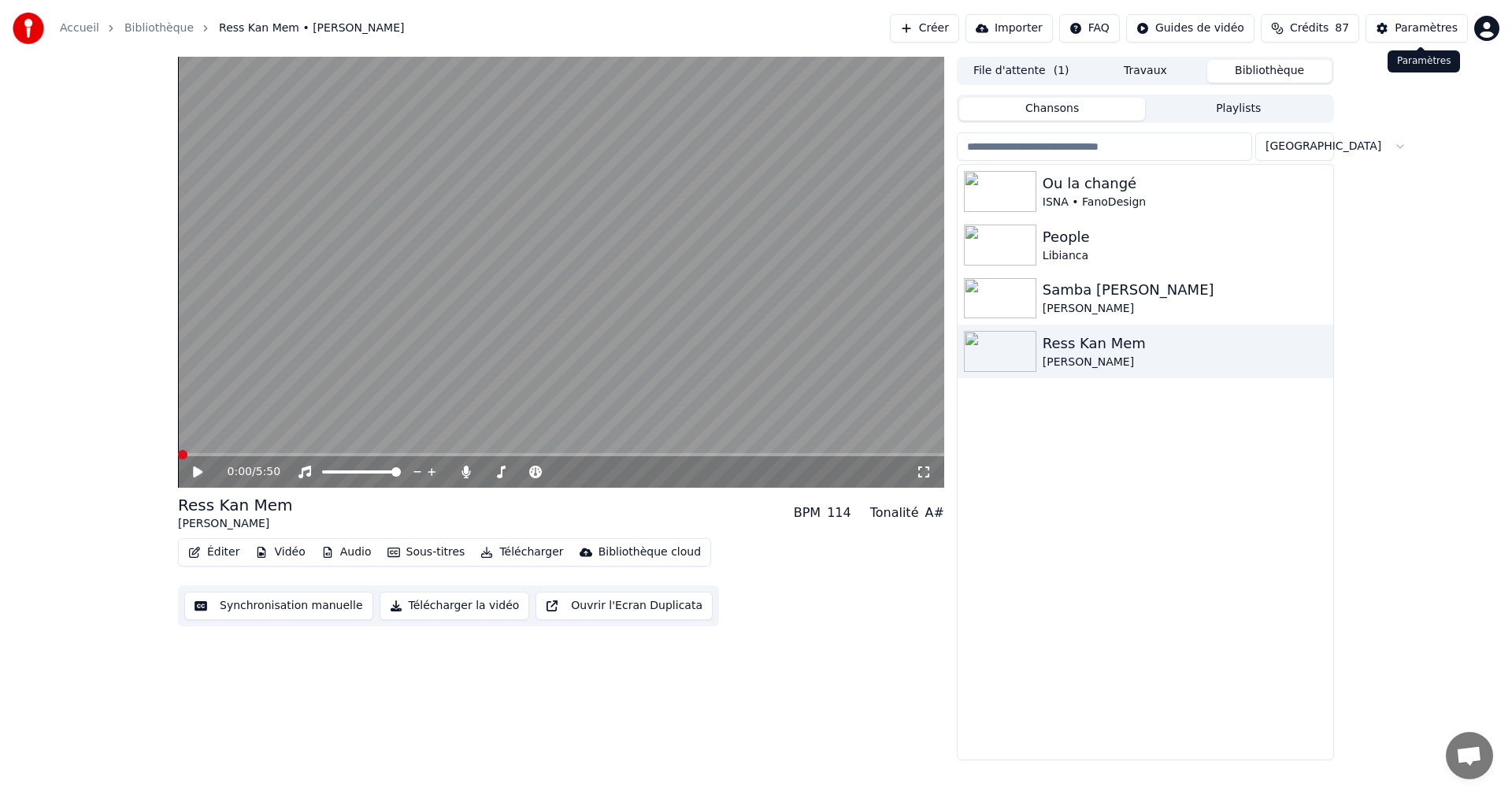
click at [1424, 29] on div "Paramètres" at bounding box center [1426, 28] width 63 height 16
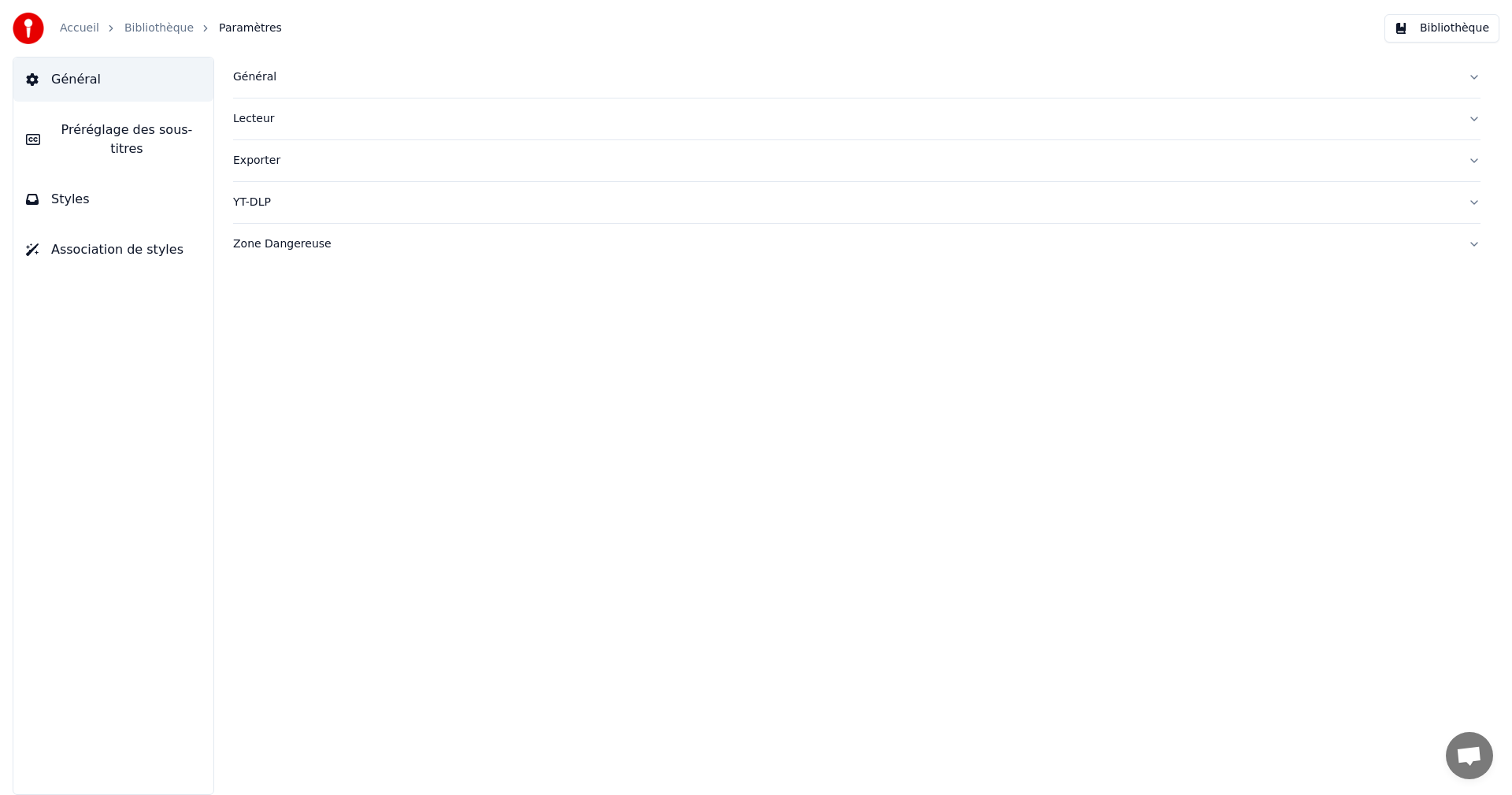
drag, startPoint x: 106, startPoint y: 178, endPoint x: 126, endPoint y: 187, distance: 21.9
click at [116, 184] on button "Styles" at bounding box center [113, 199] width 200 height 44
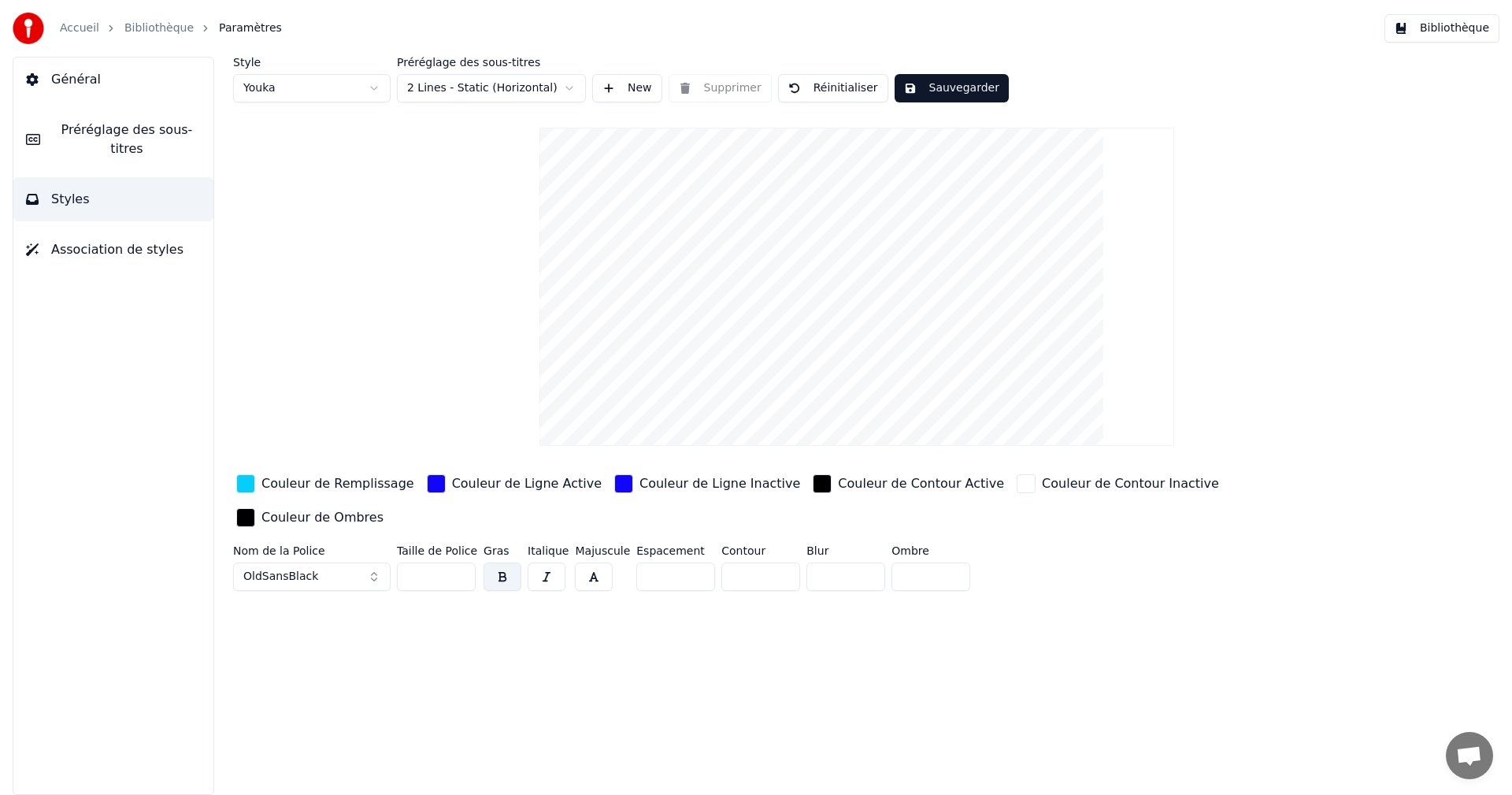
click at [459, 562] on input "**" at bounding box center [436, 576] width 79 height 28
type input "**"
click at [459, 562] on input "**" at bounding box center [436, 576] width 79 height 28
click at [942, 93] on button "Sauvegarder" at bounding box center [951, 88] width 114 height 28
click at [1464, 24] on button "Bibliothèque" at bounding box center [1441, 28] width 115 height 28
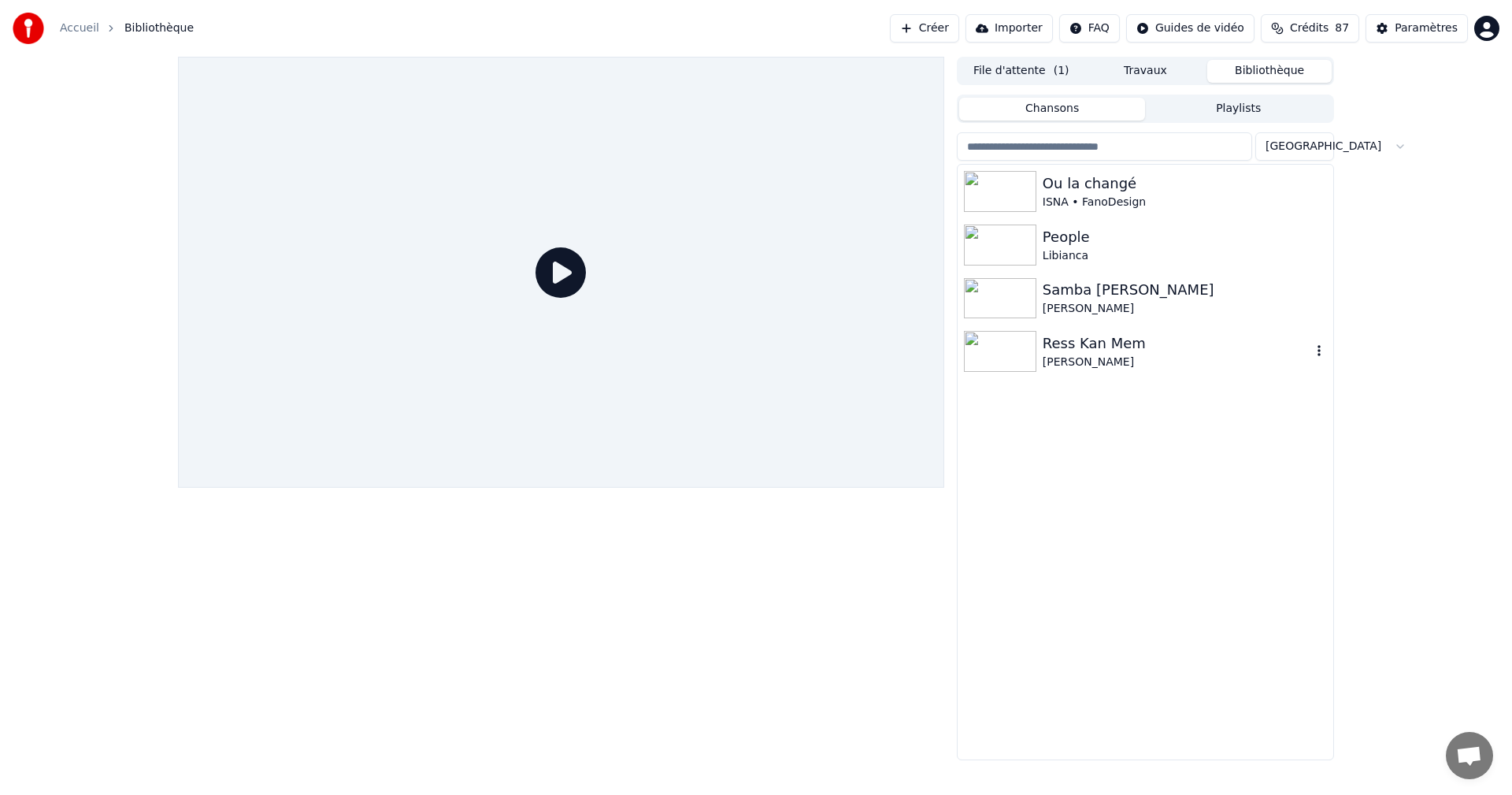
click at [1118, 360] on div "[PERSON_NAME]" at bounding box center [1176, 362] width 269 height 16
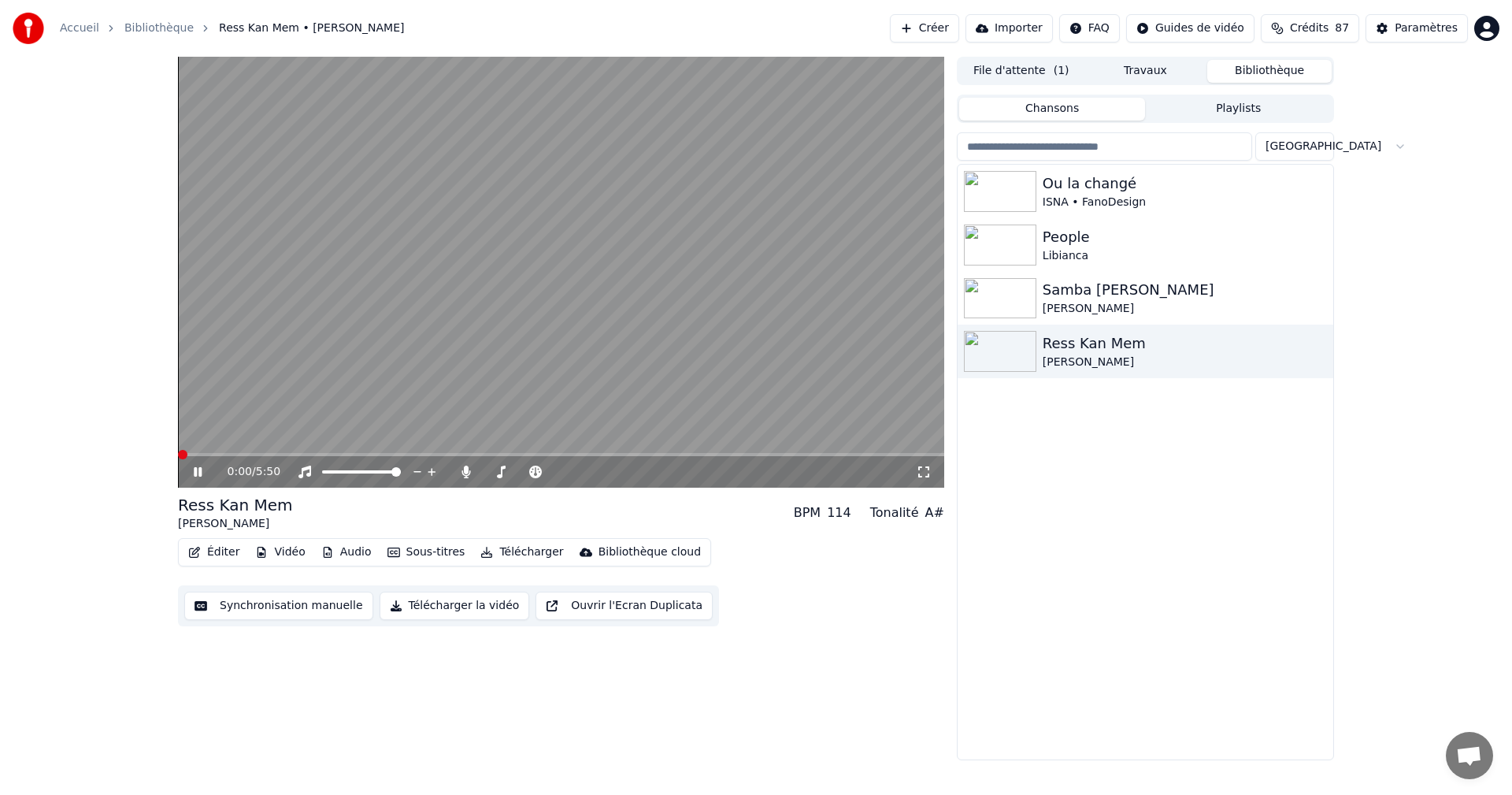
click at [194, 471] on icon at bounding box center [209, 471] width 37 height 13
click at [433, 454] on span at bounding box center [560, 455] width 766 height 3
click at [433, 454] on span at bounding box center [435, 454] width 9 height 9
click at [425, 458] on span at bounding box center [427, 454] width 9 height 9
click at [465, 457] on span at bounding box center [465, 454] width 9 height 9
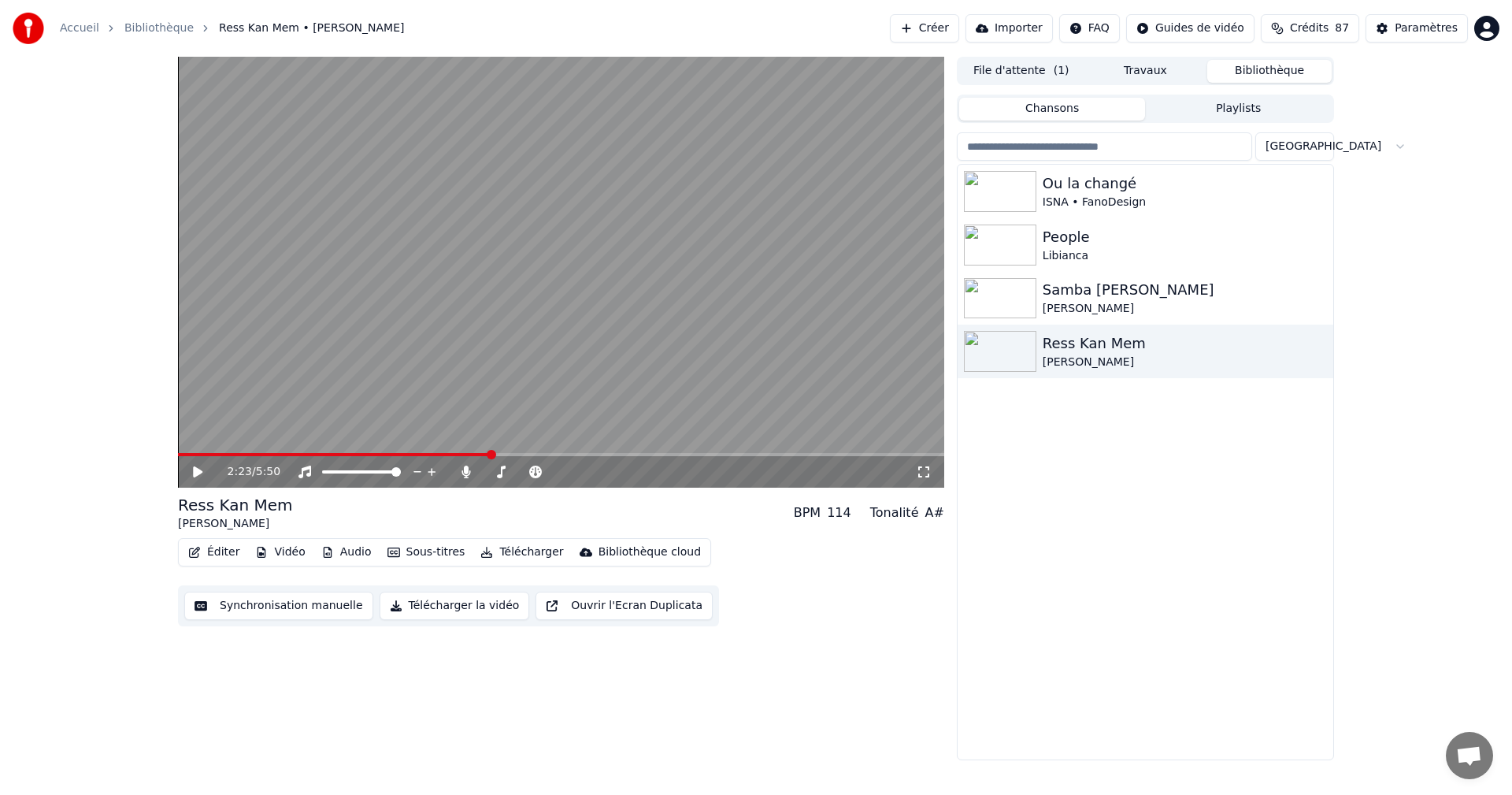
click at [491, 457] on span at bounding box center [490, 454] width 9 height 9
click at [552, 456] on span at bounding box center [553, 454] width 9 height 9
click at [289, 454] on span at bounding box center [292, 454] width 9 height 9
click at [191, 473] on icon at bounding box center [209, 471] width 37 height 13
click at [195, 469] on icon at bounding box center [197, 471] width 8 height 9
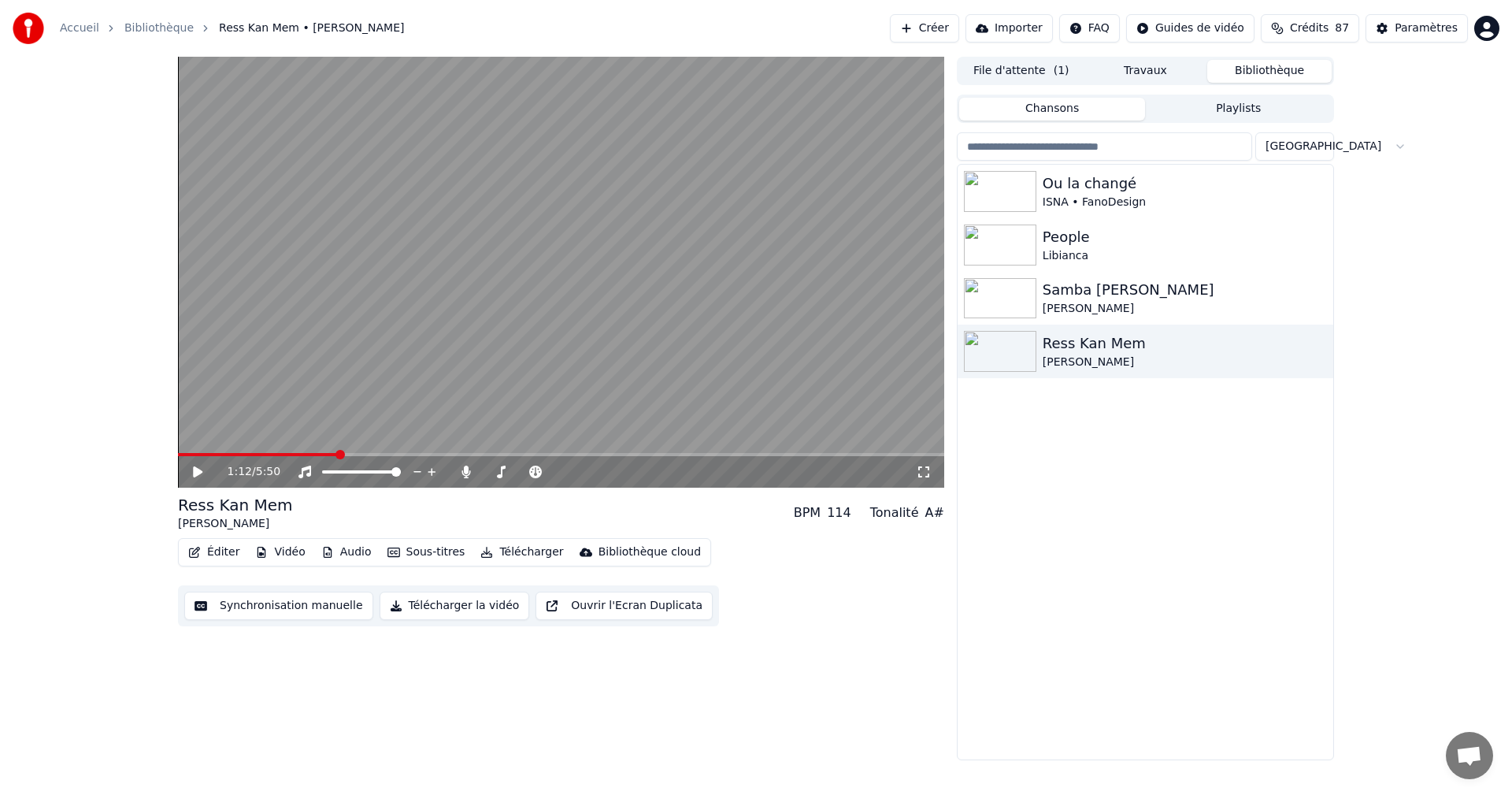
click at [195, 469] on icon at bounding box center [197, 471] width 9 height 11
click at [195, 469] on icon at bounding box center [197, 471] width 8 height 9
click at [924, 470] on icon at bounding box center [923, 471] width 16 height 13
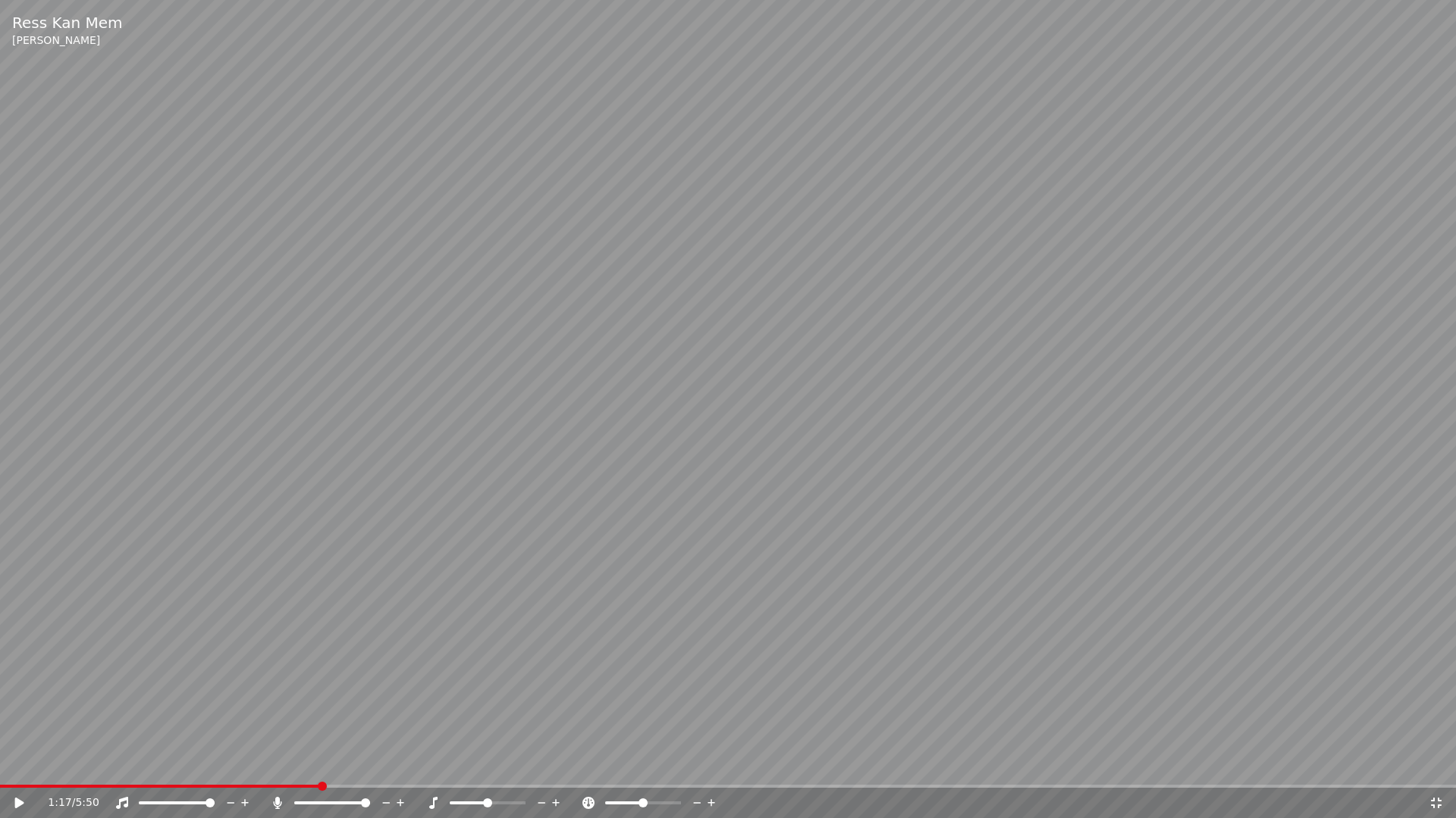
click at [322, 764] on span at bounding box center [322, 786] width 9 height 9
click at [18, 764] on icon at bounding box center [30, 802] width 36 height 12
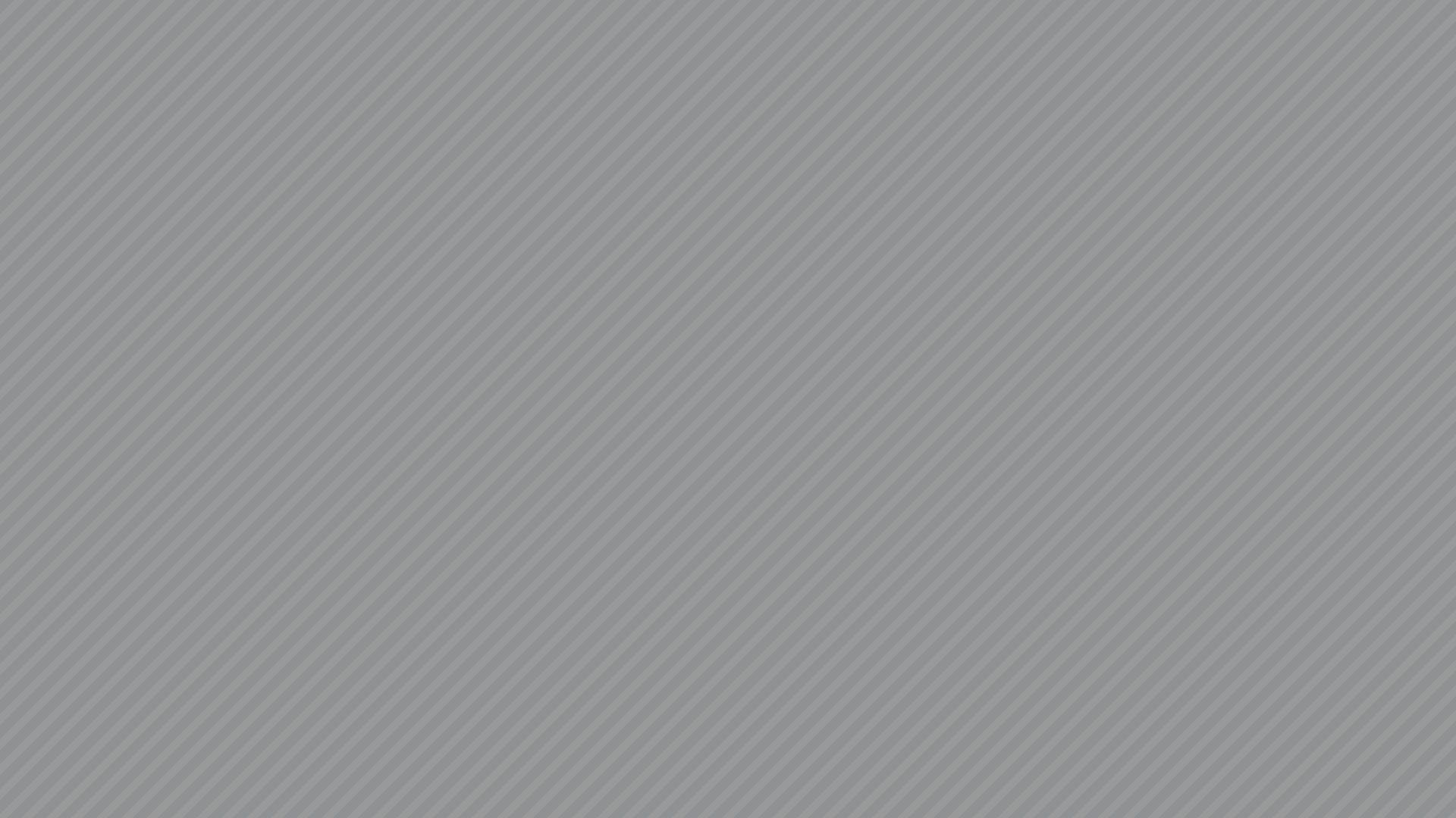
click at [18, 764] on video at bounding box center [728, 409] width 1456 height 818
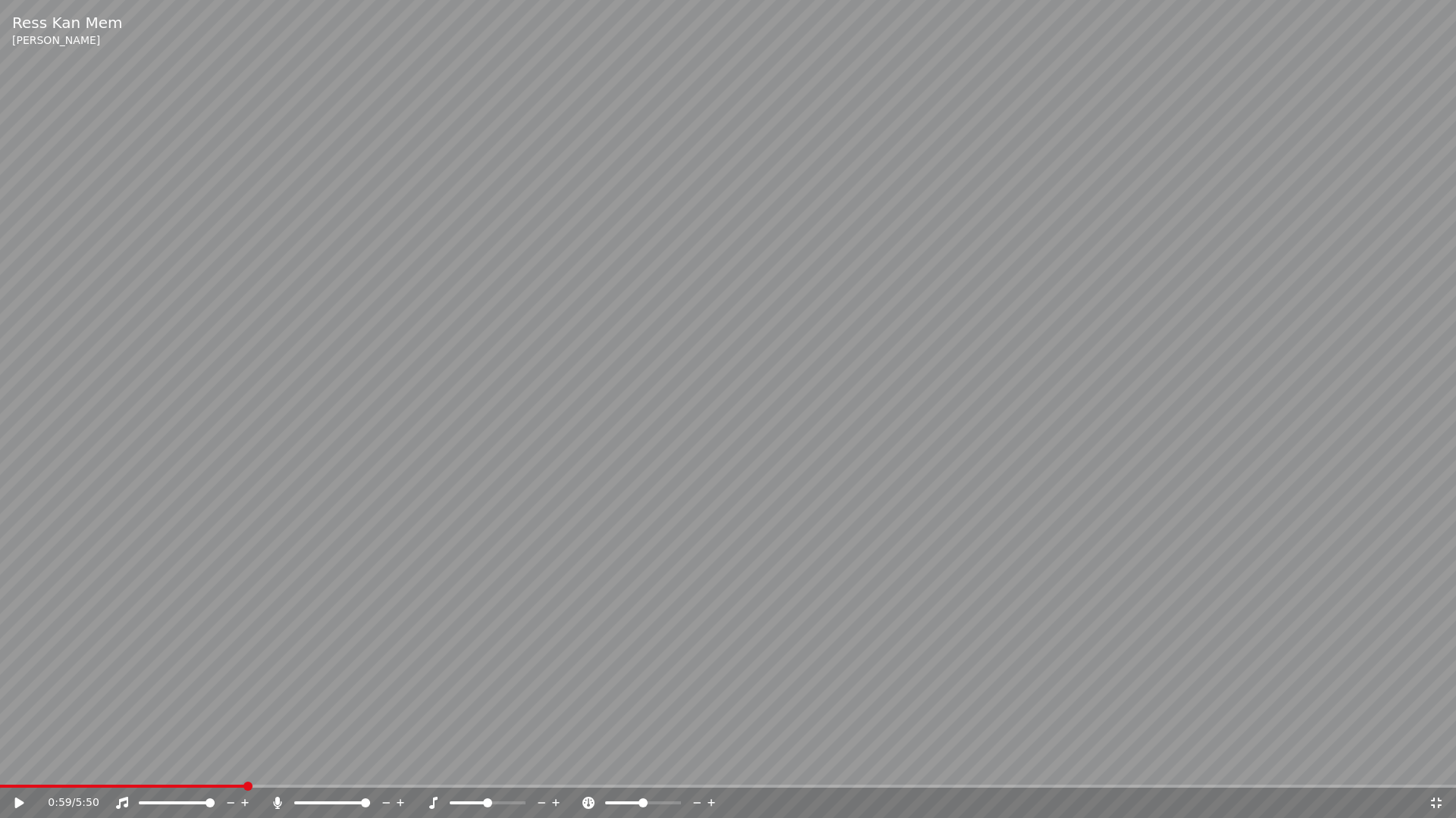
click at [246, 764] on span at bounding box center [247, 786] width 9 height 9
click at [16, 764] on icon at bounding box center [20, 802] width 9 height 11
click at [1435, 764] on icon at bounding box center [1436, 802] width 16 height 12
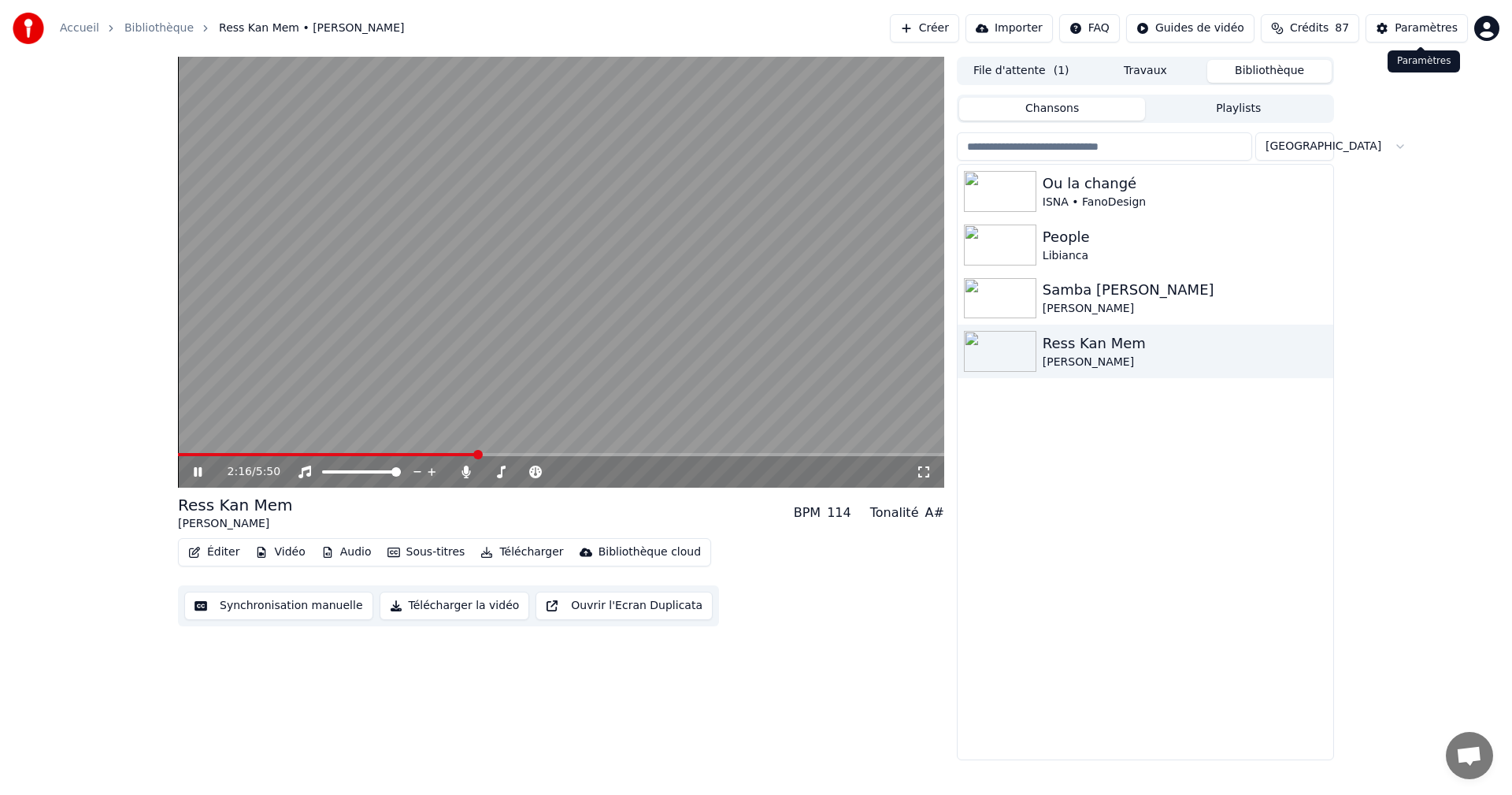
click at [1408, 23] on div "Paramètres" at bounding box center [1426, 28] width 63 height 16
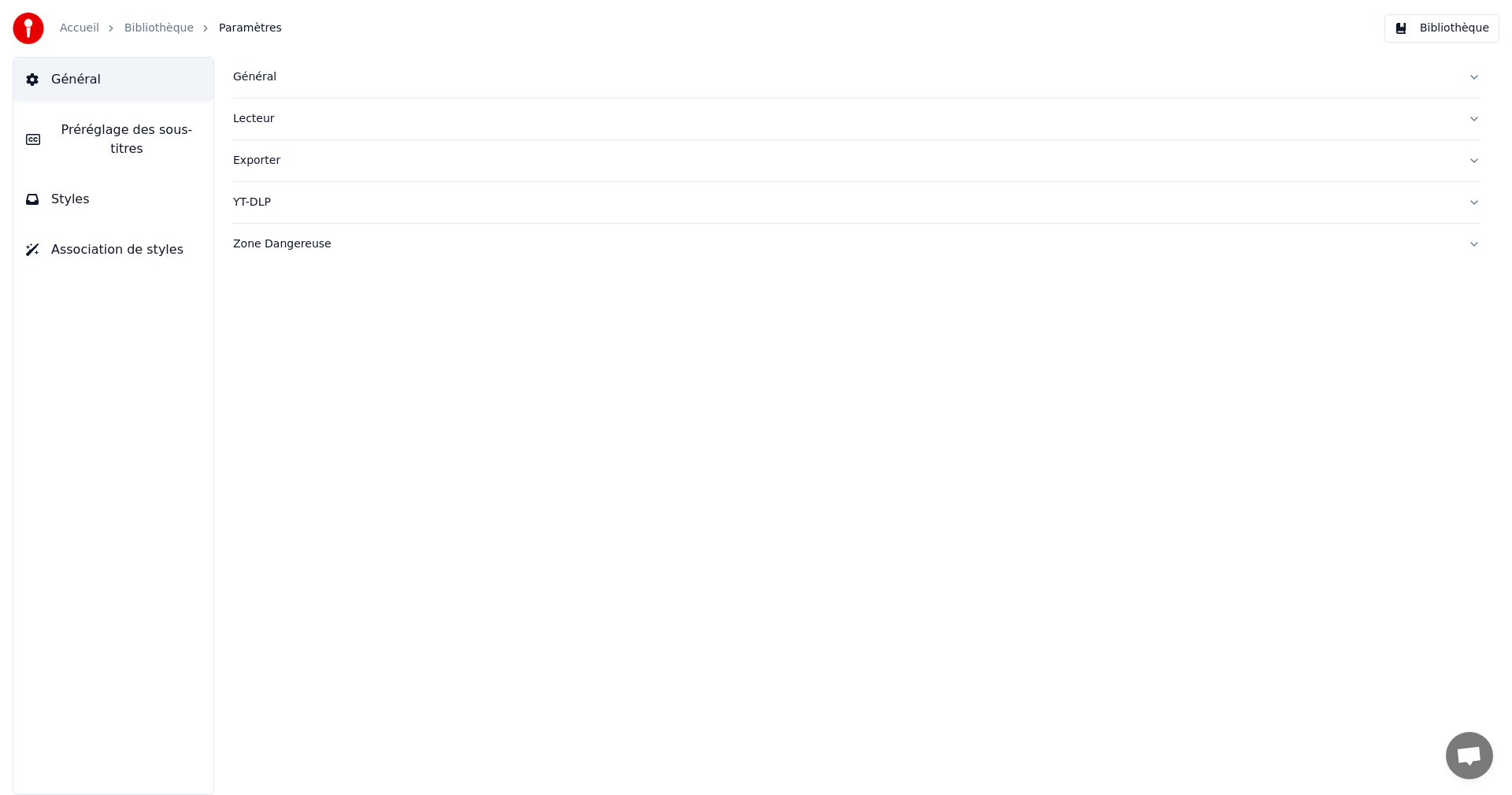
click at [116, 128] on span "Préréglage des sous-titres" at bounding box center [127, 139] width 148 height 37
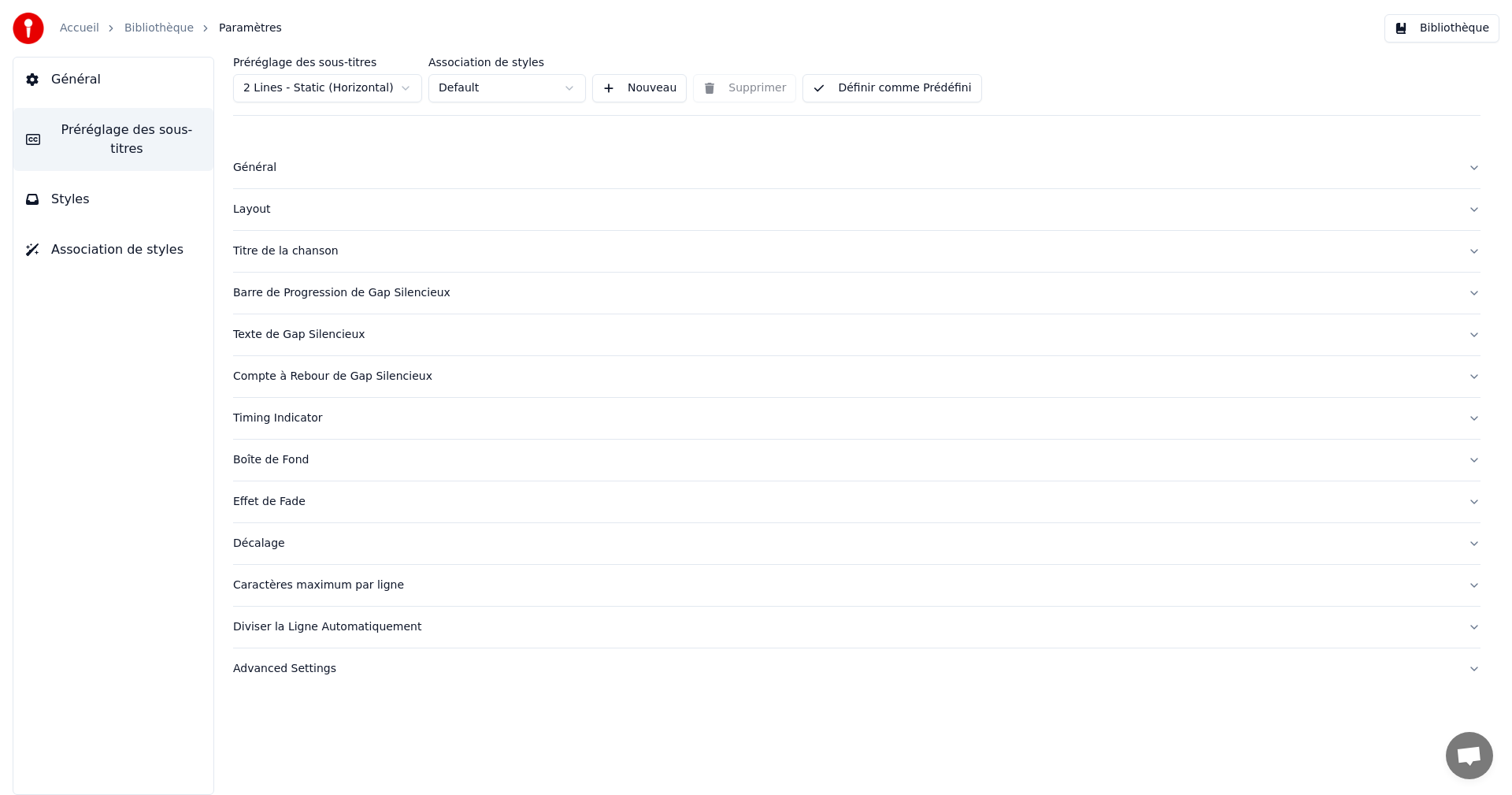
click at [257, 549] on div "Décalage" at bounding box center [844, 543] width 1222 height 16
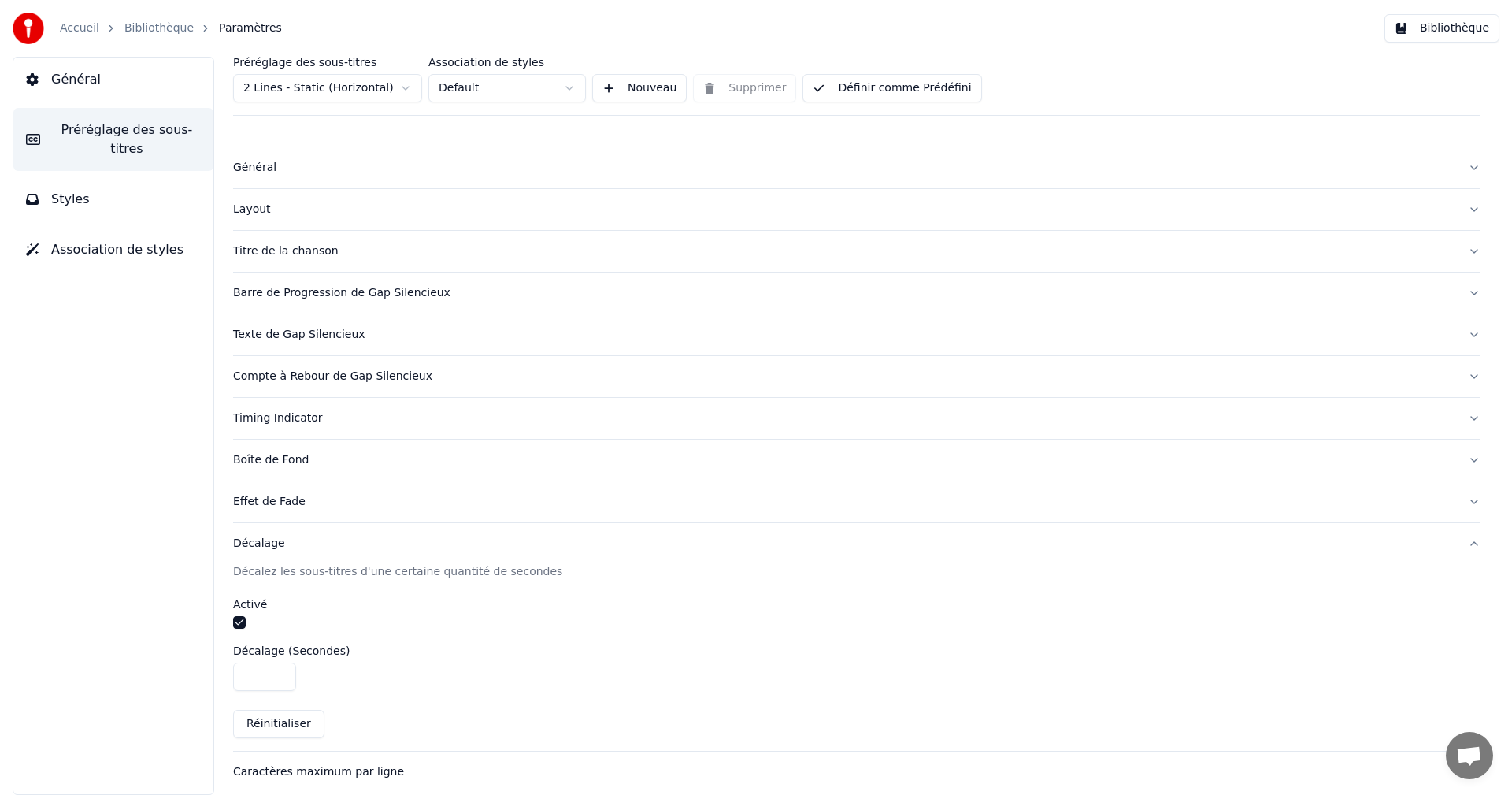
drag, startPoint x: 251, startPoint y: 676, endPoint x: 239, endPoint y: 676, distance: 12.0
click at [239, 676] on input "*" at bounding box center [264, 676] width 63 height 28
drag, startPoint x: 241, startPoint y: 678, endPoint x: 290, endPoint y: 684, distance: 49.4
click at [290, 684] on input "*" at bounding box center [264, 676] width 63 height 28
click at [251, 677] on input "**" at bounding box center [264, 676] width 63 height 28
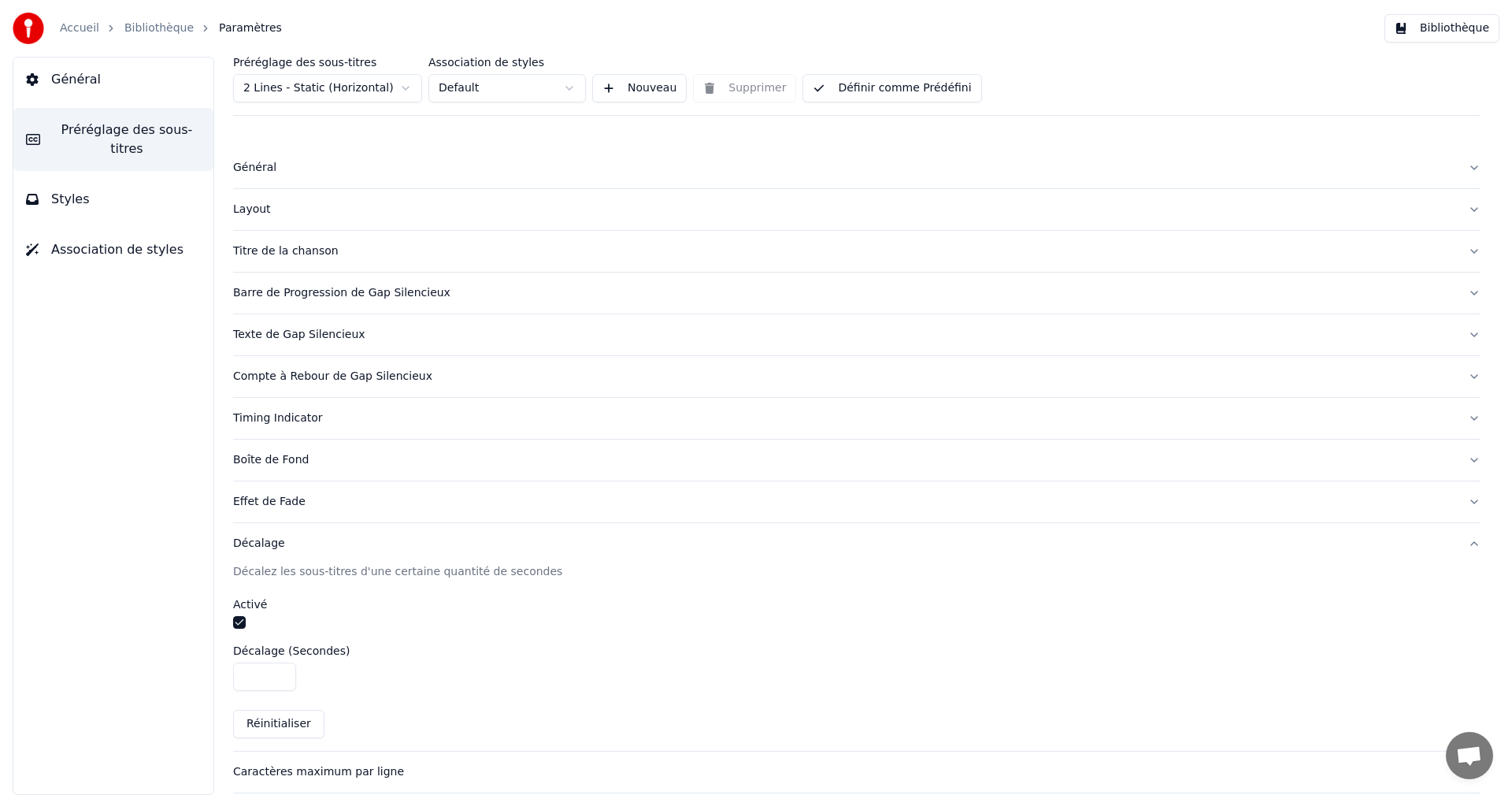
click at [244, 681] on input "***" at bounding box center [264, 676] width 63 height 28
type input "****"
click at [878, 89] on button "Définir comme Prédéfini" at bounding box center [892, 88] width 178 height 28
click at [1455, 26] on button "Bibliothèque" at bounding box center [1441, 28] width 115 height 28
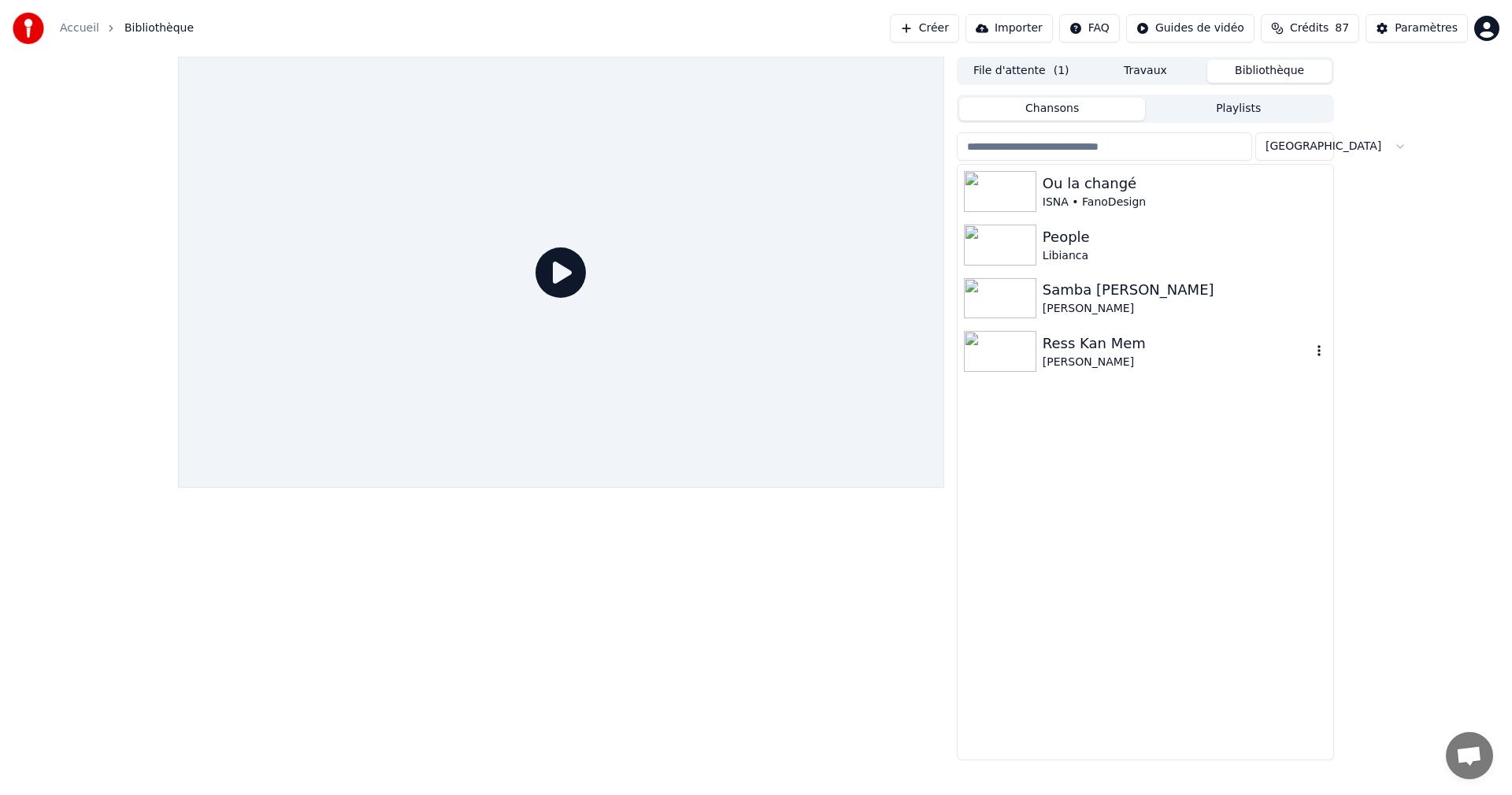
click at [1085, 344] on div "Ress Kan Mem" at bounding box center [1176, 344] width 269 height 22
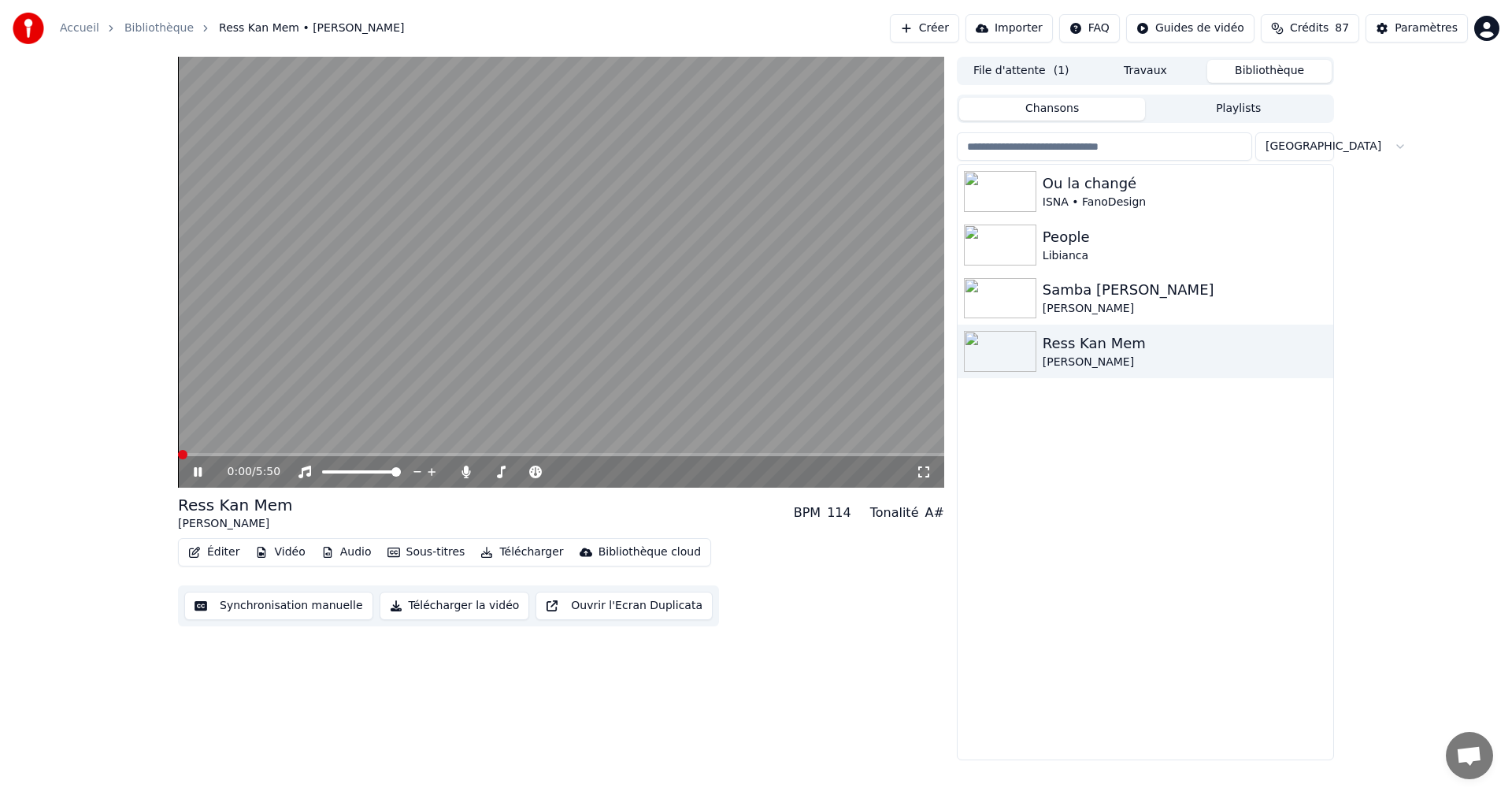
click at [199, 471] on icon at bounding box center [209, 471] width 37 height 13
click at [199, 471] on icon at bounding box center [197, 471] width 9 height 11
click at [921, 465] on icon at bounding box center [923, 471] width 16 height 13
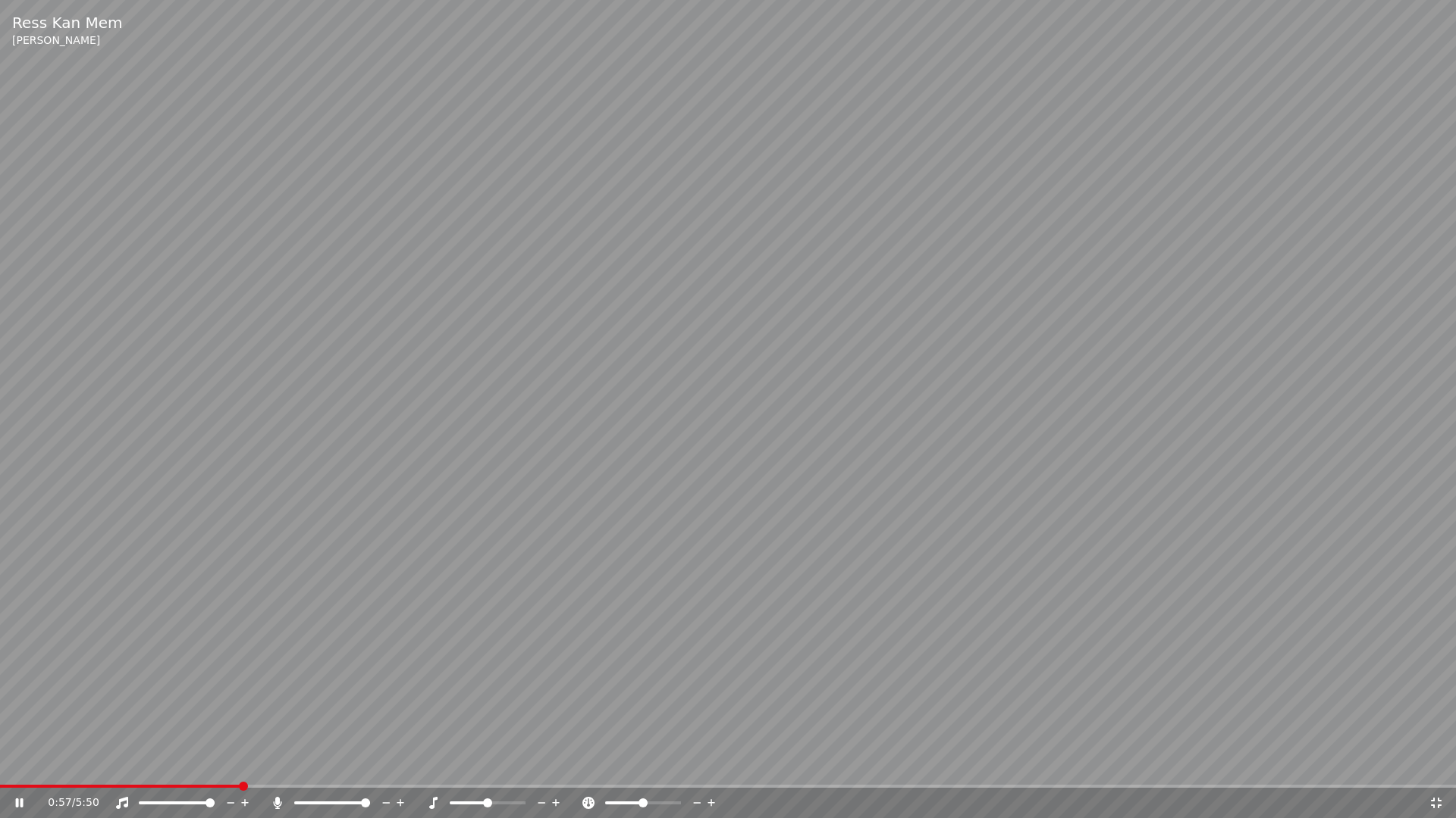
click at [1439, 764] on icon at bounding box center [1436, 802] width 16 height 12
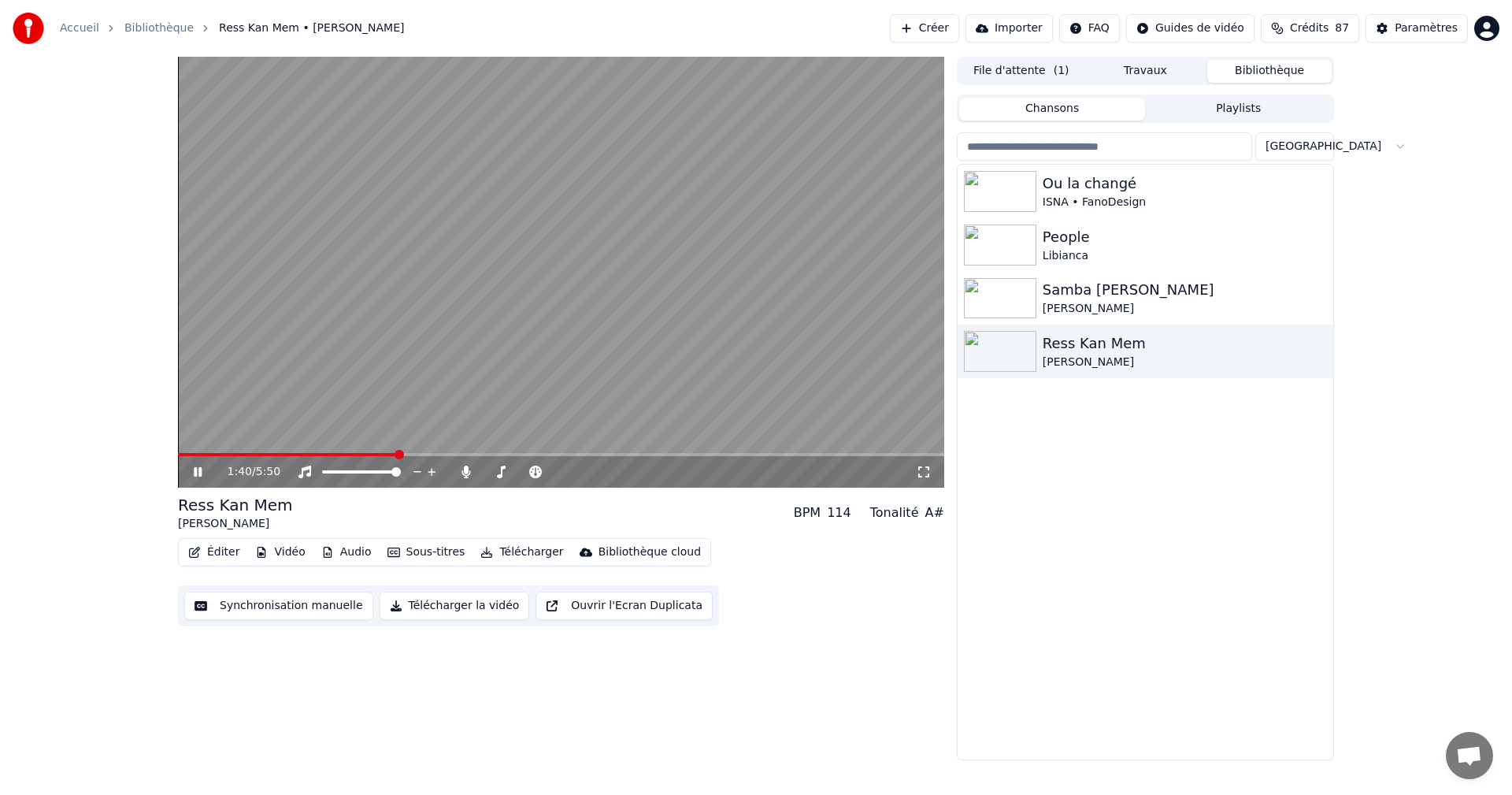
click at [924, 474] on icon at bounding box center [923, 471] width 16 height 13
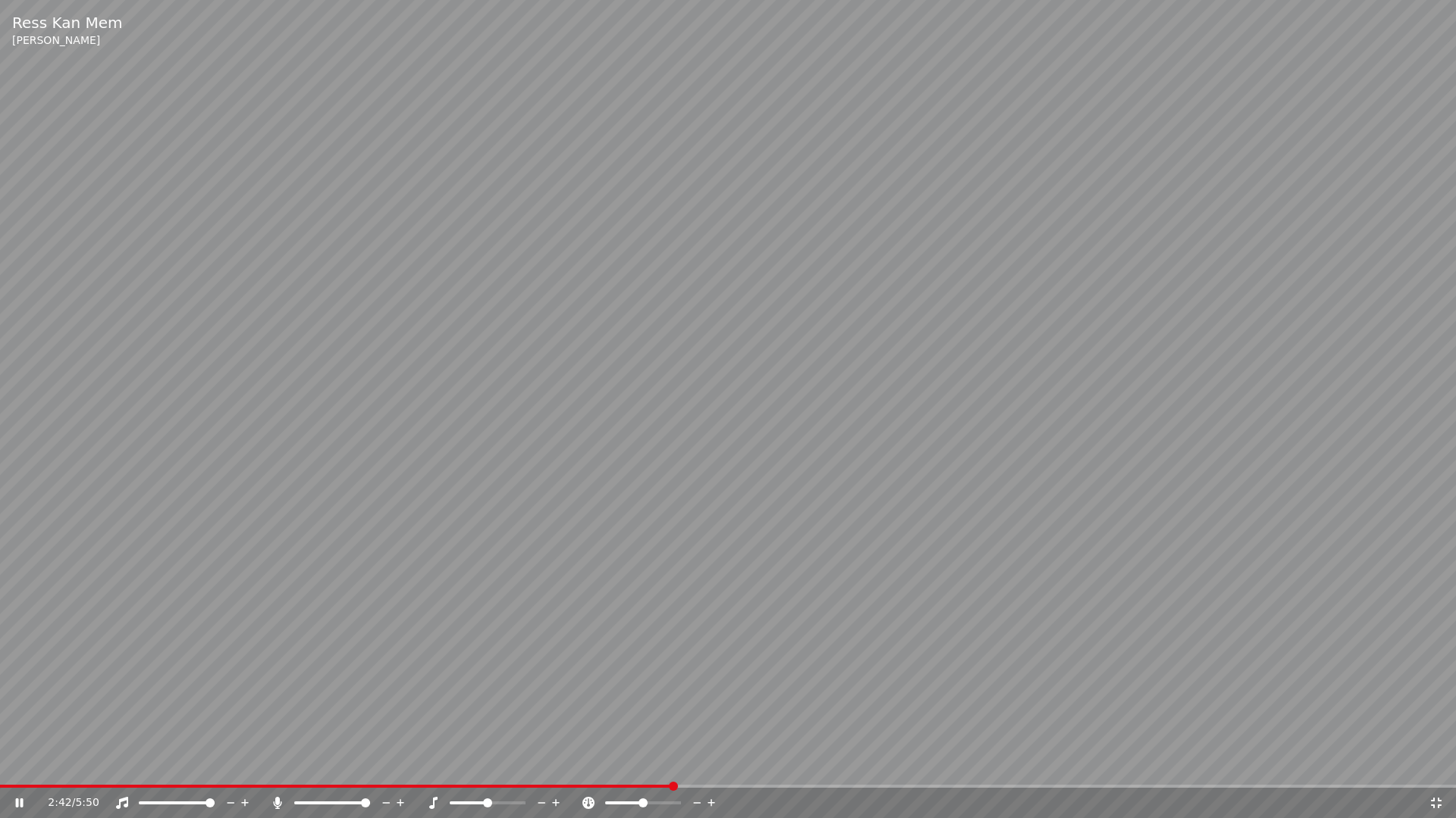
click at [696, 764] on span at bounding box center [728, 787] width 1456 height 3
click at [25, 764] on icon at bounding box center [30, 802] width 36 height 12
click at [24, 764] on icon at bounding box center [30, 802] width 36 height 12
click at [759, 764] on span at bounding box center [728, 787] width 1456 height 3
click at [20, 764] on icon at bounding box center [30, 802] width 36 height 12
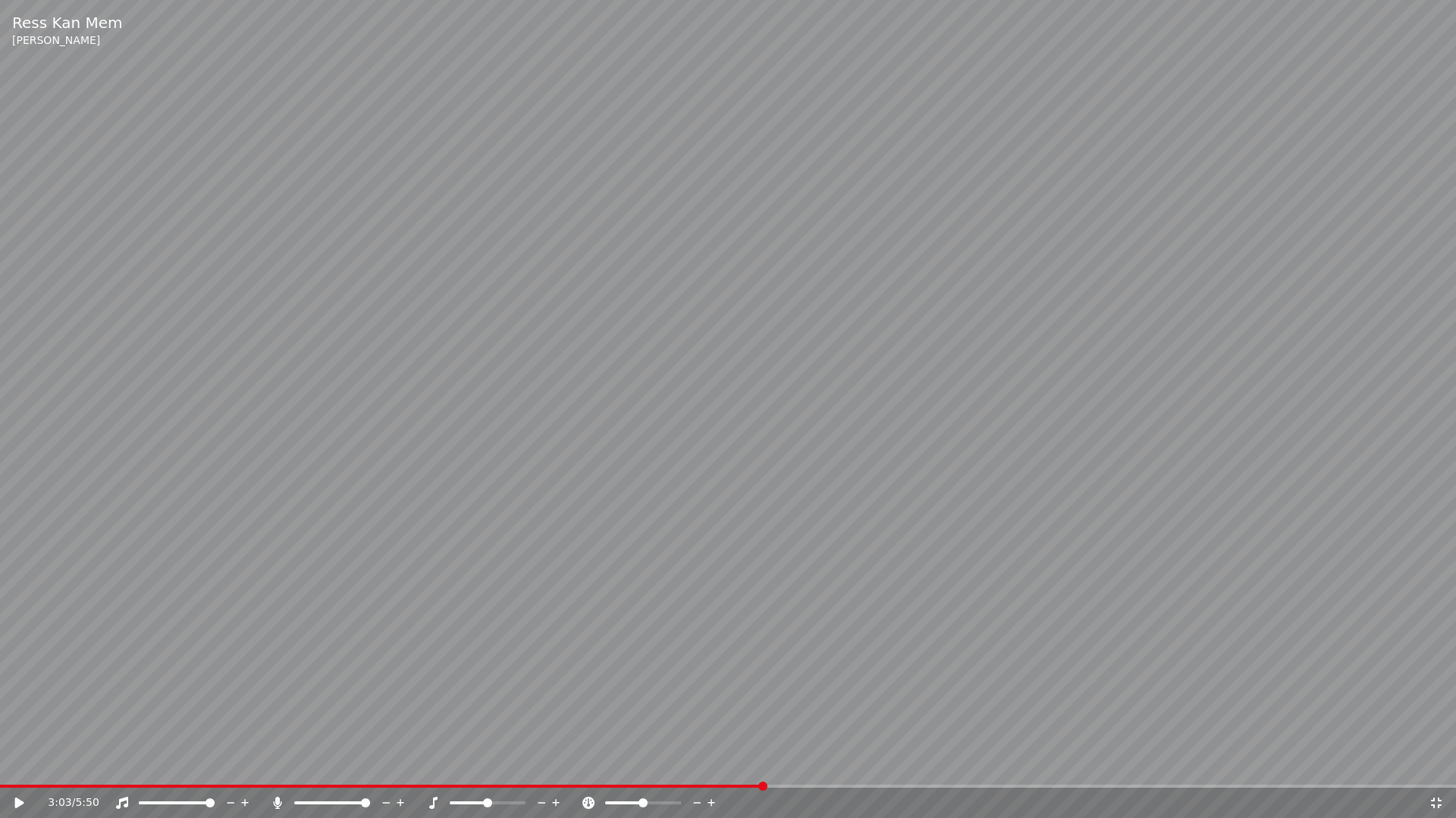
click at [20, 764] on icon at bounding box center [20, 802] width 9 height 11
click at [20, 764] on icon at bounding box center [19, 802] width 7 height 9
click at [108, 764] on span at bounding box center [112, 786] width 9 height 9
click at [24, 764] on icon at bounding box center [20, 802] width 9 height 11
click at [20, 764] on icon at bounding box center [30, 802] width 36 height 12
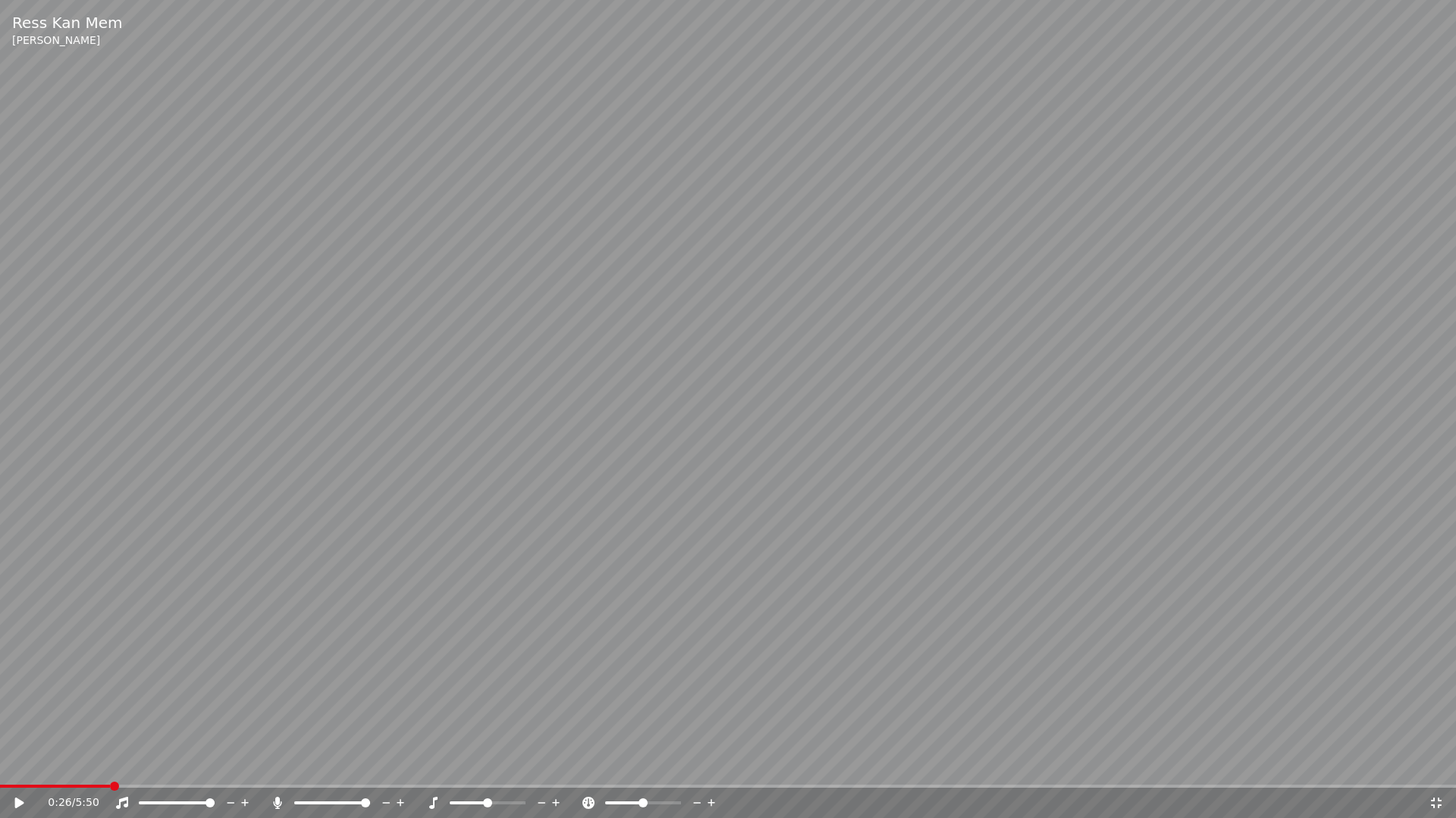
click at [20, 764] on icon at bounding box center [20, 802] width 9 height 11
click at [22, 764] on icon at bounding box center [19, 802] width 7 height 9
click at [22, 764] on icon at bounding box center [30, 802] width 36 height 12
click at [21, 764] on icon at bounding box center [19, 802] width 7 height 9
click at [318, 764] on span at bounding box center [322, 786] width 9 height 9
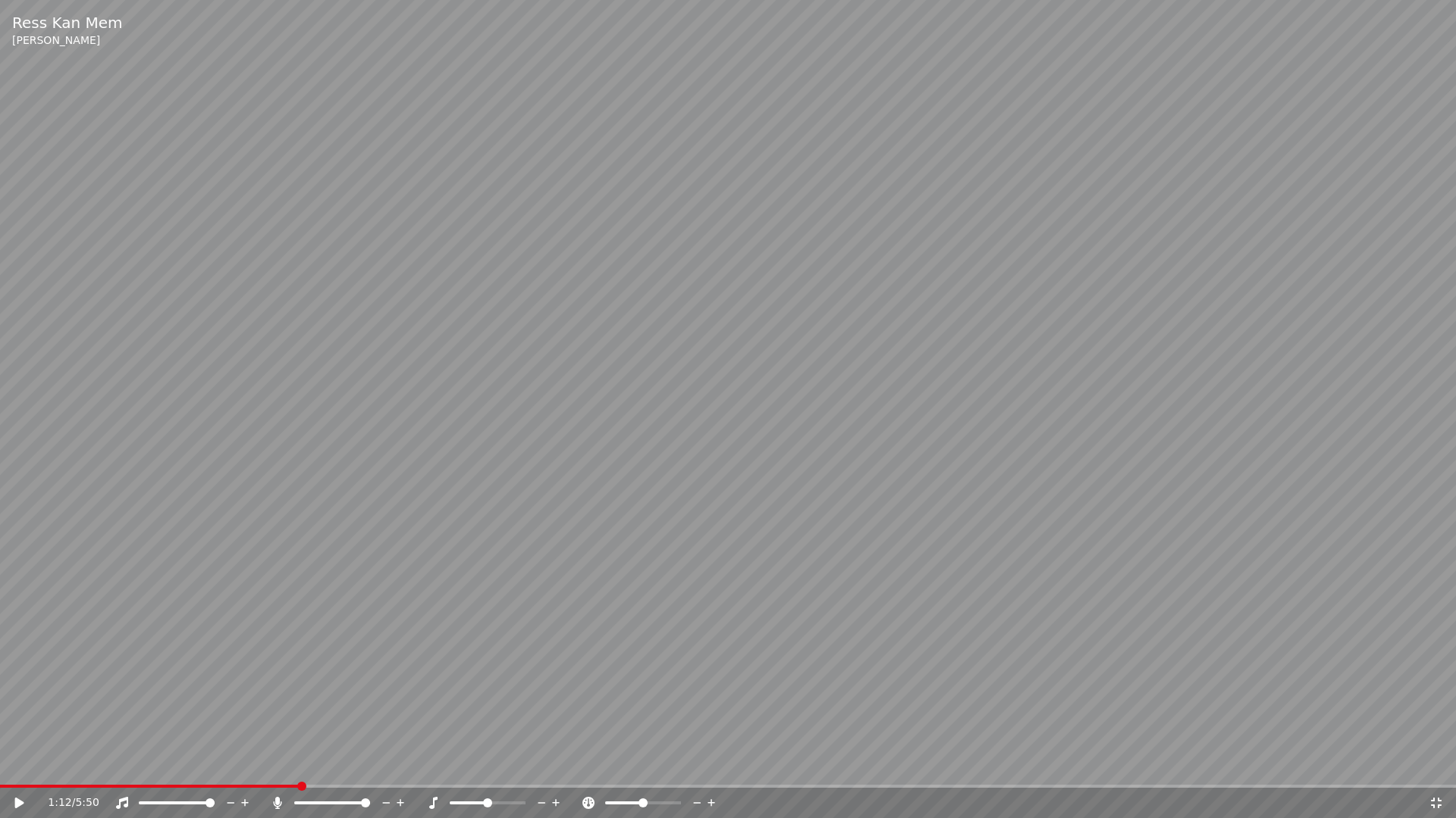
click at [297, 764] on span at bounding box center [301, 786] width 9 height 9
click at [16, 764] on icon at bounding box center [20, 802] width 9 height 11
click at [1439, 764] on icon at bounding box center [1436, 802] width 11 height 11
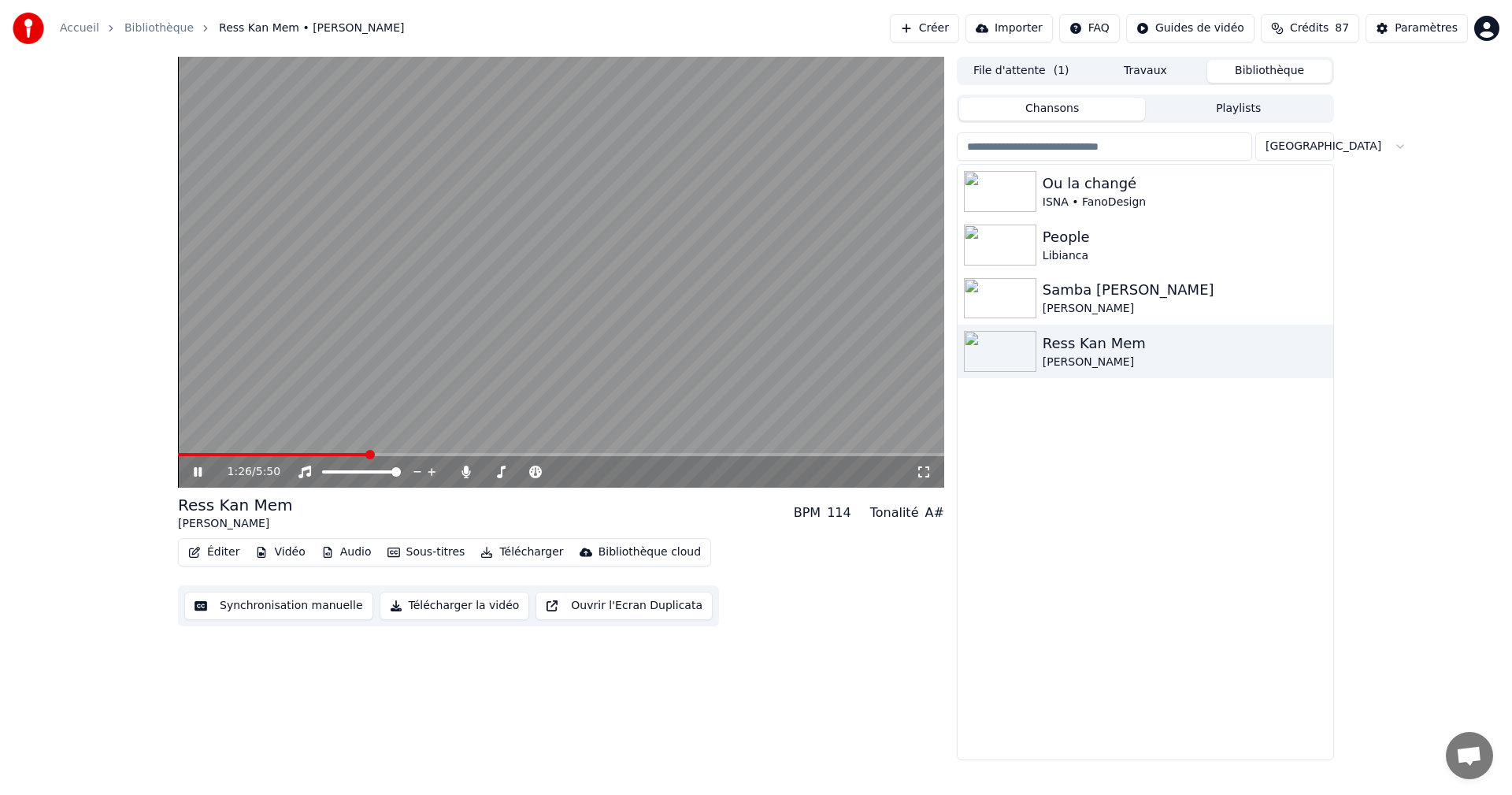
click at [195, 473] on icon at bounding box center [197, 471] width 8 height 9
click at [518, 554] on button "Télécharger" at bounding box center [522, 552] width 95 height 22
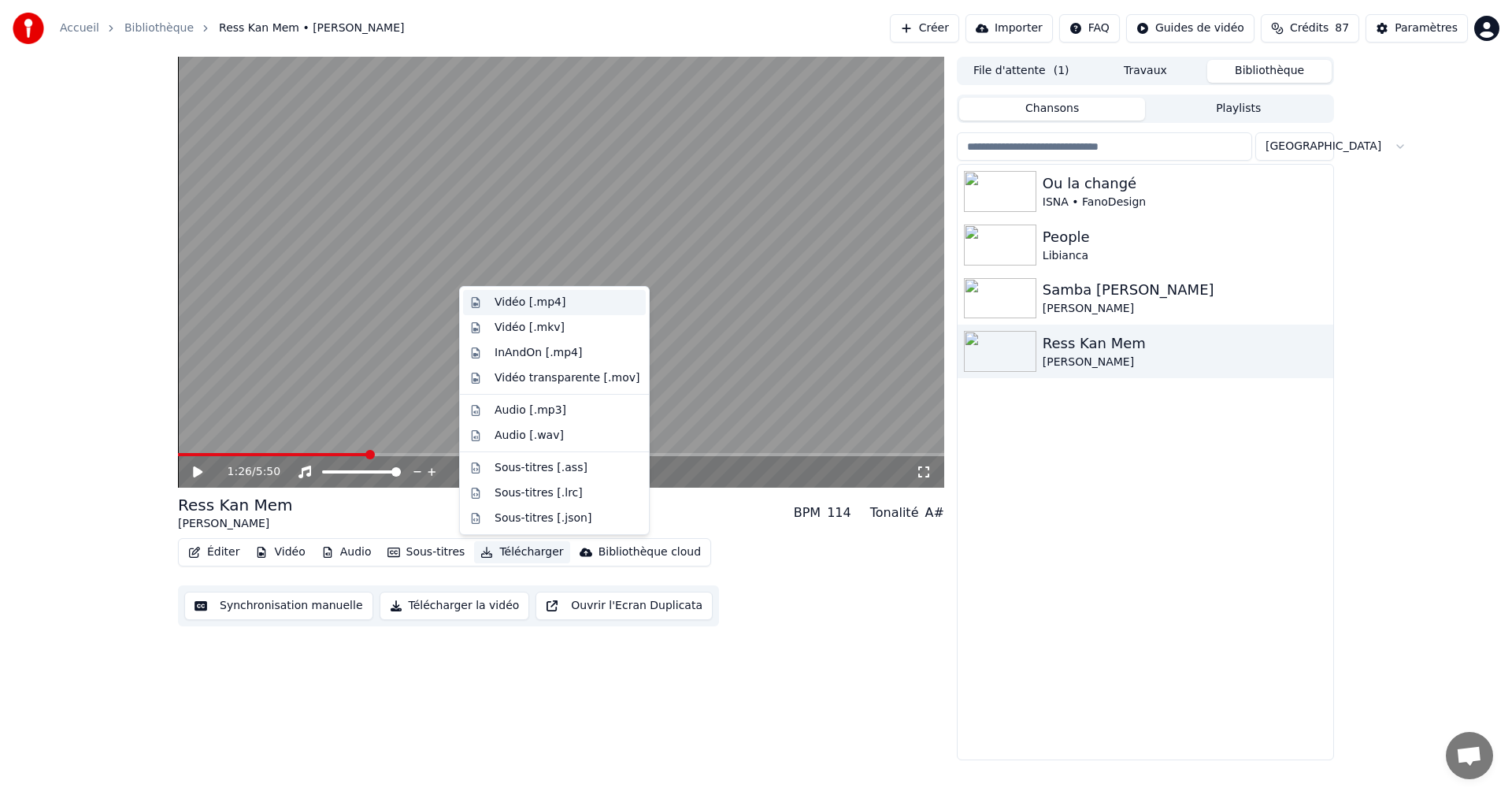
click at [514, 301] on div "Vidéo [.mp4]" at bounding box center [529, 302] width 71 height 16
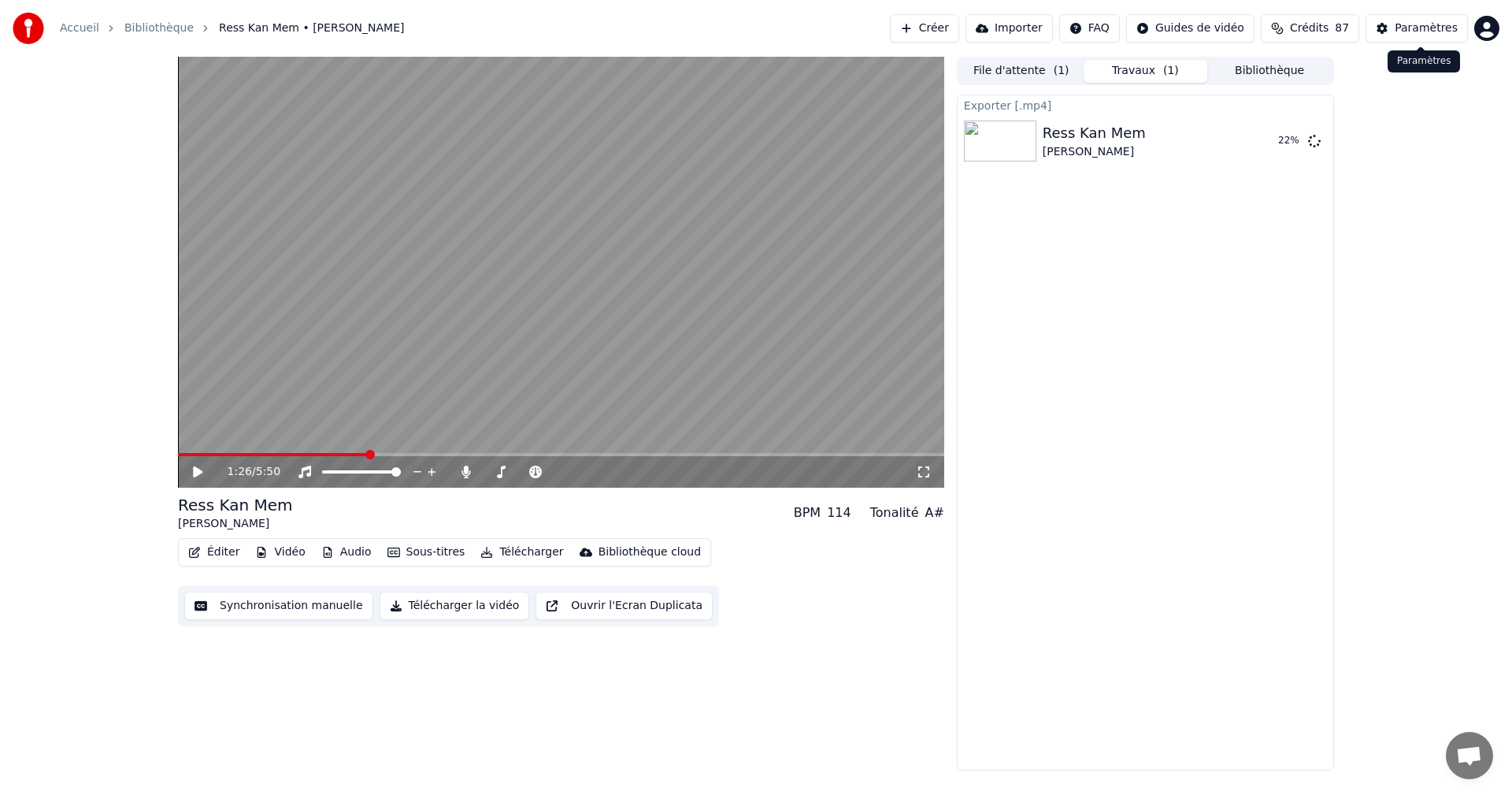
click at [1422, 24] on div "Paramètres" at bounding box center [1426, 28] width 63 height 16
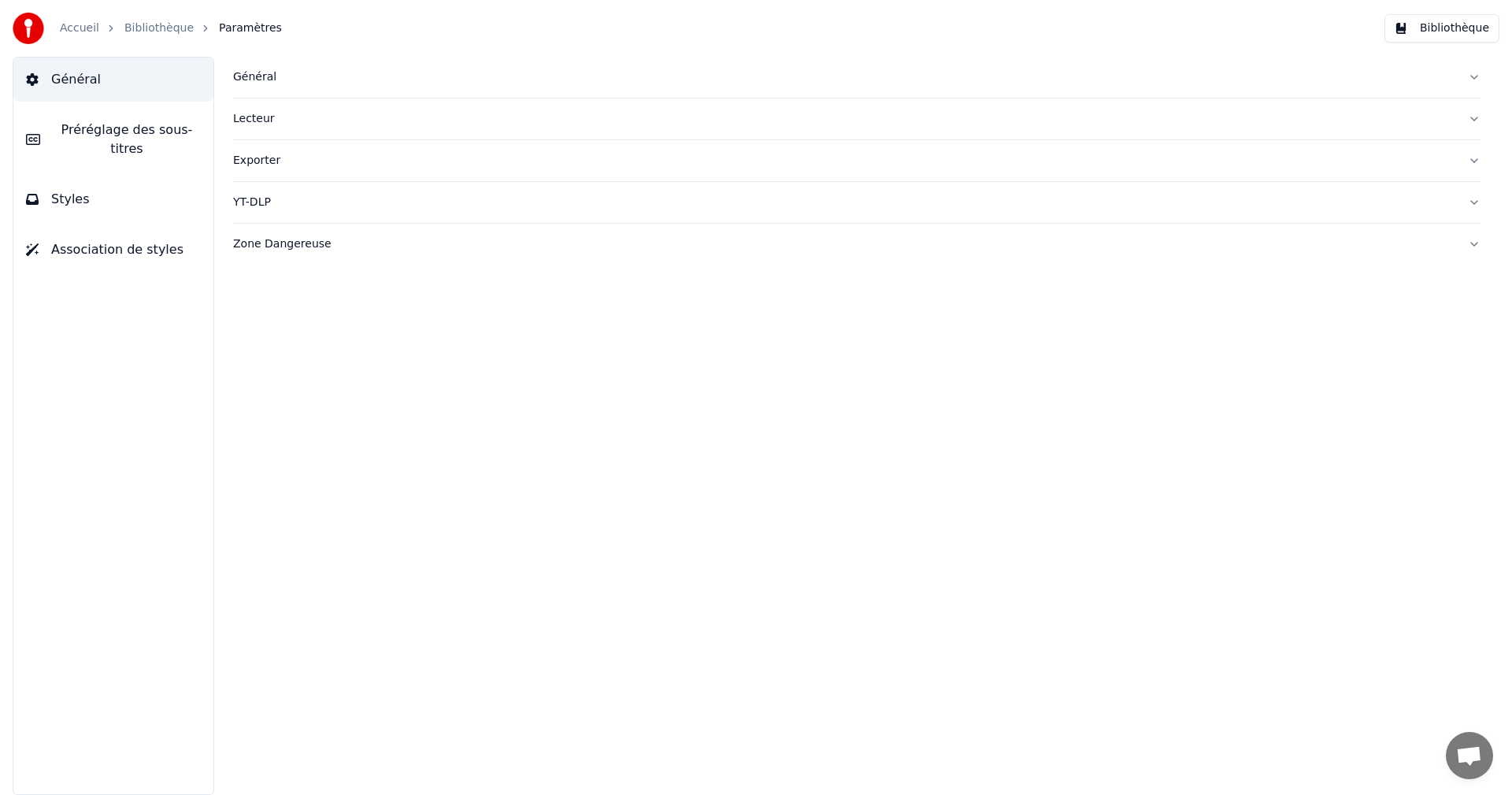
click at [109, 127] on span "Préréglage des sous-titres" at bounding box center [127, 139] width 148 height 37
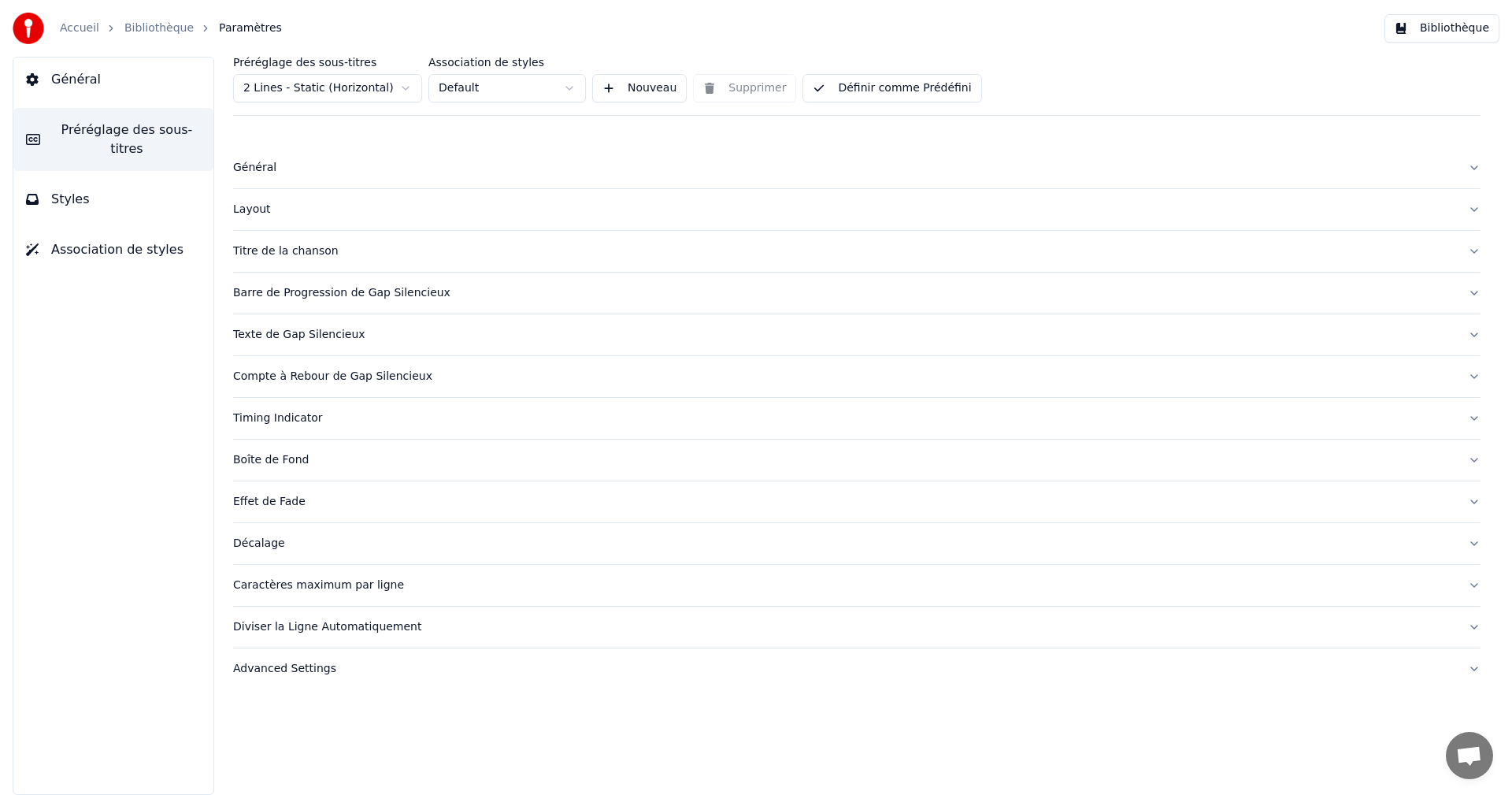
click at [111, 83] on button "Général" at bounding box center [113, 80] width 200 height 44
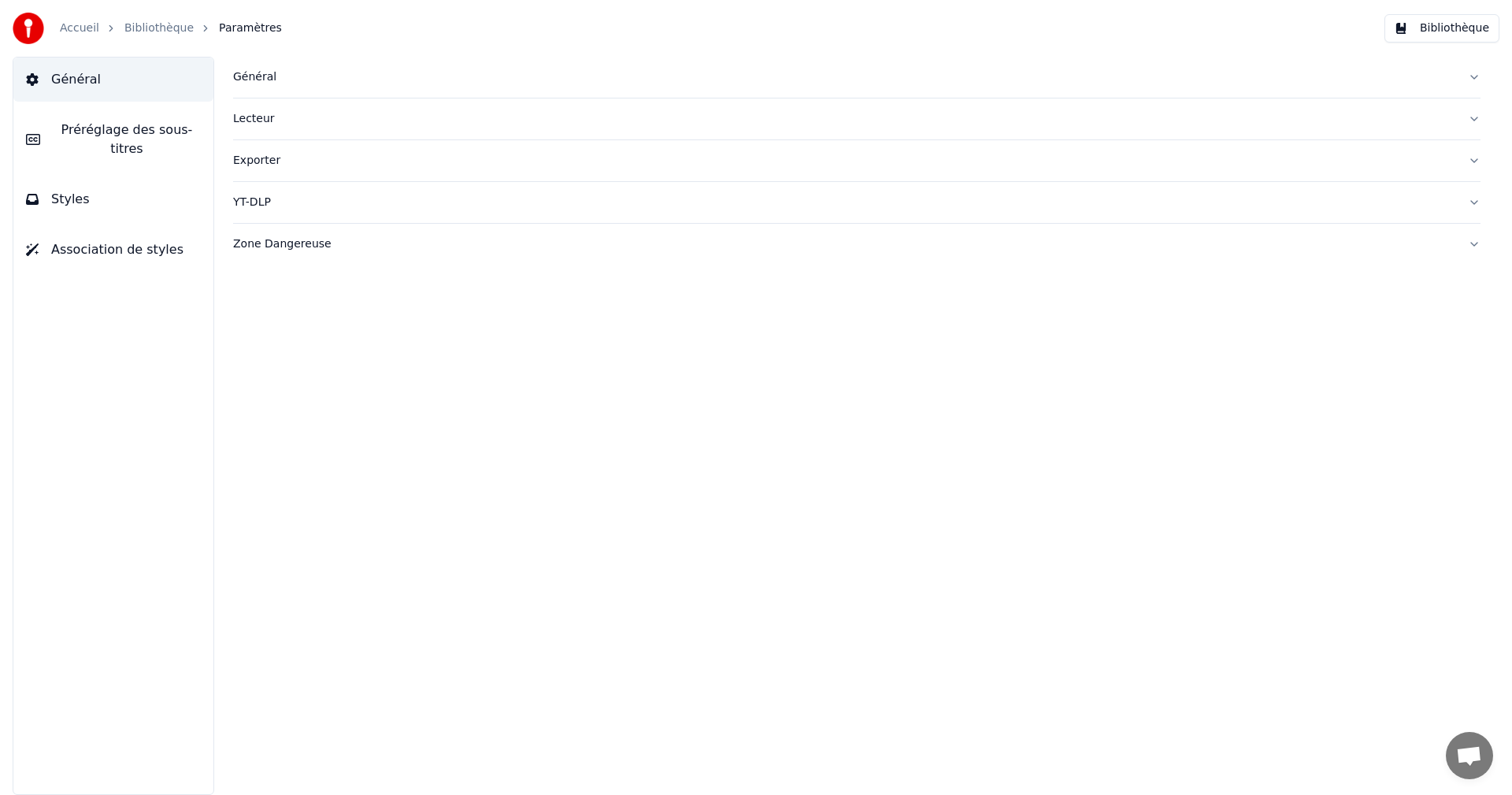
click at [265, 164] on div "Exporter" at bounding box center [844, 161] width 1222 height 16
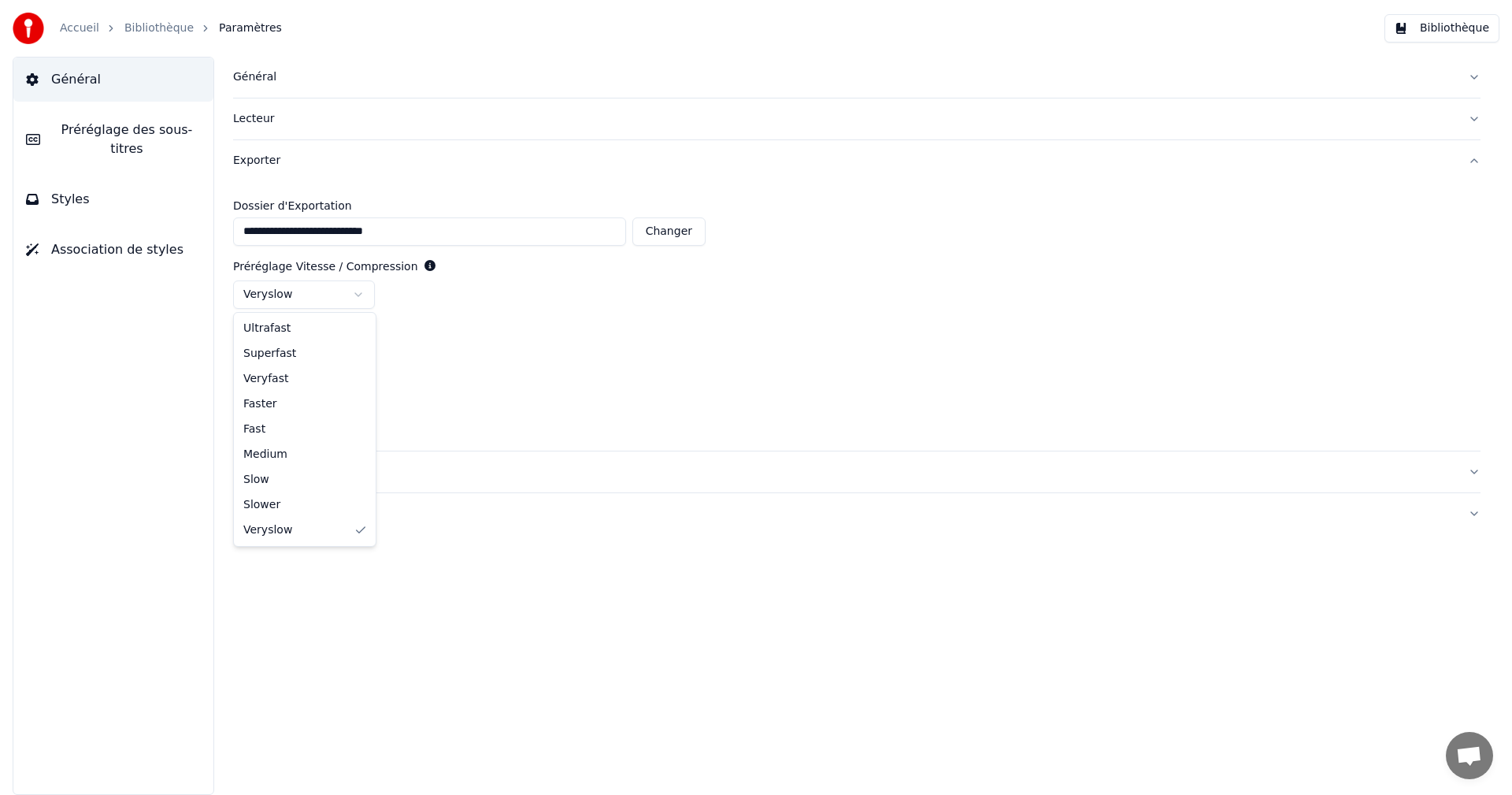
click at [357, 294] on html "**********" at bounding box center [756, 397] width 1512 height 795
click at [1461, 27] on button "Bibliothèque" at bounding box center [1441, 28] width 115 height 28
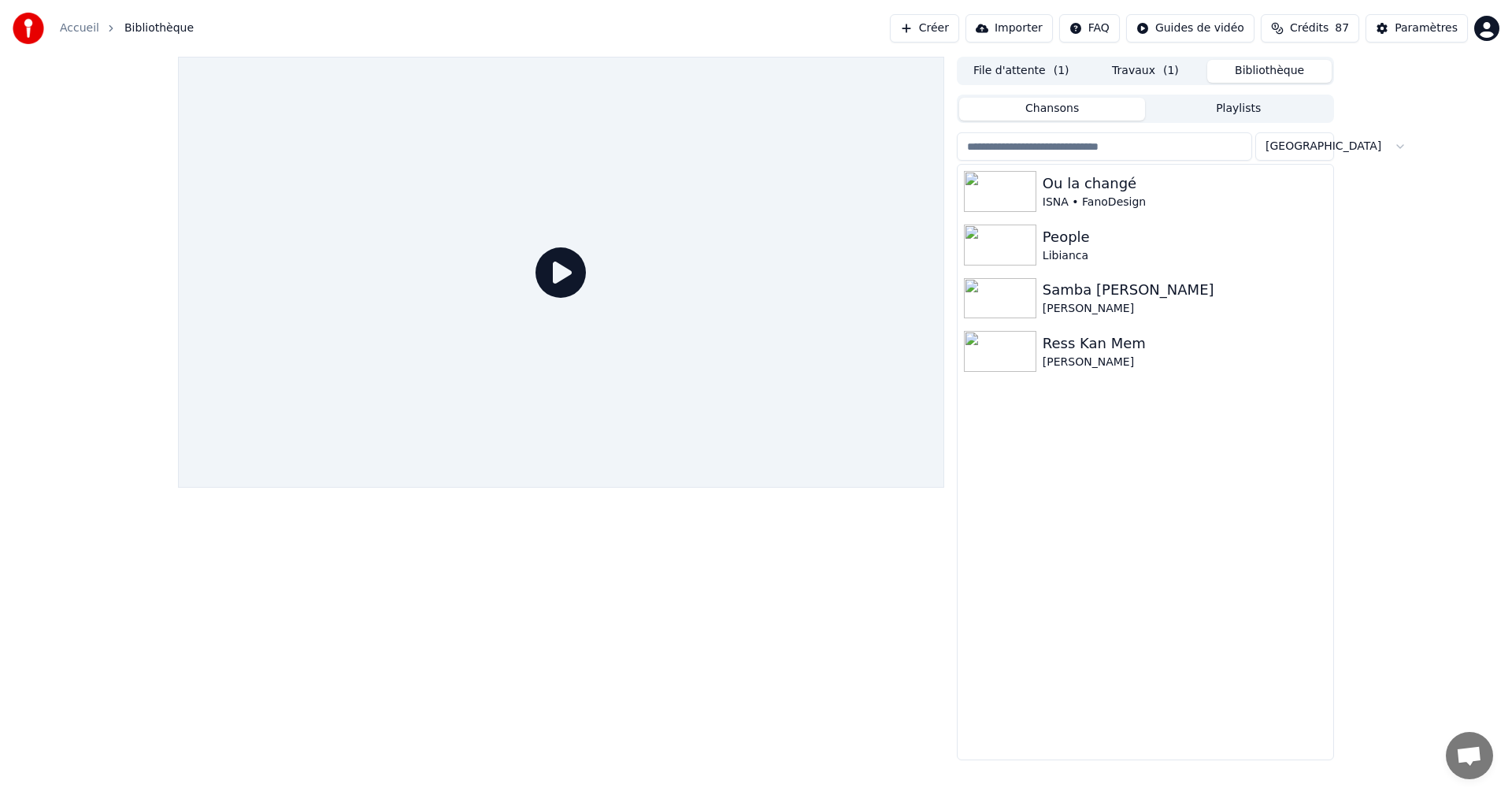
click at [1154, 75] on button "Travaux ( 1 )" at bounding box center [1146, 71] width 124 height 23
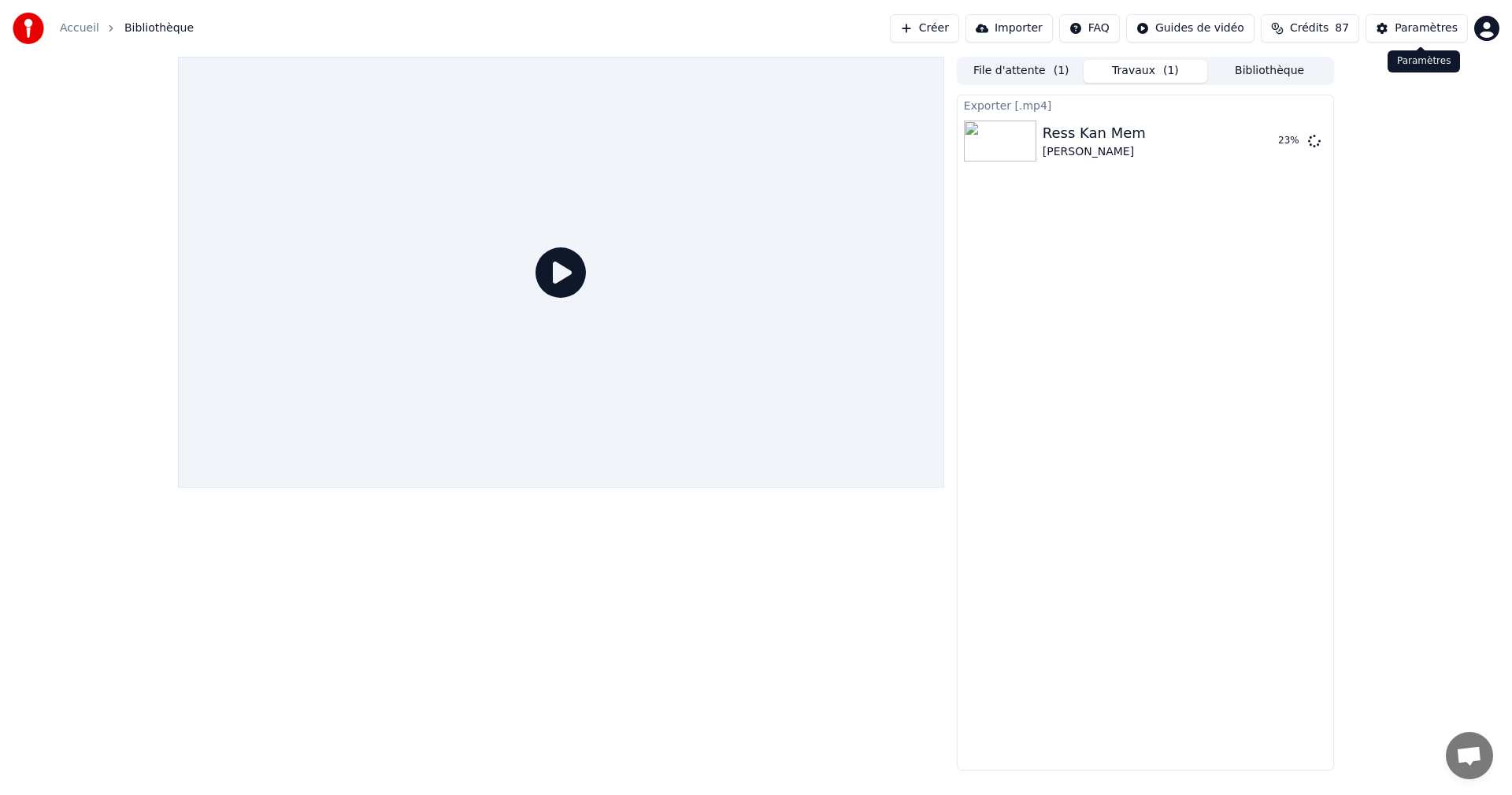
click at [1417, 24] on div "Paramètres" at bounding box center [1426, 28] width 63 height 16
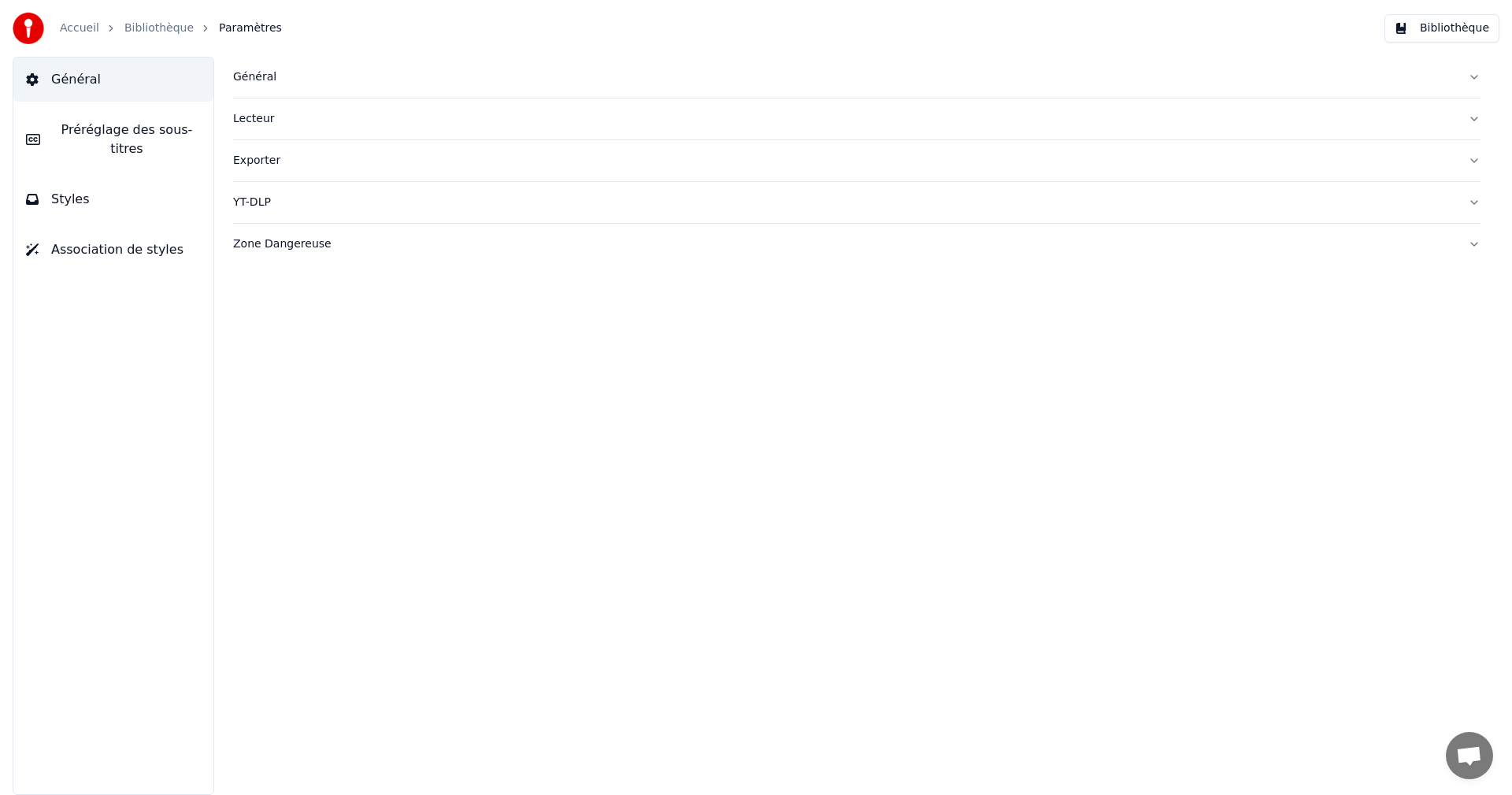
click at [166, 84] on button "Général" at bounding box center [113, 80] width 200 height 44
click at [252, 163] on div "Exporter" at bounding box center [844, 161] width 1222 height 16
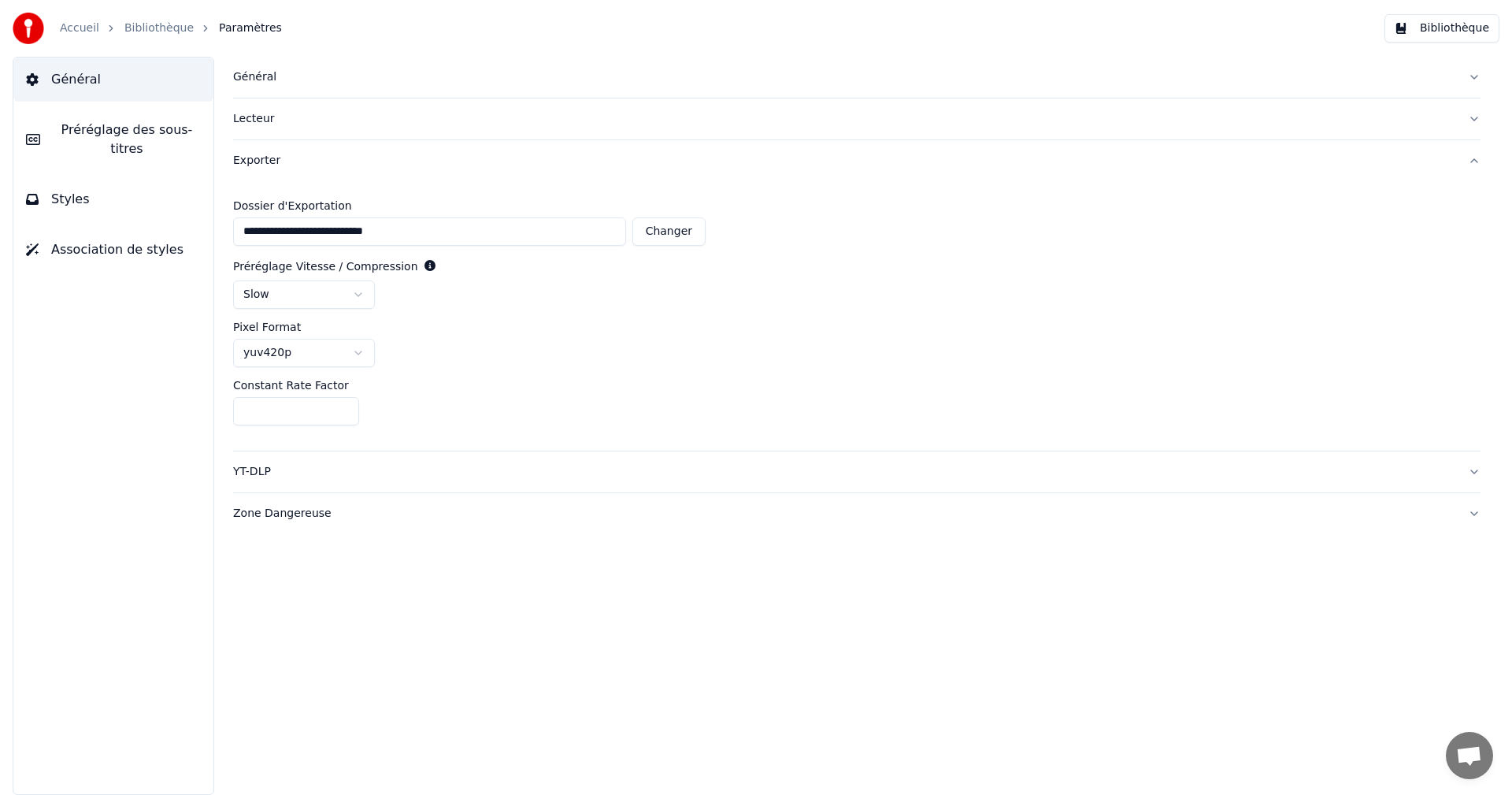
click at [252, 163] on div "Exporter" at bounding box center [844, 161] width 1222 height 16
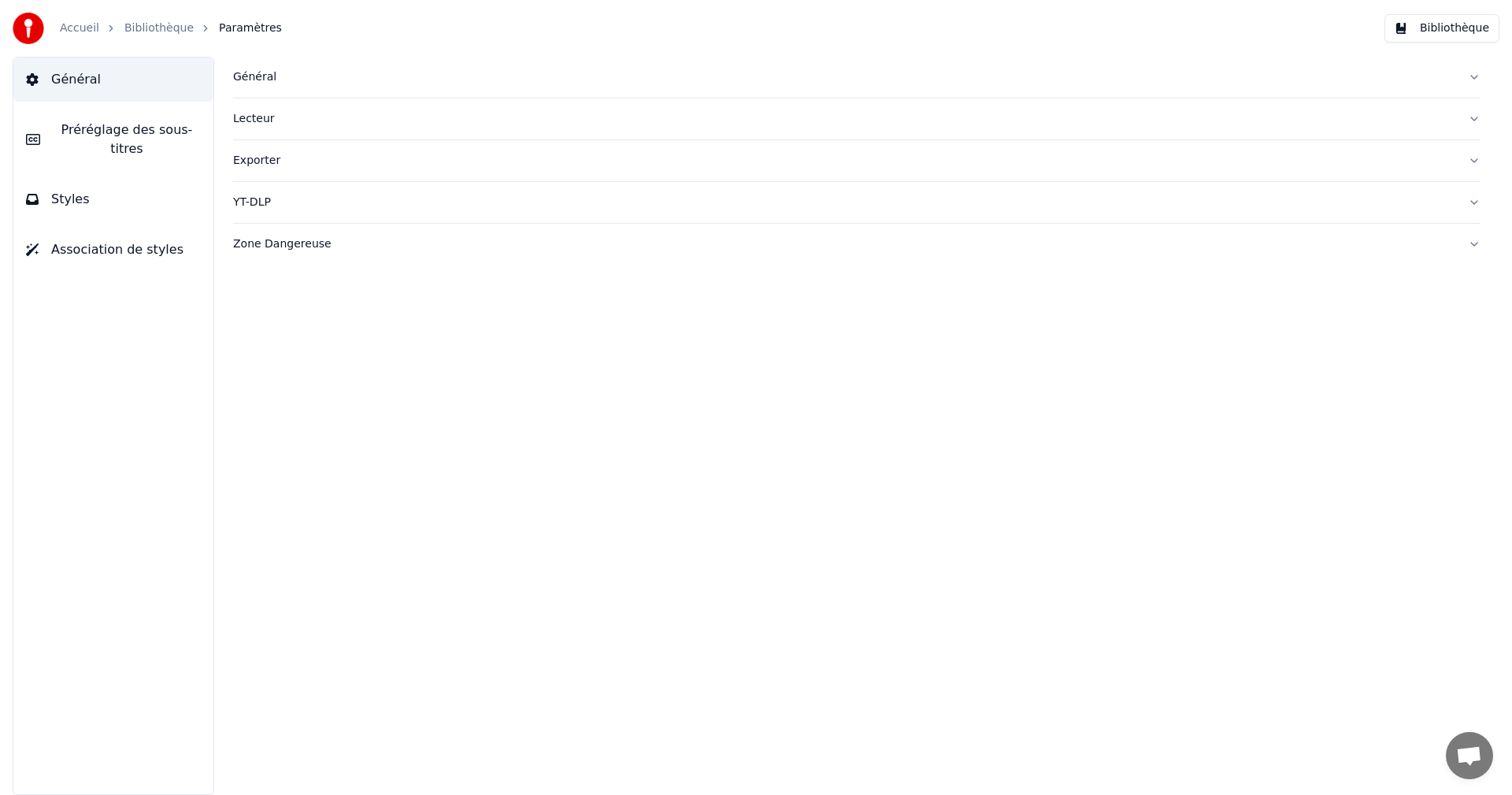
click at [1452, 26] on button "Bibliothèque" at bounding box center [1441, 28] width 115 height 28
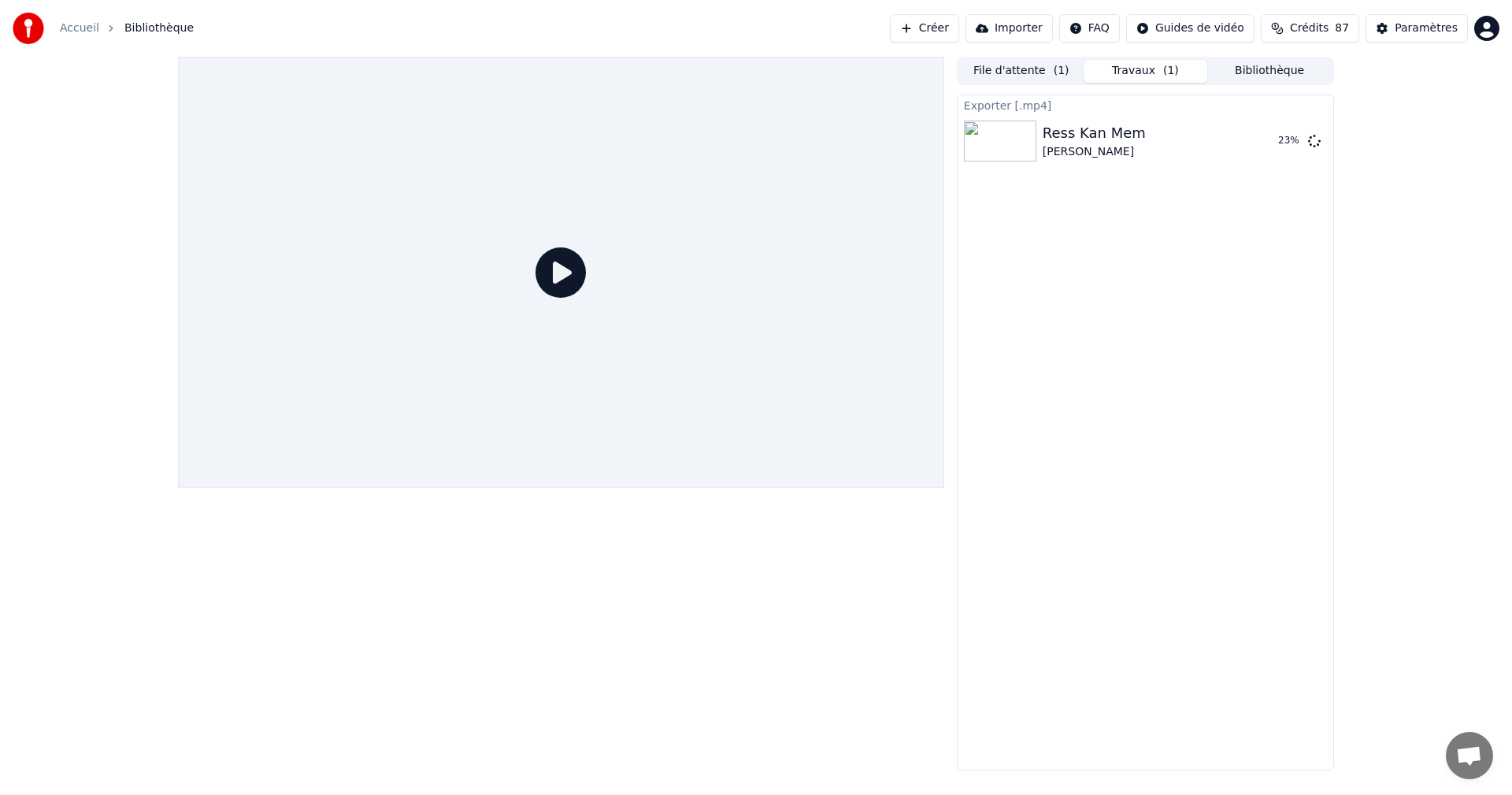
click at [1172, 78] on span "( 1 )" at bounding box center [1170, 71] width 16 height 16
click at [1256, 273] on div "Exporter [.mp4] Ress Kan Mem [PERSON_NAME] 31 %" at bounding box center [1145, 432] width 377 height 676
click at [1492, 547] on div "File d'attente ( 1 ) Travaux ( 1 ) Bibliothèque Exporter [.mp4] Ress Kan Mem [P…" at bounding box center [756, 413] width 1512 height 713
click at [1500, 528] on div "File d'attente ( 1 ) Travaux ( 1 ) Bibliothèque Exporter [.mp4] Ress Kan Mem [P…" at bounding box center [756, 413] width 1512 height 713
drag, startPoint x: 1433, startPoint y: 206, endPoint x: 1490, endPoint y: 105, distance: 116.0
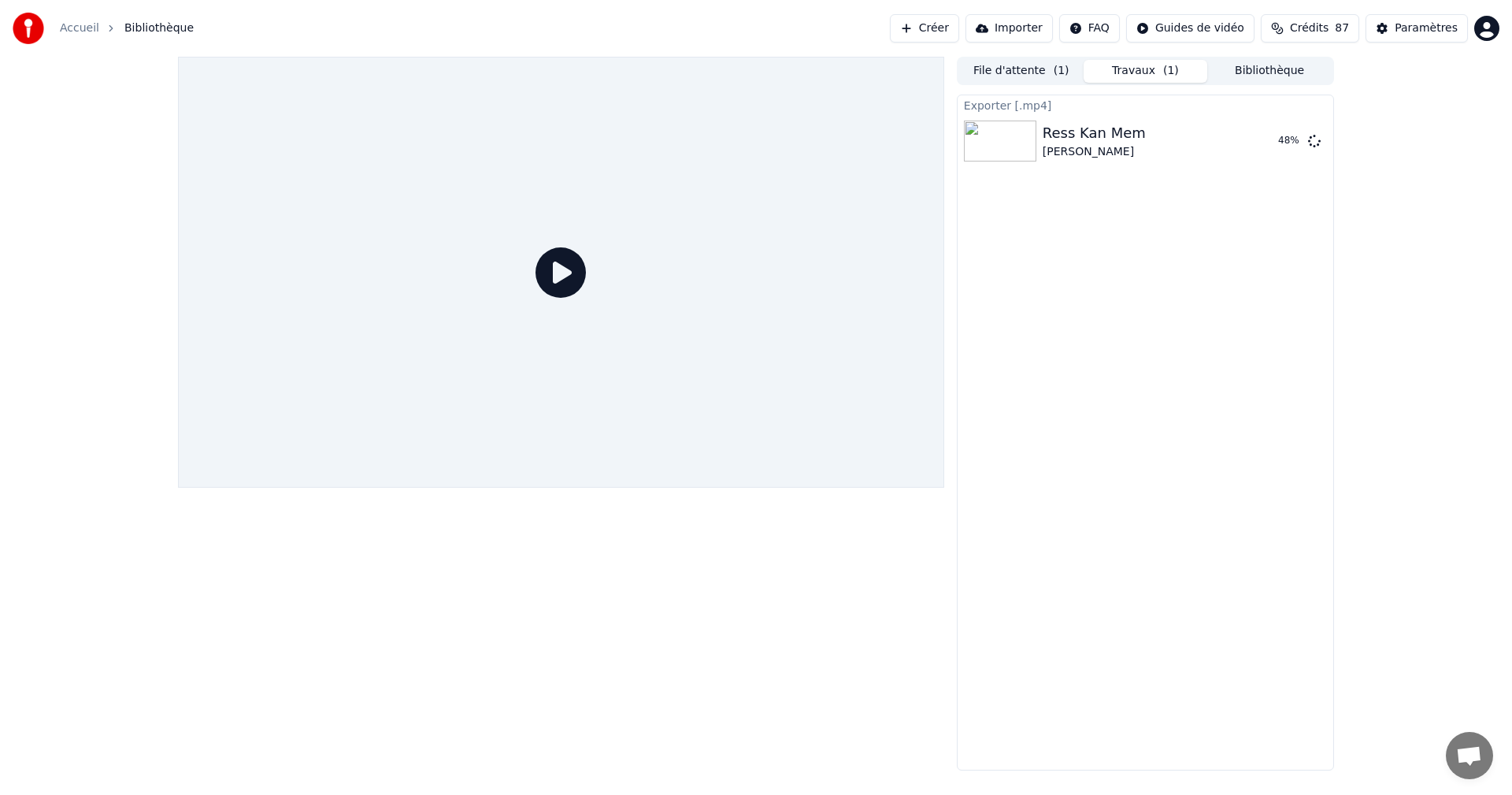
click at [1418, 192] on div "File d'attente ( 1 ) Travaux ( 1 ) Bibliothèque Exporter [.mp4] Ress Kan Mem [P…" at bounding box center [756, 413] width 1512 height 713
click at [1409, 128] on div "File d'attente ( 1 ) Travaux ( 1 ) Bibliothèque Exporter [.mp4] Ress Kan Mem [P…" at bounding box center [756, 413] width 1512 height 713
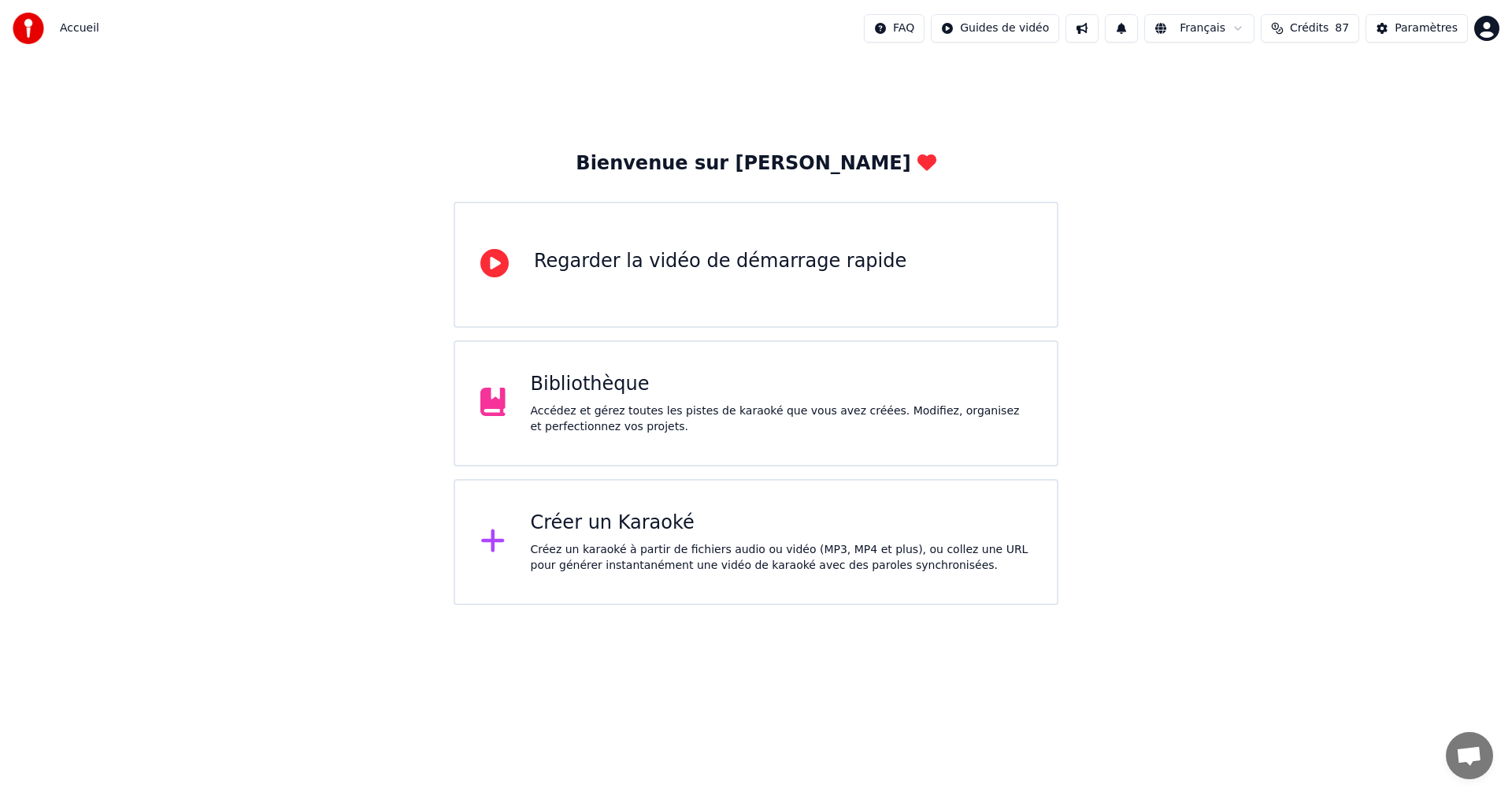
click at [626, 410] on div "Accédez et gérez toutes les pistes de karaoké que vous avez créées. Modifiez, o…" at bounding box center [781, 418] width 501 height 31
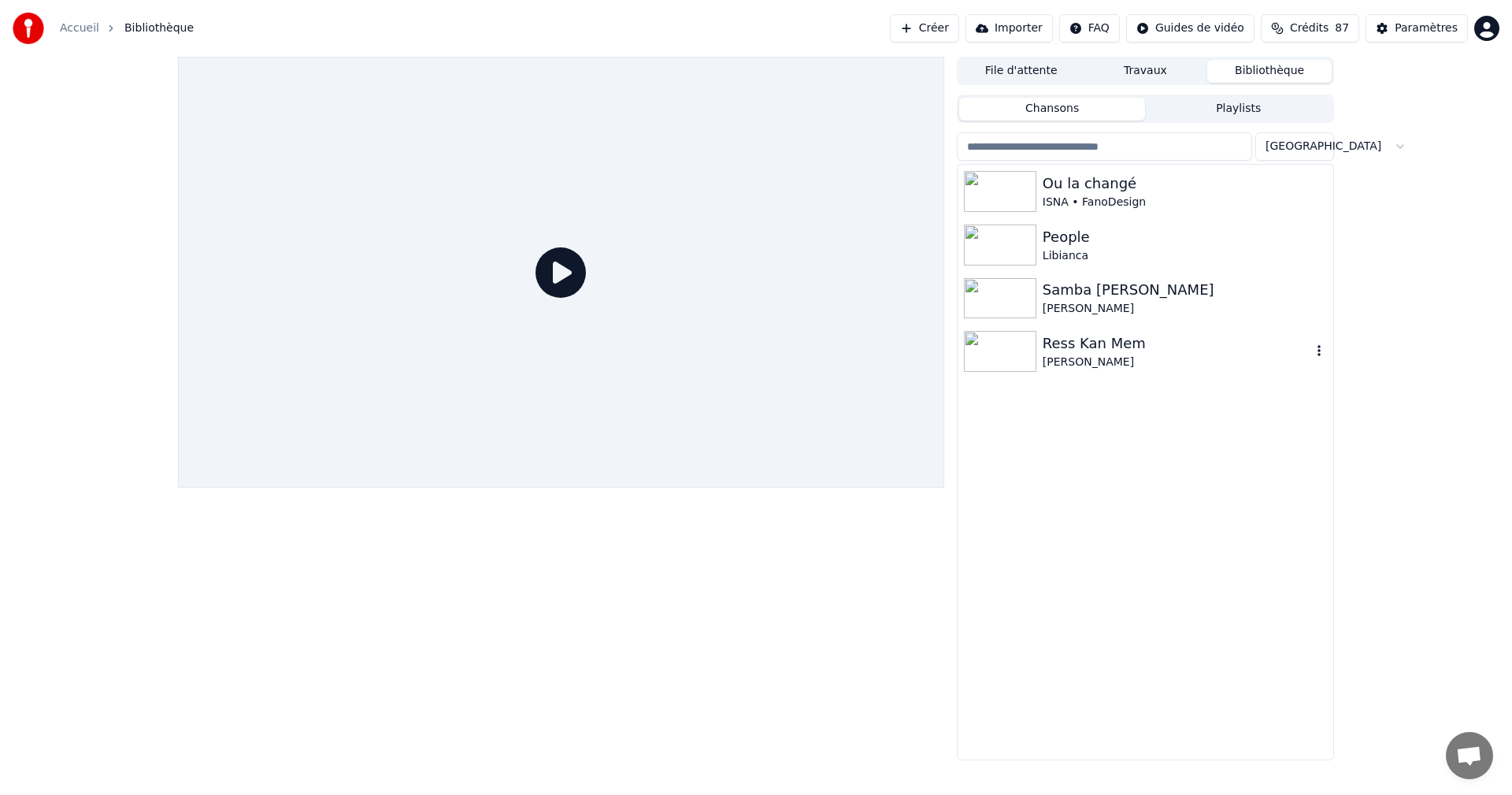
click at [1138, 361] on div "[PERSON_NAME]" at bounding box center [1176, 362] width 269 height 16
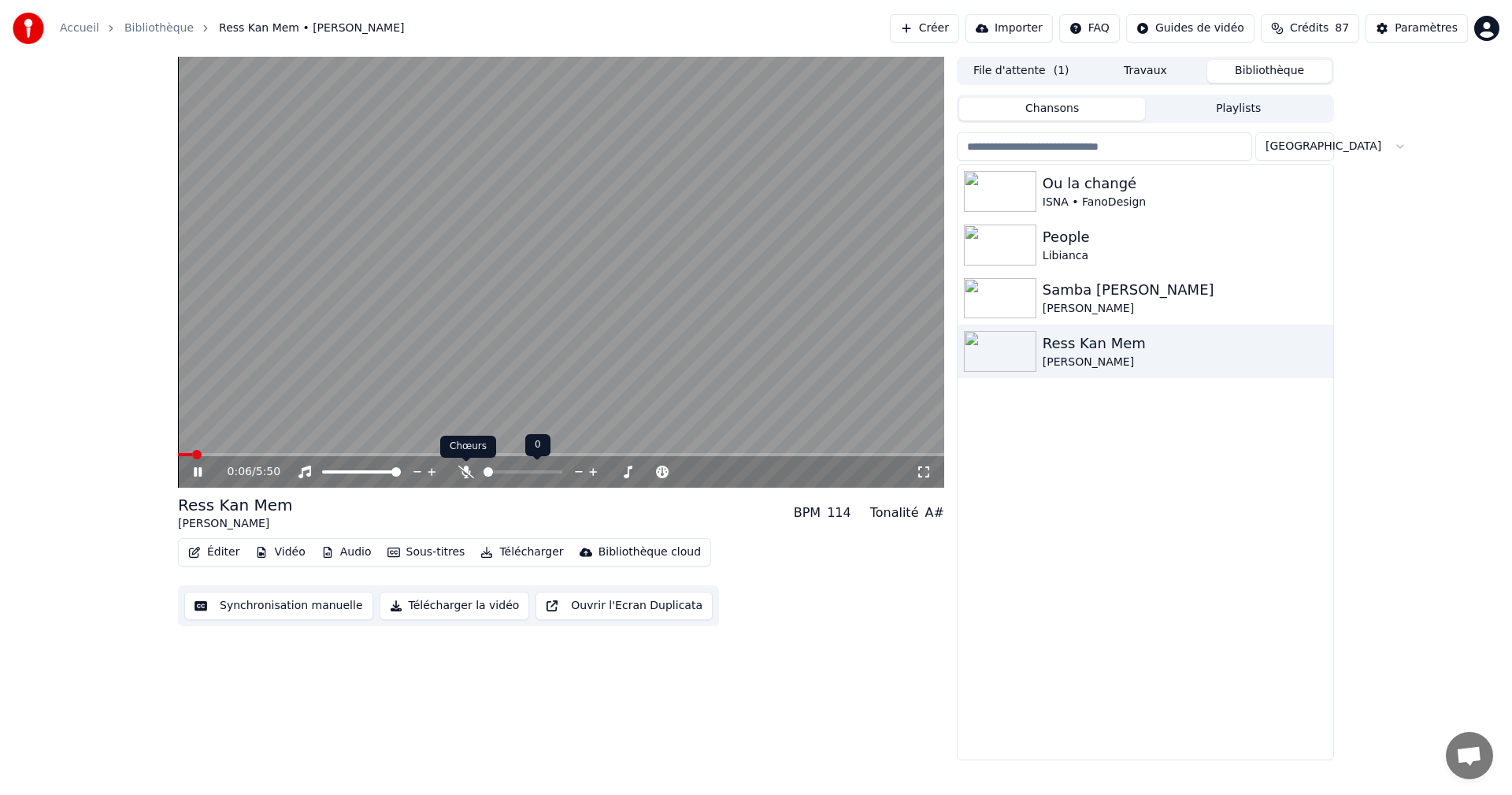
click at [467, 467] on icon at bounding box center [466, 471] width 16 height 13
click at [1428, 33] on div "Paramètres" at bounding box center [1426, 28] width 63 height 16
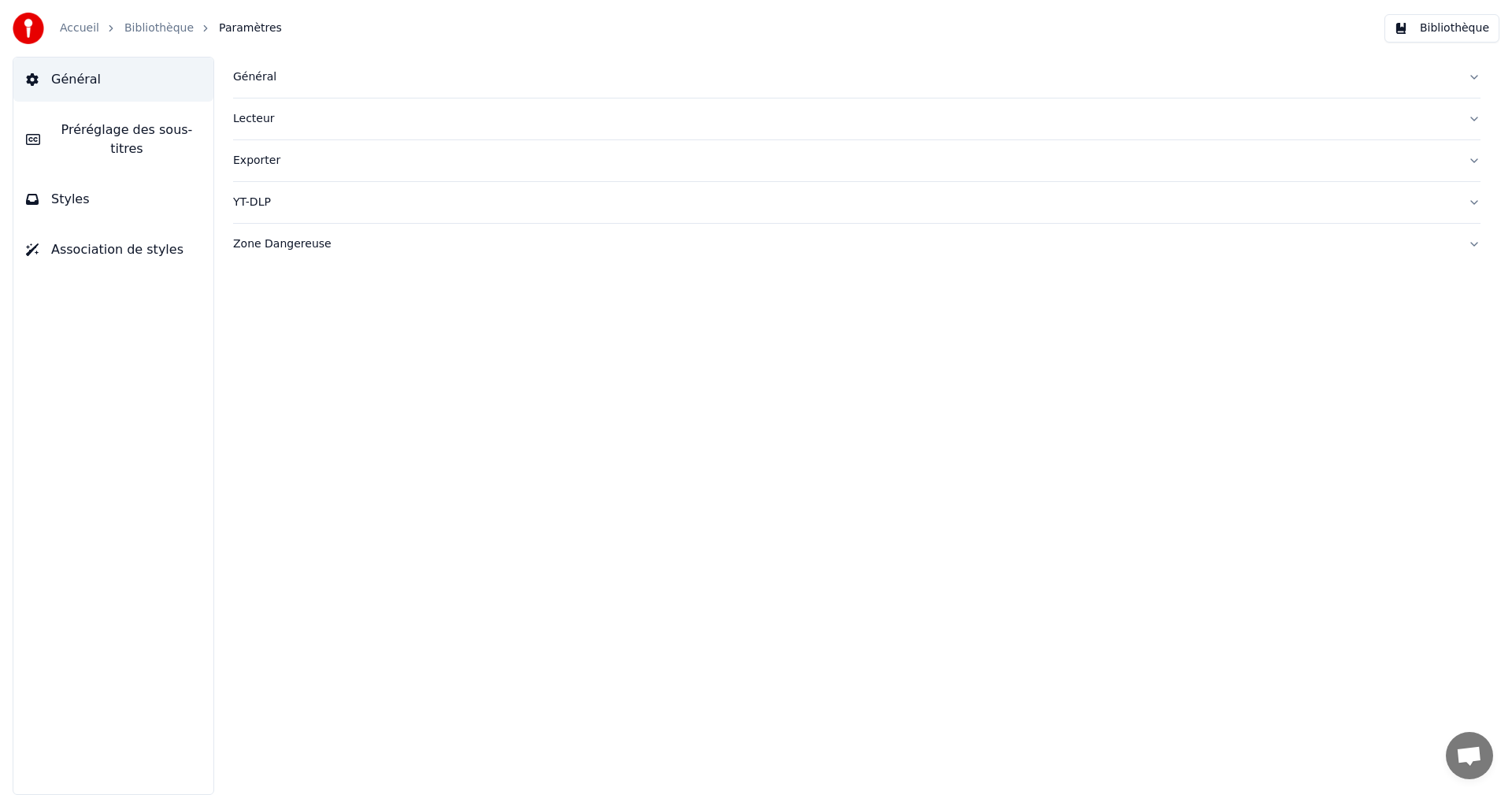
click at [185, 133] on span "Préréglage des sous-titres" at bounding box center [127, 139] width 148 height 37
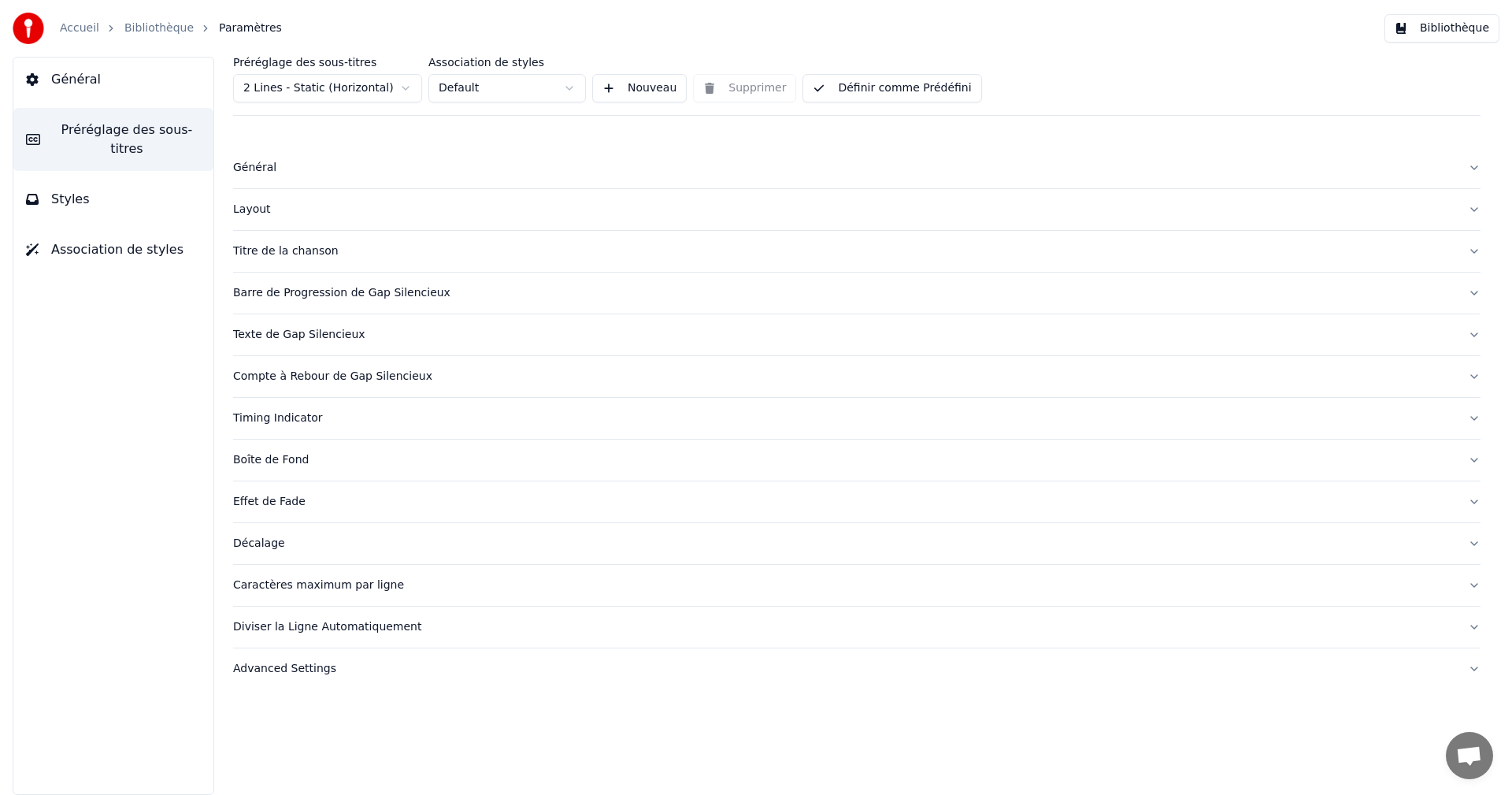
click at [173, 99] on button "Général" at bounding box center [113, 80] width 200 height 44
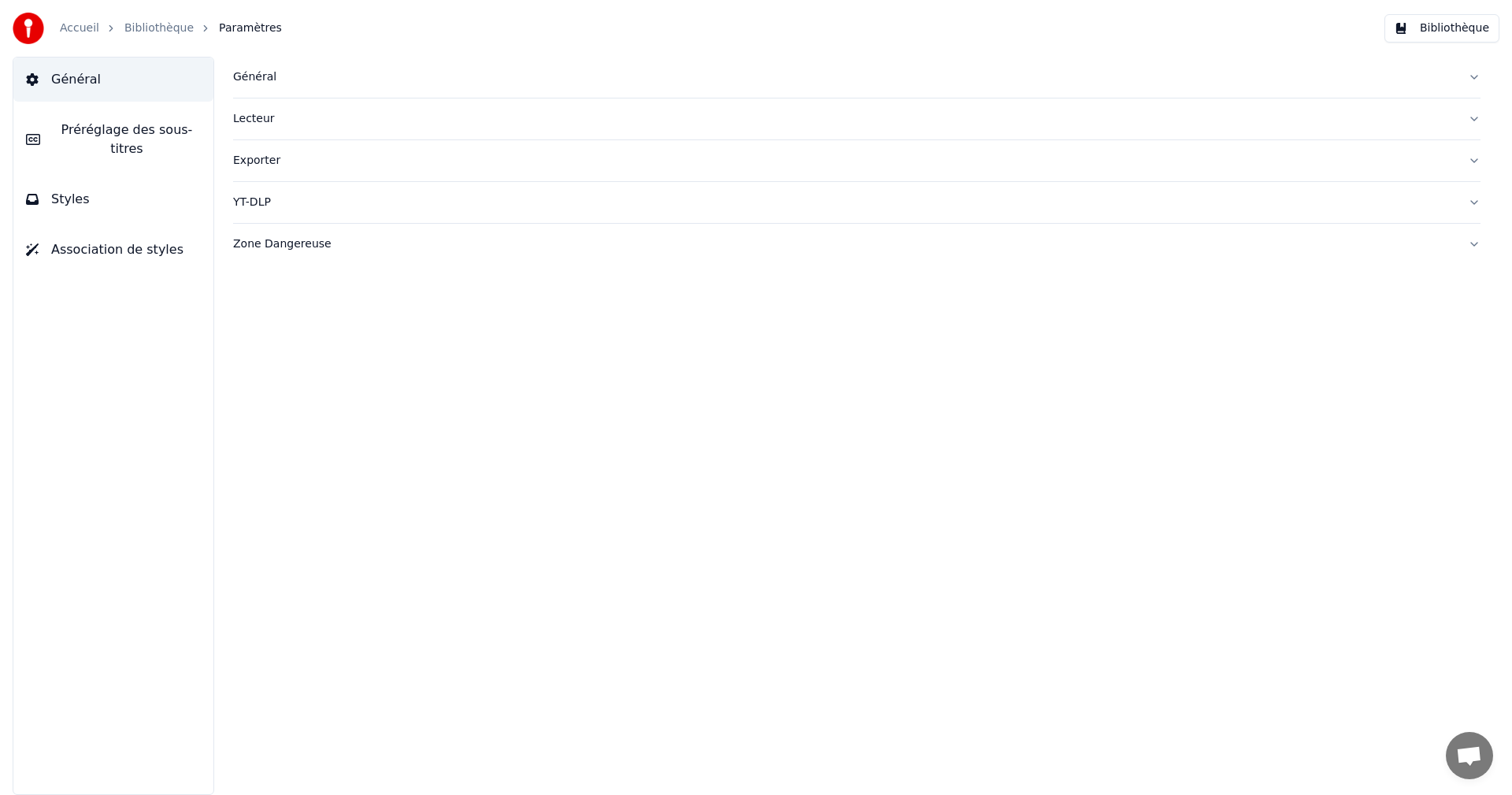
click at [242, 156] on div "Exporter" at bounding box center [844, 161] width 1222 height 16
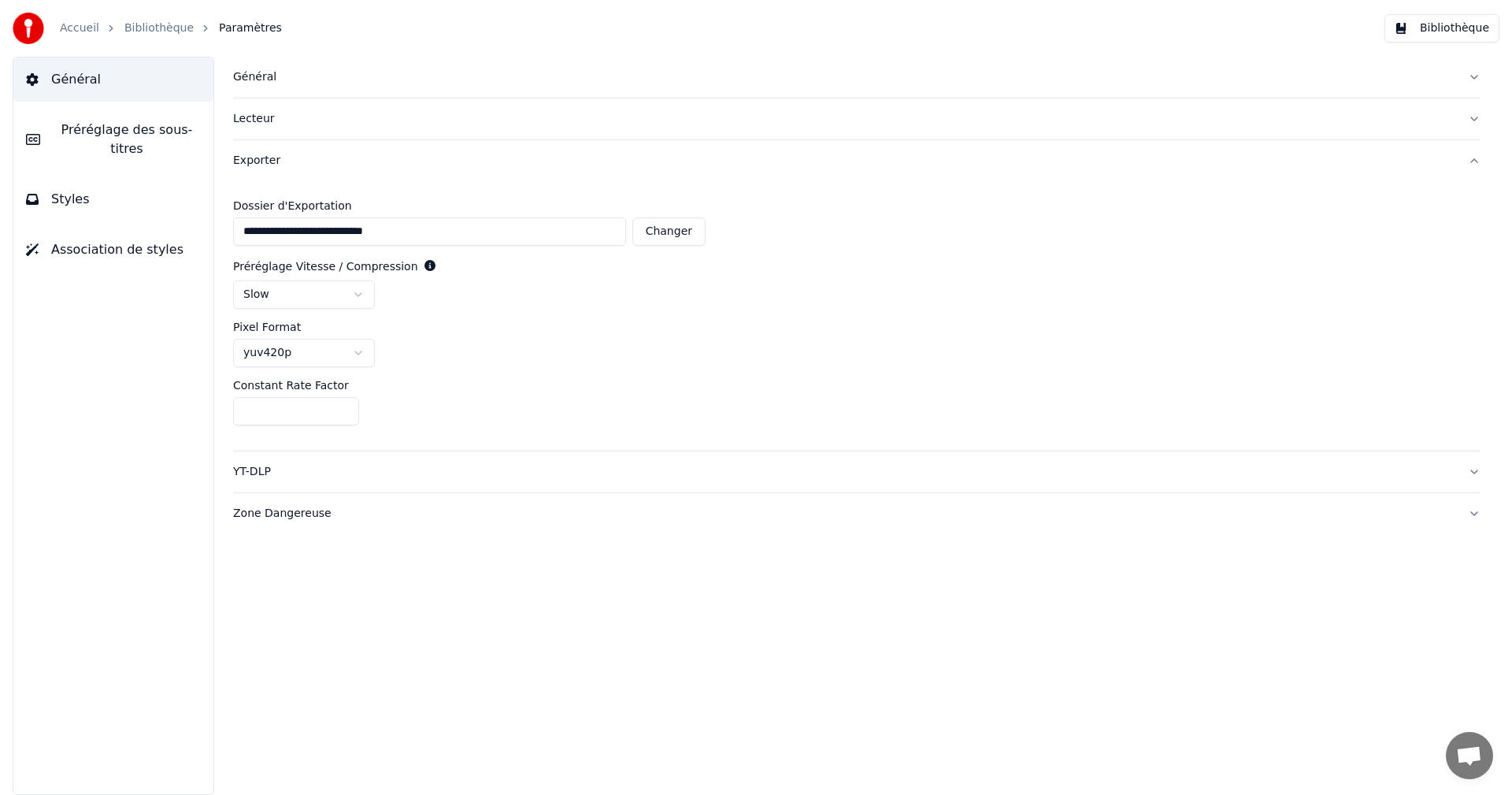
click at [1447, 34] on button "Bibliothèque" at bounding box center [1441, 28] width 115 height 28
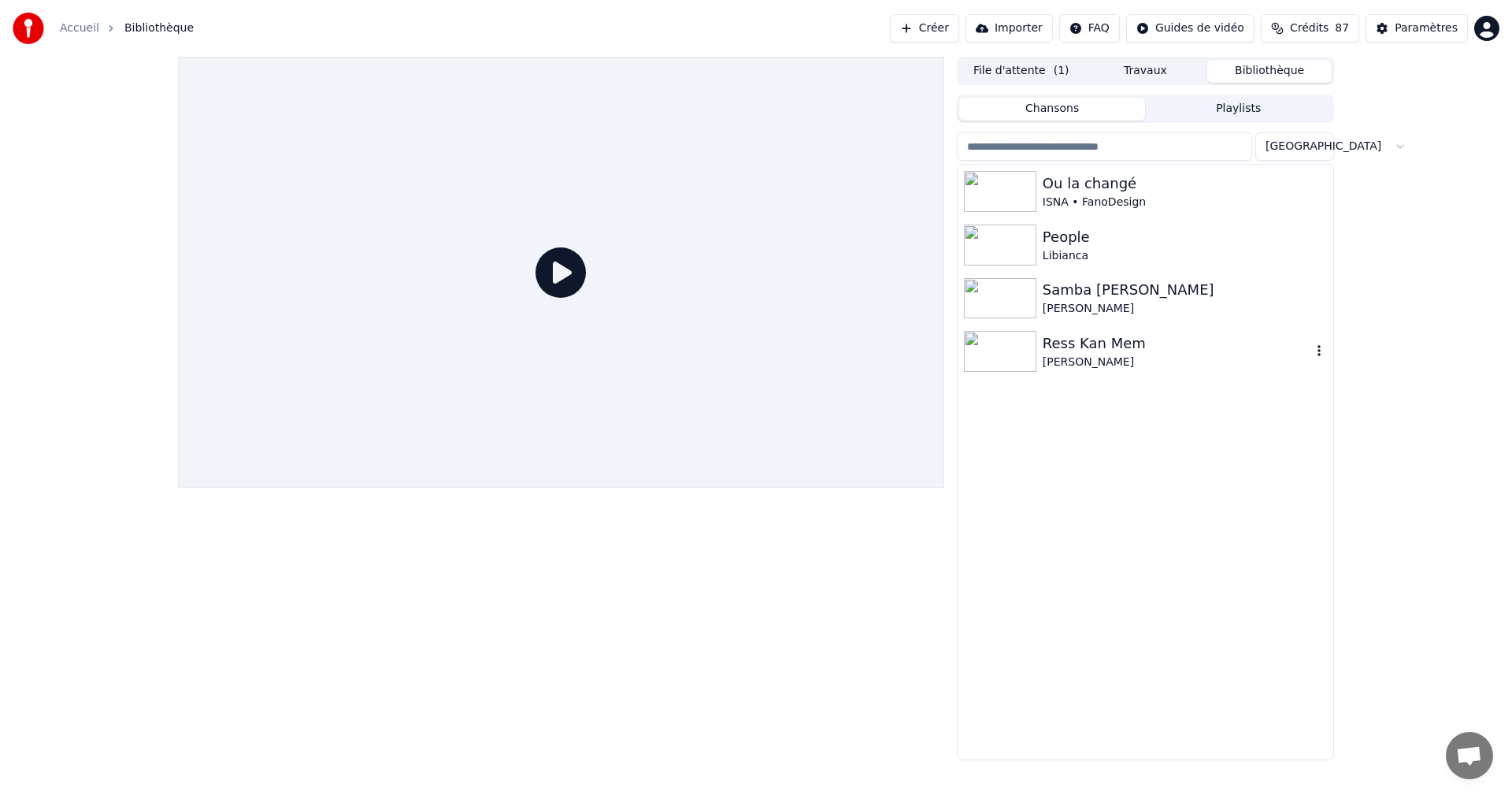
click at [1118, 358] on div "[PERSON_NAME]" at bounding box center [1176, 362] width 269 height 16
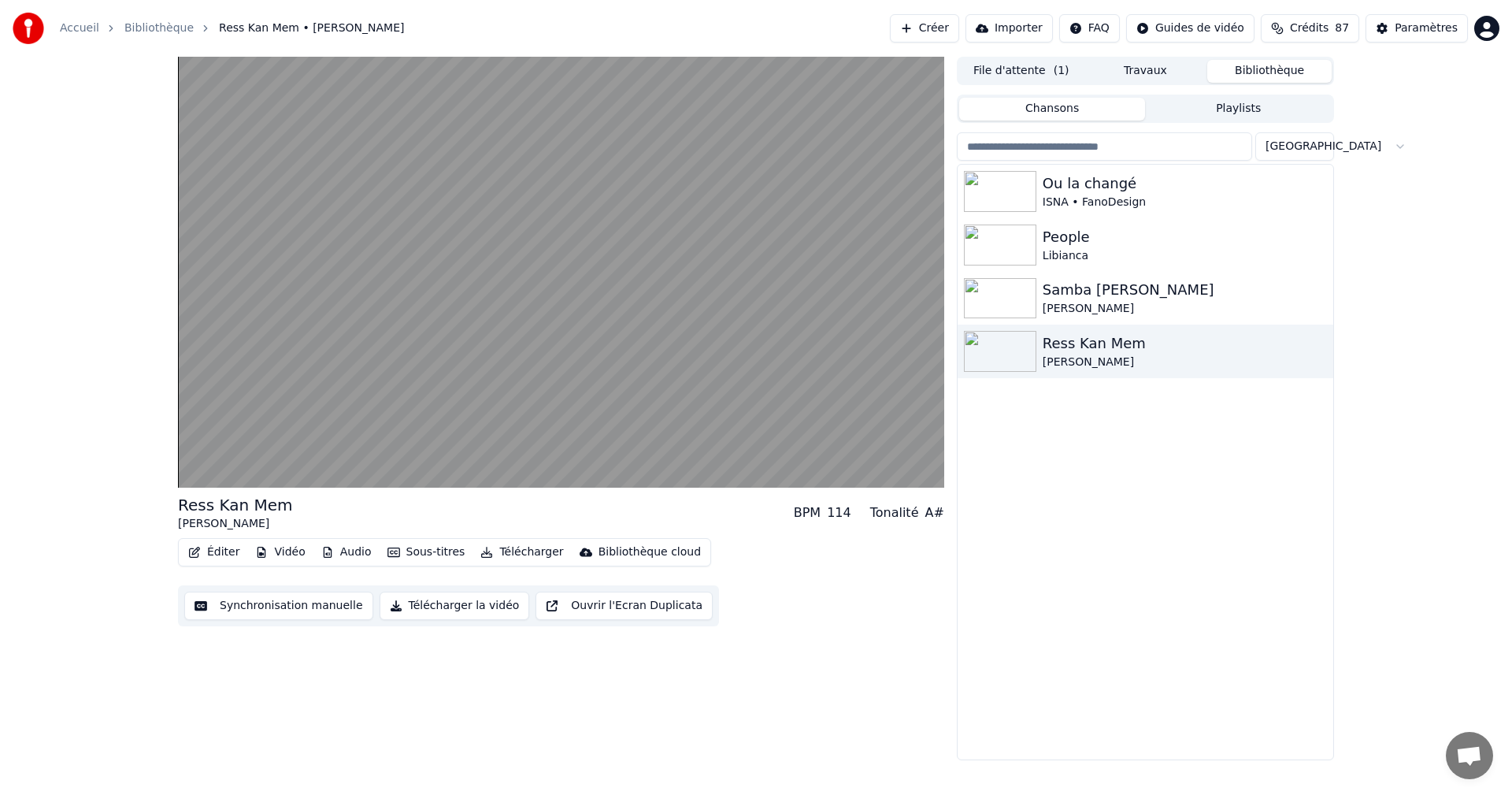
click at [515, 553] on button "Télécharger" at bounding box center [522, 552] width 95 height 22
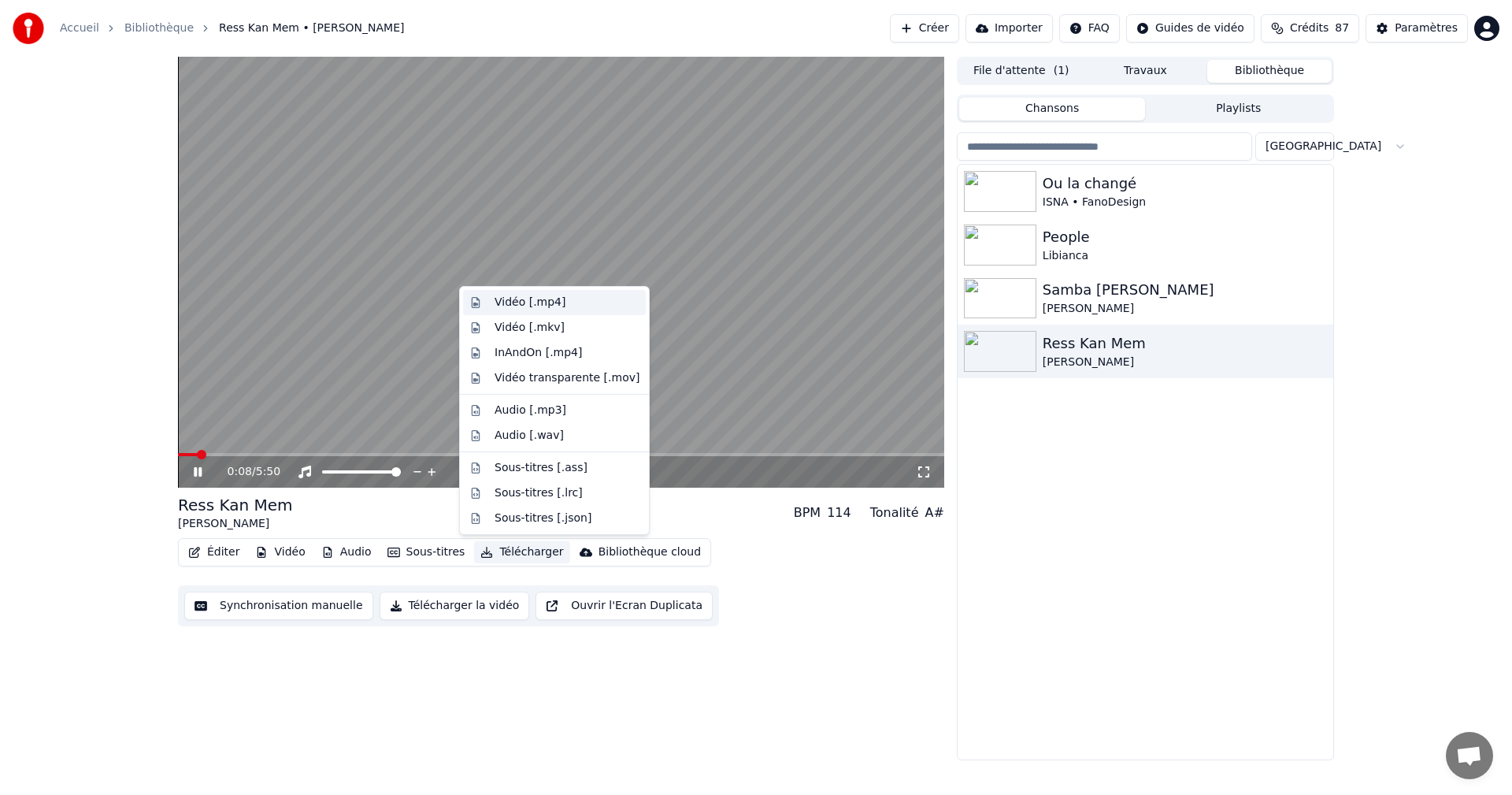
click at [529, 308] on div "Vidéo [.mp4]" at bounding box center [529, 302] width 71 height 16
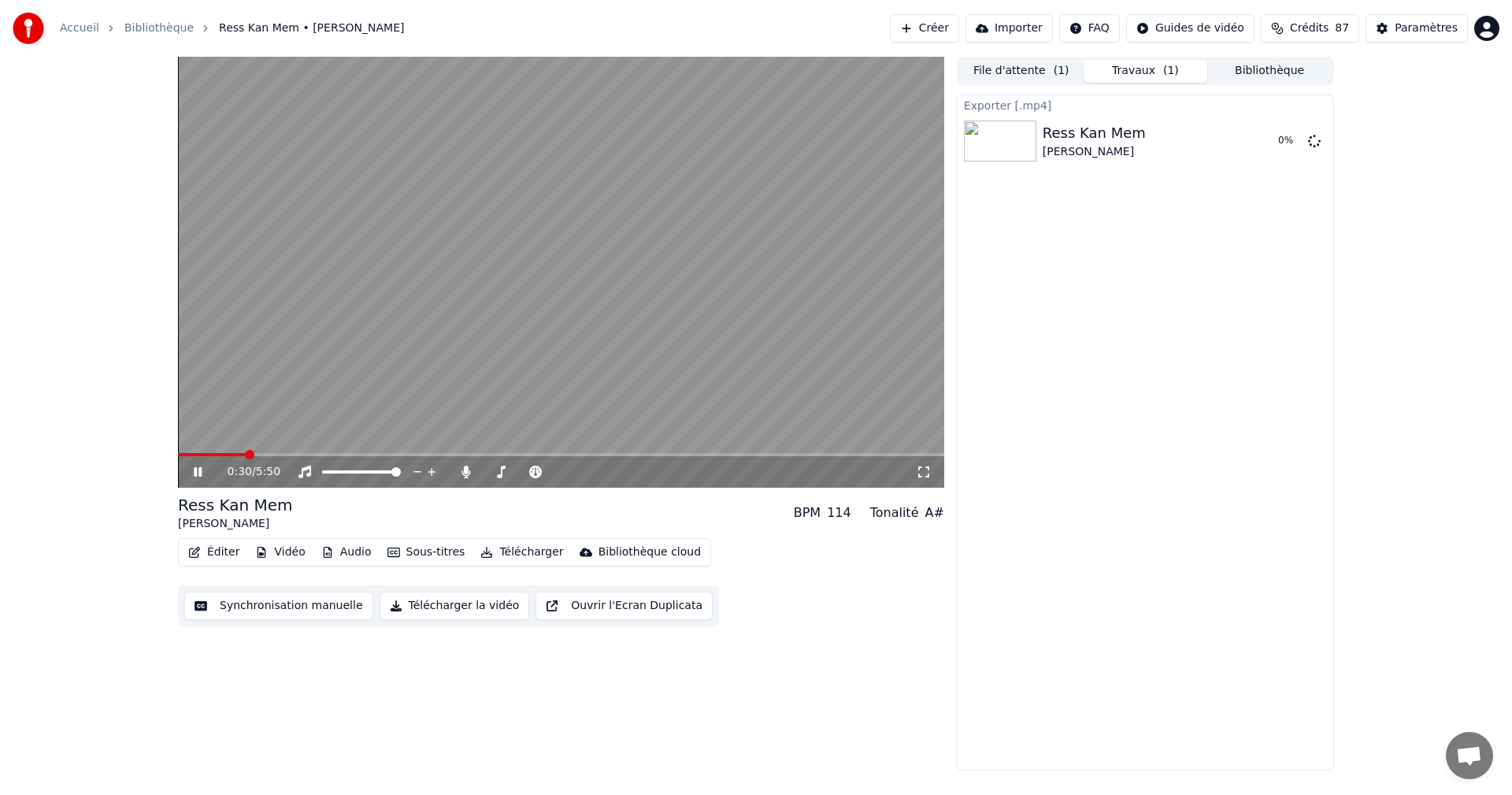
click at [195, 471] on icon at bounding box center [197, 471] width 8 height 9
click at [1310, 139] on icon at bounding box center [1314, 139] width 13 height 13
click at [1431, 26] on div "Paramètres" at bounding box center [1426, 28] width 63 height 16
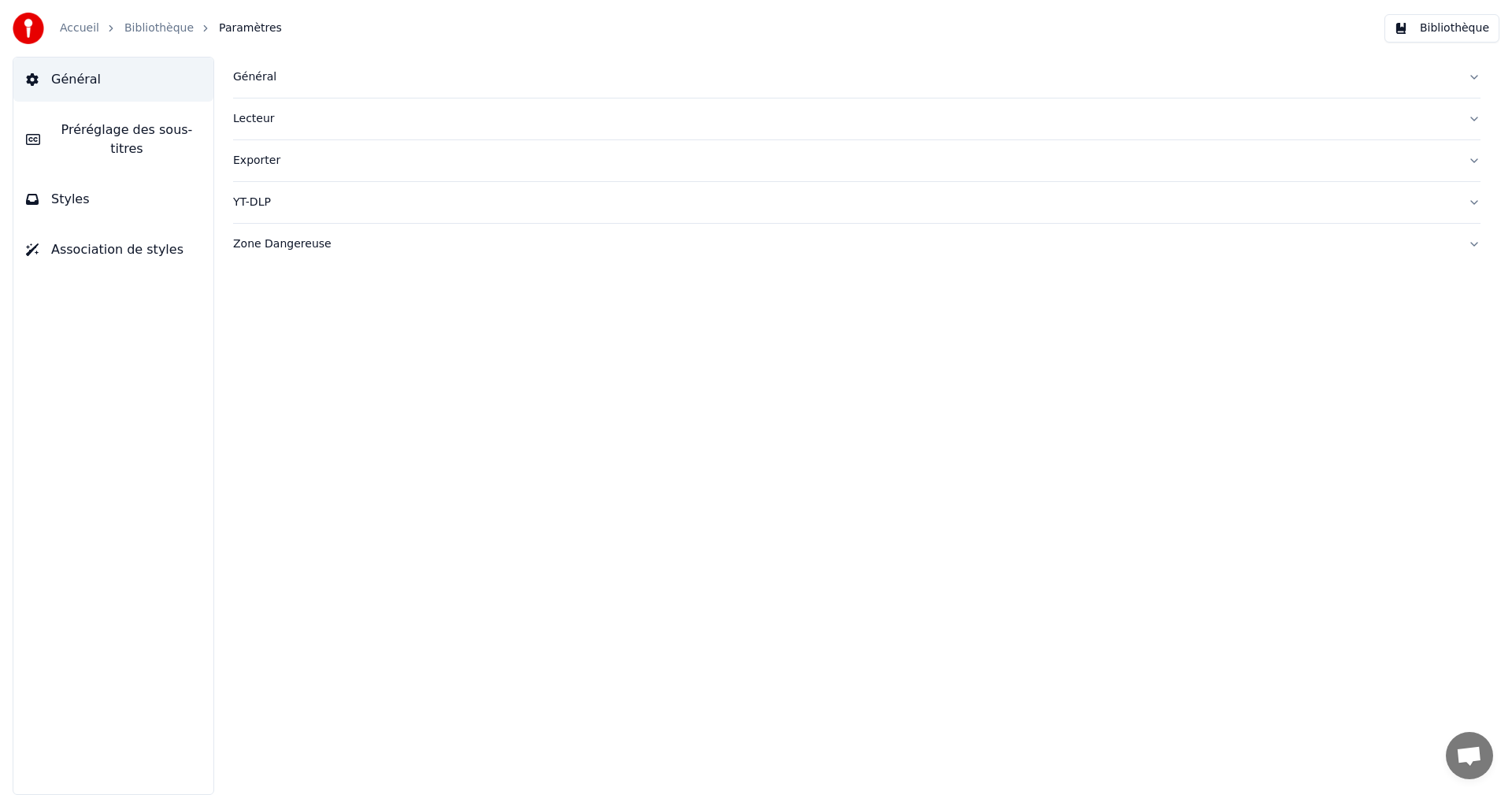
click at [125, 81] on button "Général" at bounding box center [113, 80] width 200 height 44
click at [252, 164] on div "Exporter" at bounding box center [844, 161] width 1222 height 16
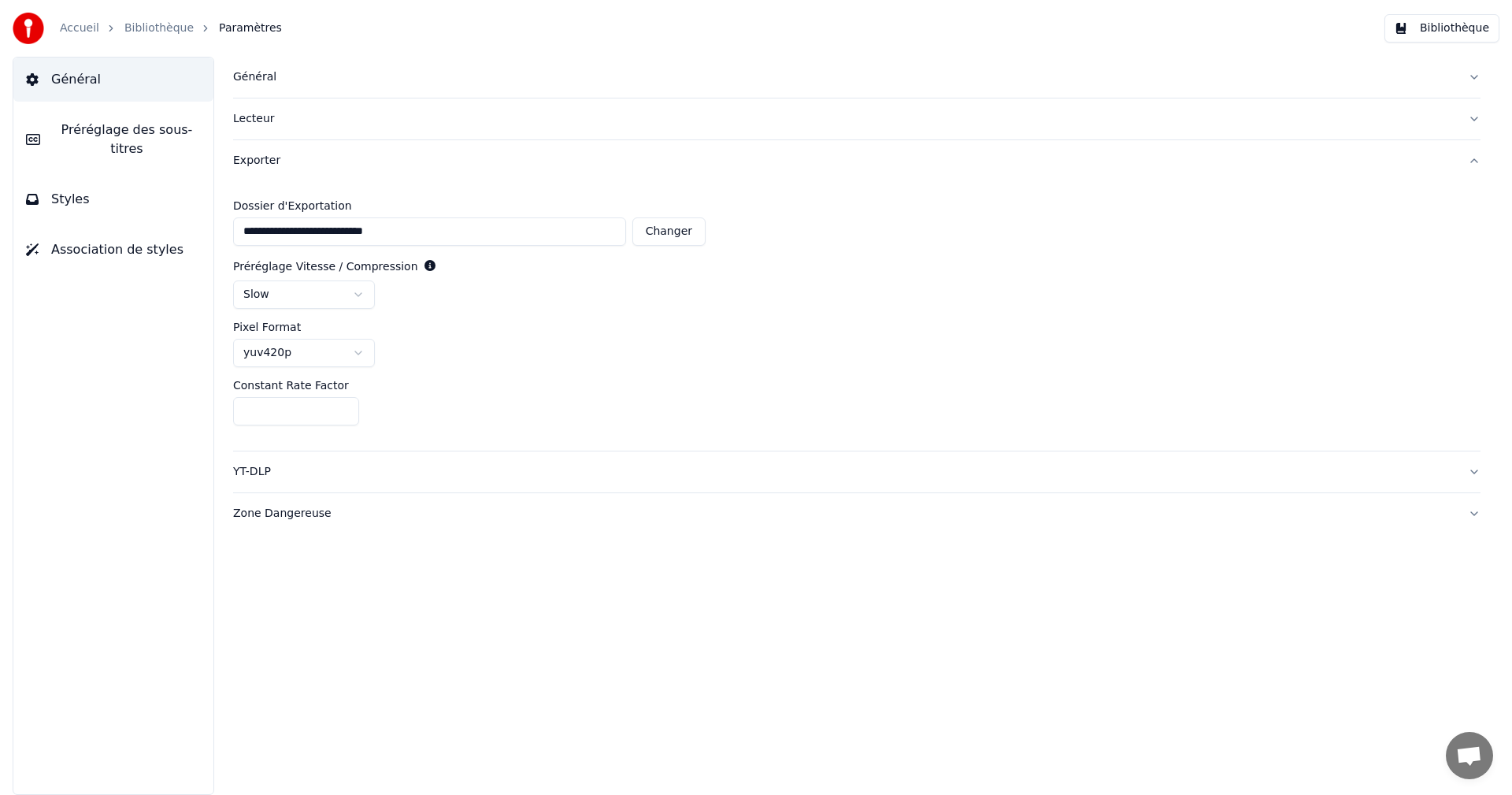
click at [358, 290] on html "**********" at bounding box center [756, 397] width 1512 height 795
click at [101, 133] on span "Préréglage des sous-titres" at bounding box center [127, 139] width 148 height 37
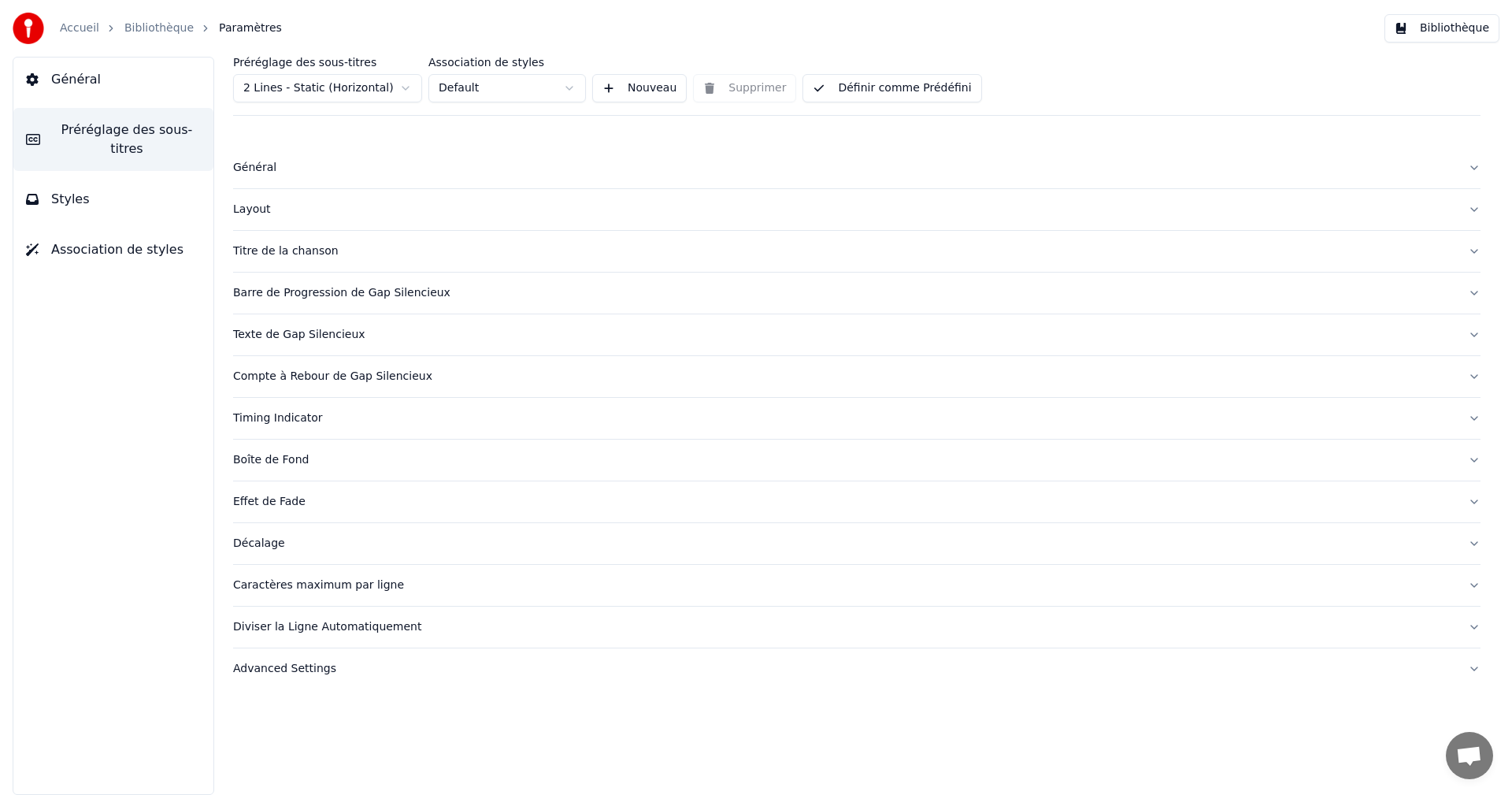
click at [892, 83] on button "Définir comme Prédéfini" at bounding box center [892, 88] width 178 height 28
click at [1460, 25] on button "Bibliothèque" at bounding box center [1441, 28] width 115 height 28
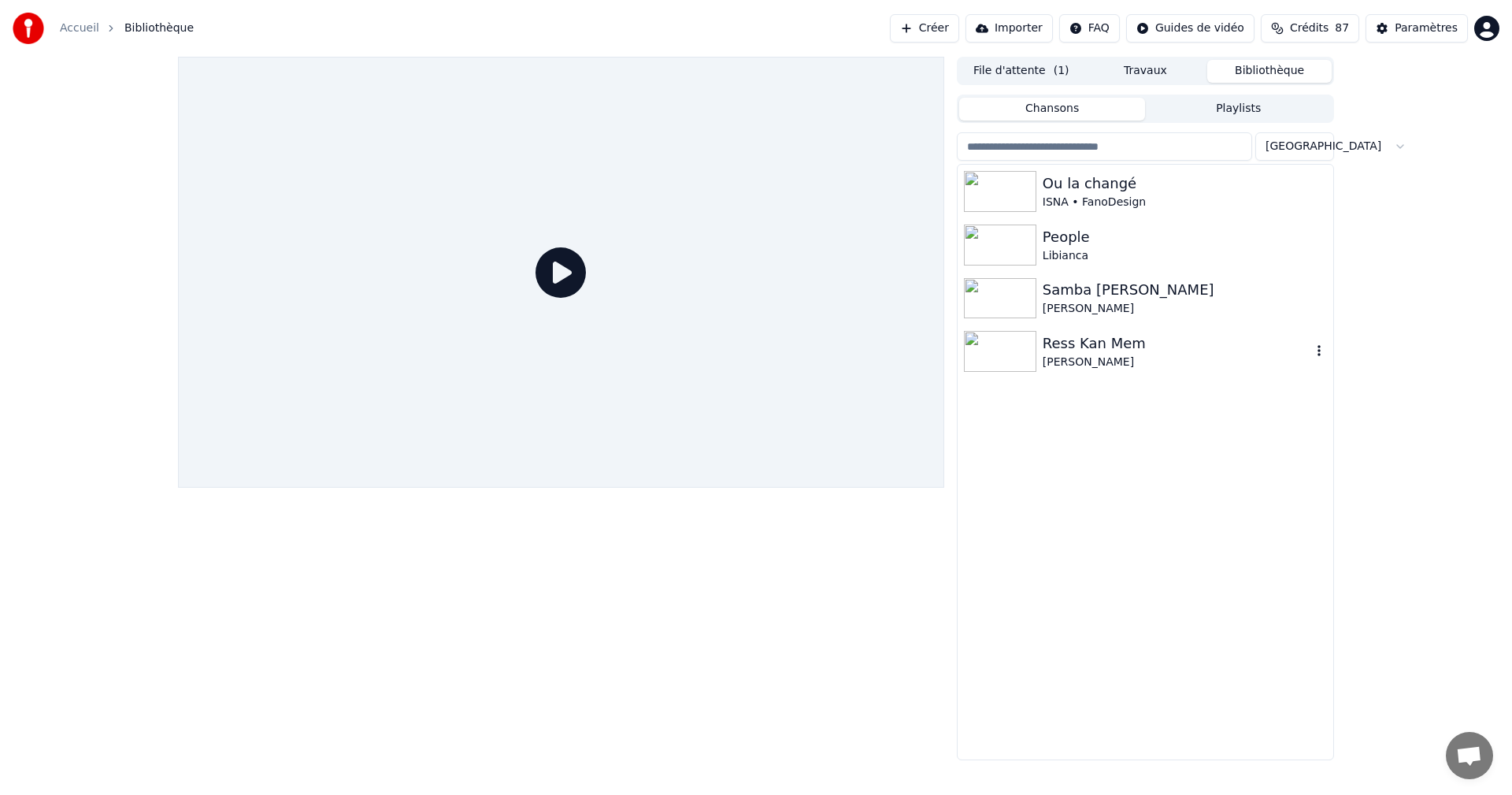
click at [1048, 354] on div "Ress Kan Mem" at bounding box center [1176, 344] width 269 height 22
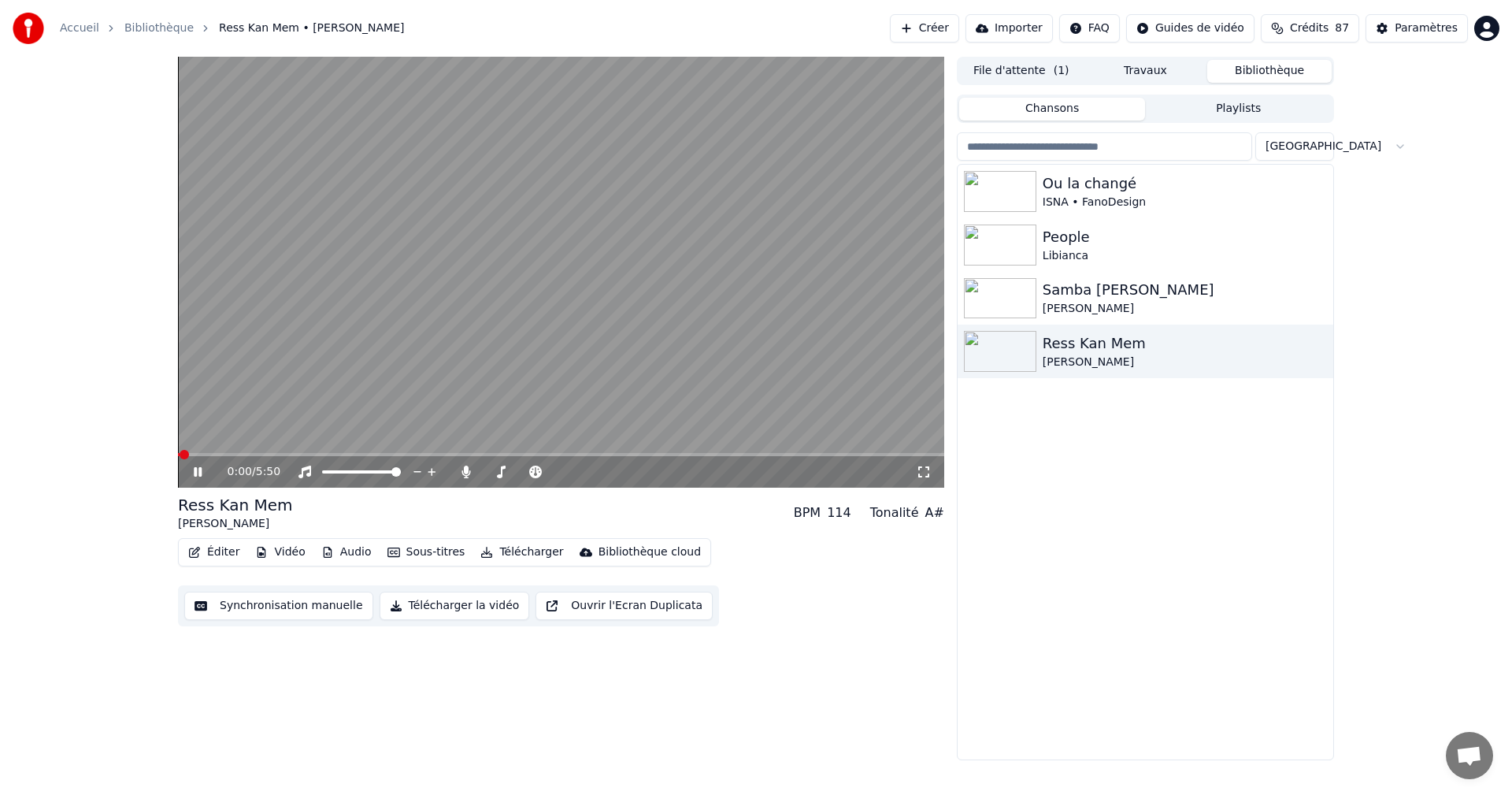
click at [195, 472] on icon at bounding box center [197, 471] width 8 height 9
click at [195, 472] on icon at bounding box center [197, 471] width 9 height 11
click at [202, 468] on icon at bounding box center [209, 471] width 37 height 13
click at [1086, 294] on div "Samba [PERSON_NAME]" at bounding box center [1176, 290] width 269 height 22
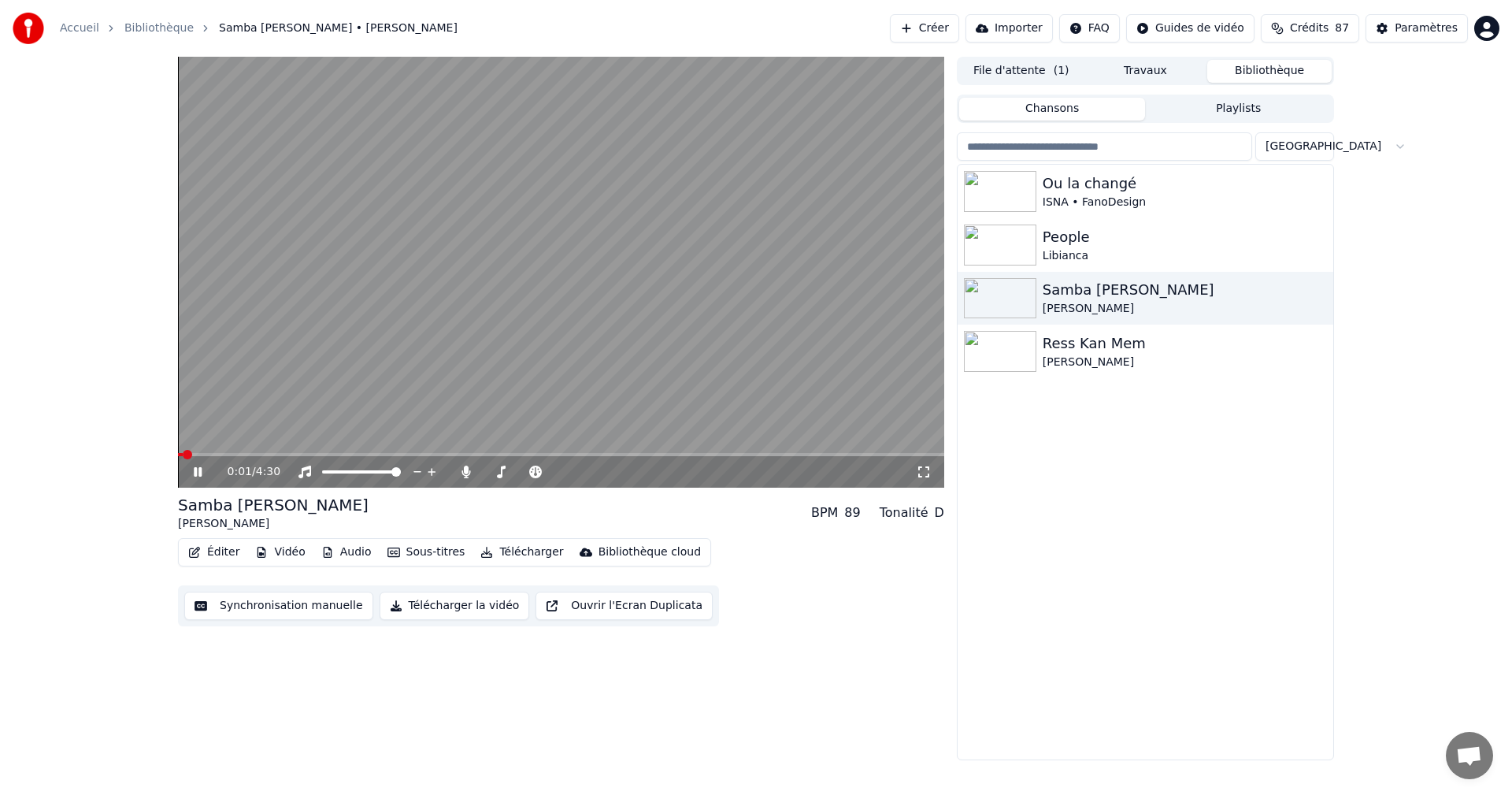
click at [198, 467] on icon at bounding box center [209, 471] width 37 height 13
click at [1043, 364] on div "[PERSON_NAME]" at bounding box center [1176, 362] width 269 height 16
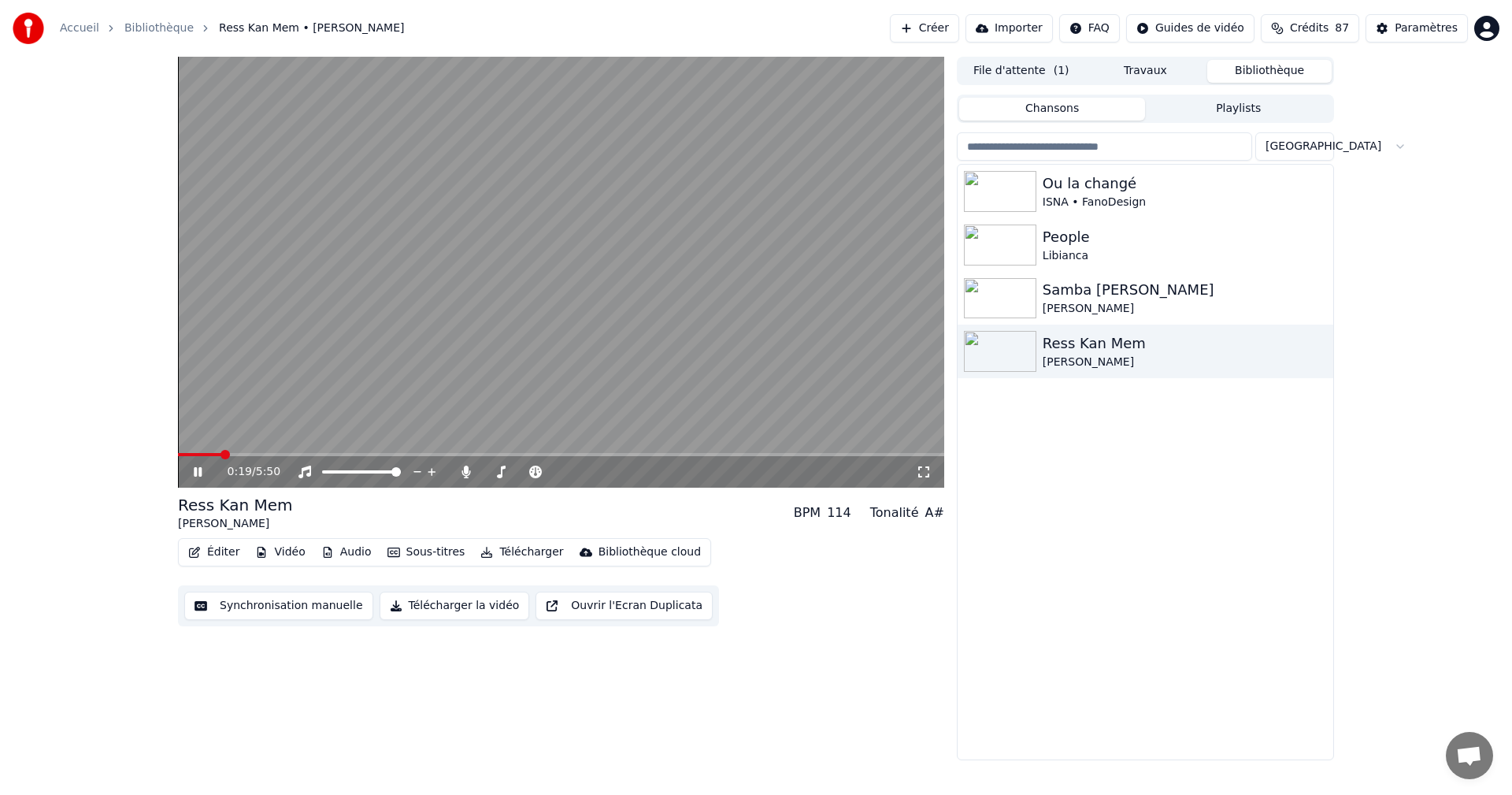
click at [199, 469] on icon at bounding box center [197, 471] width 8 height 9
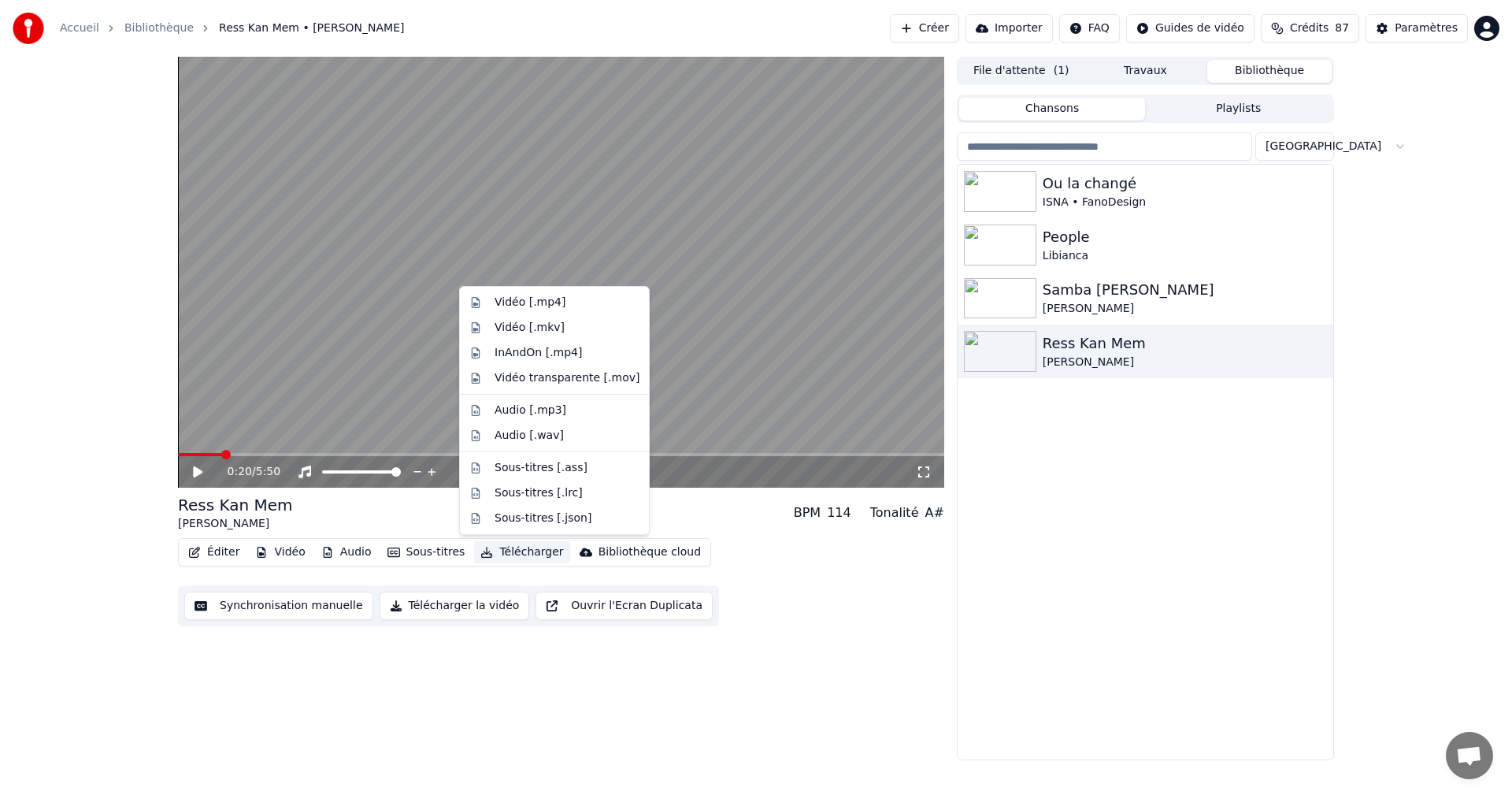
click at [531, 549] on button "Télécharger" at bounding box center [522, 552] width 95 height 22
click at [529, 304] on div "Vidéo [.mp4]" at bounding box center [529, 302] width 71 height 16
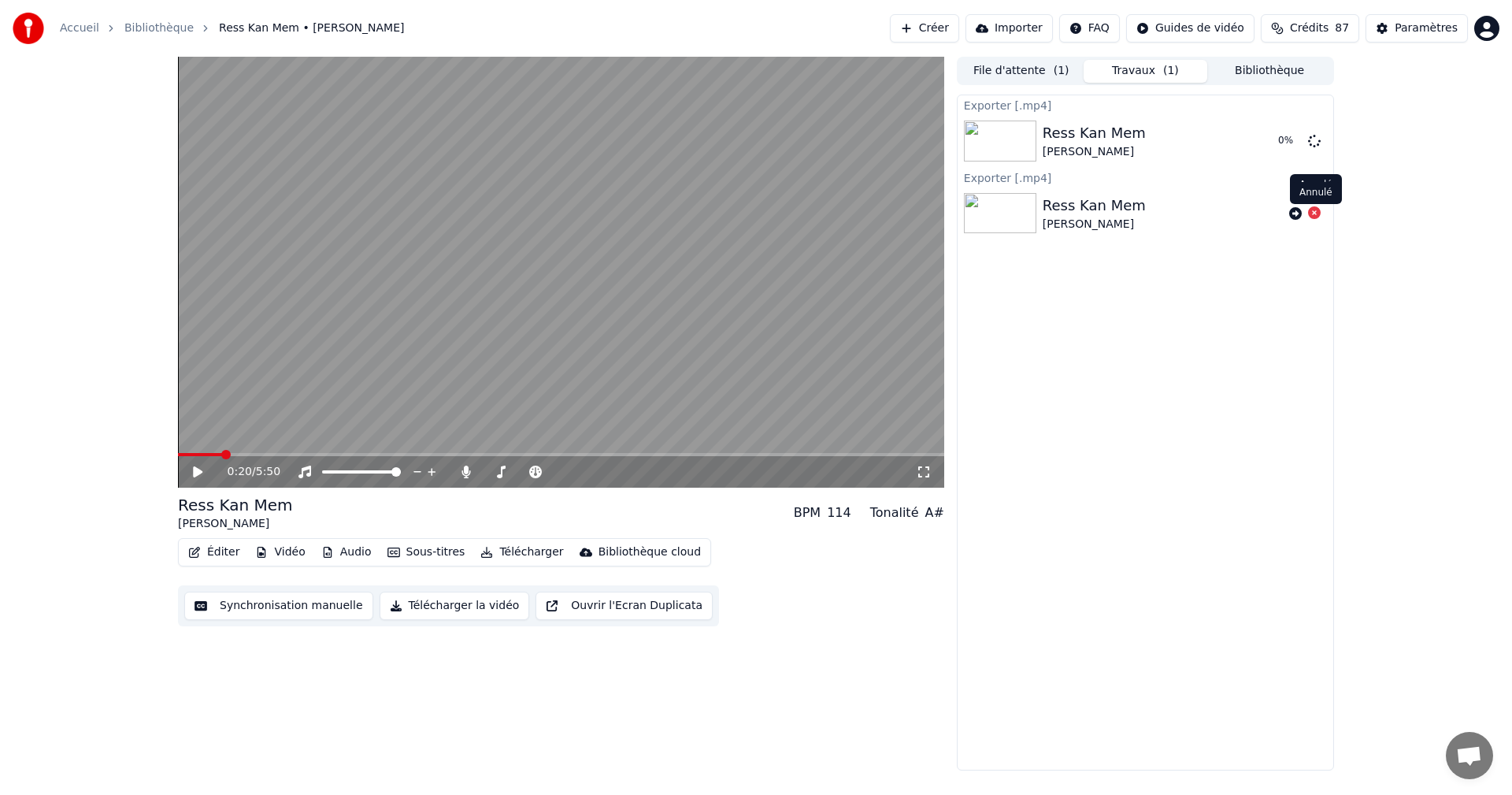
click at [1316, 210] on icon at bounding box center [1314, 213] width 13 height 13
click at [1480, 453] on div "0:20 / 5:50 Ress Kan Mem Eric Mahabo BPM 114 Tonalité A# Éditer Vidéo Audio Sou…" at bounding box center [756, 413] width 1512 height 713
click at [897, 752] on div "0:20 / 5:50 Ress Kan Mem Eric Mahabo BPM 114 Tonalité A# Éditer Vidéo Audio Sou…" at bounding box center [560, 413] width 766 height 713
